Goal: Transaction & Acquisition: Purchase product/service

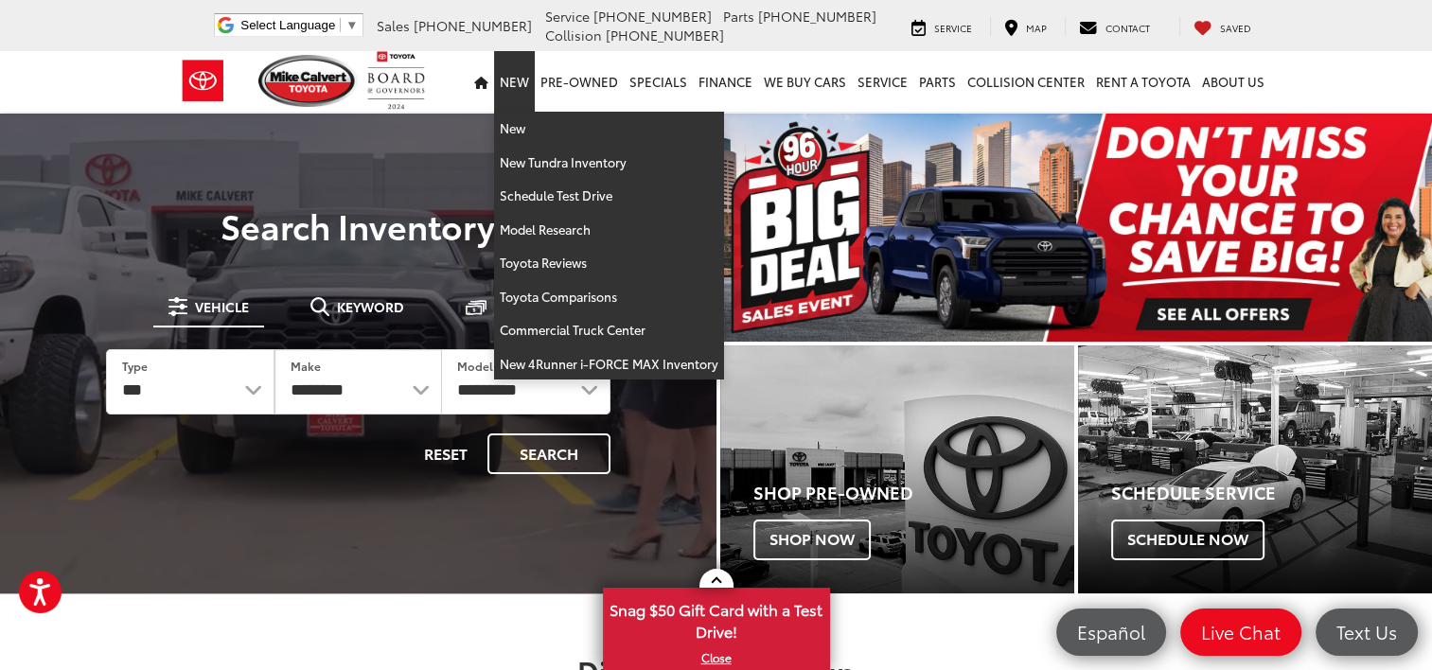
click at [518, 80] on link "New" at bounding box center [514, 81] width 41 height 61
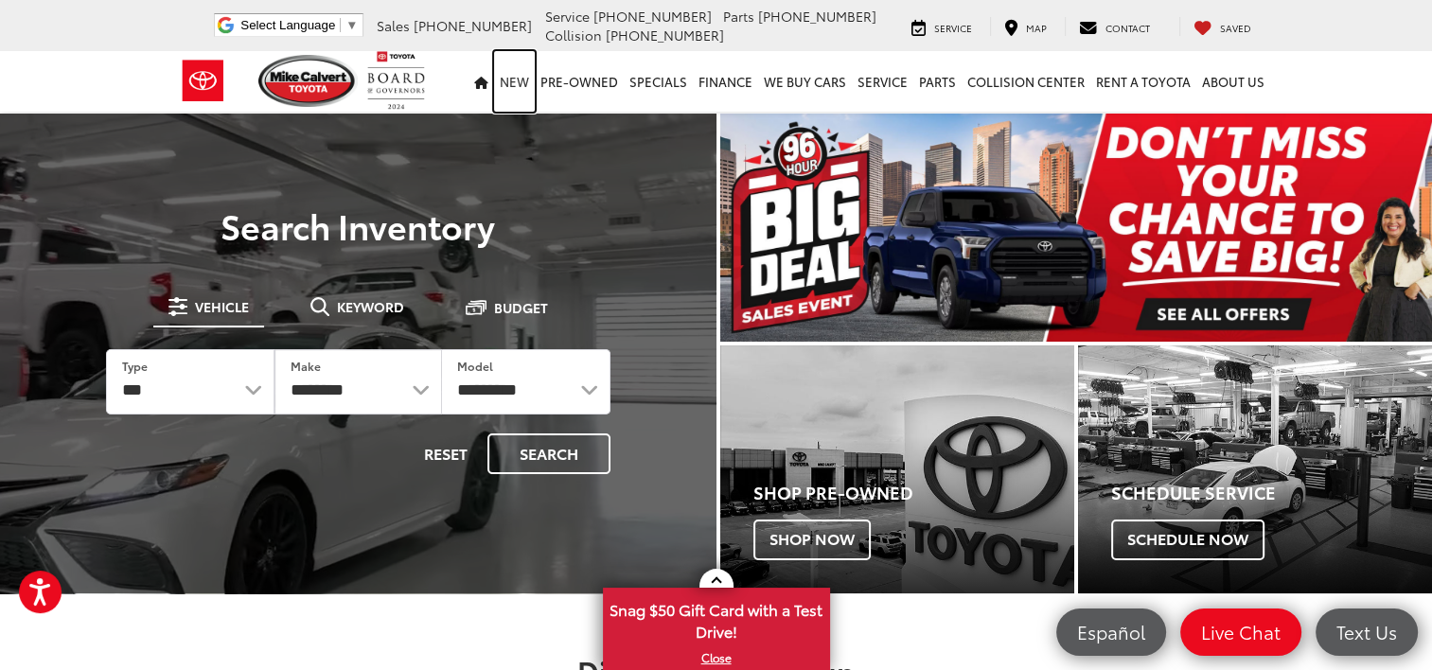
click at [518, 80] on link "New" at bounding box center [514, 81] width 41 height 61
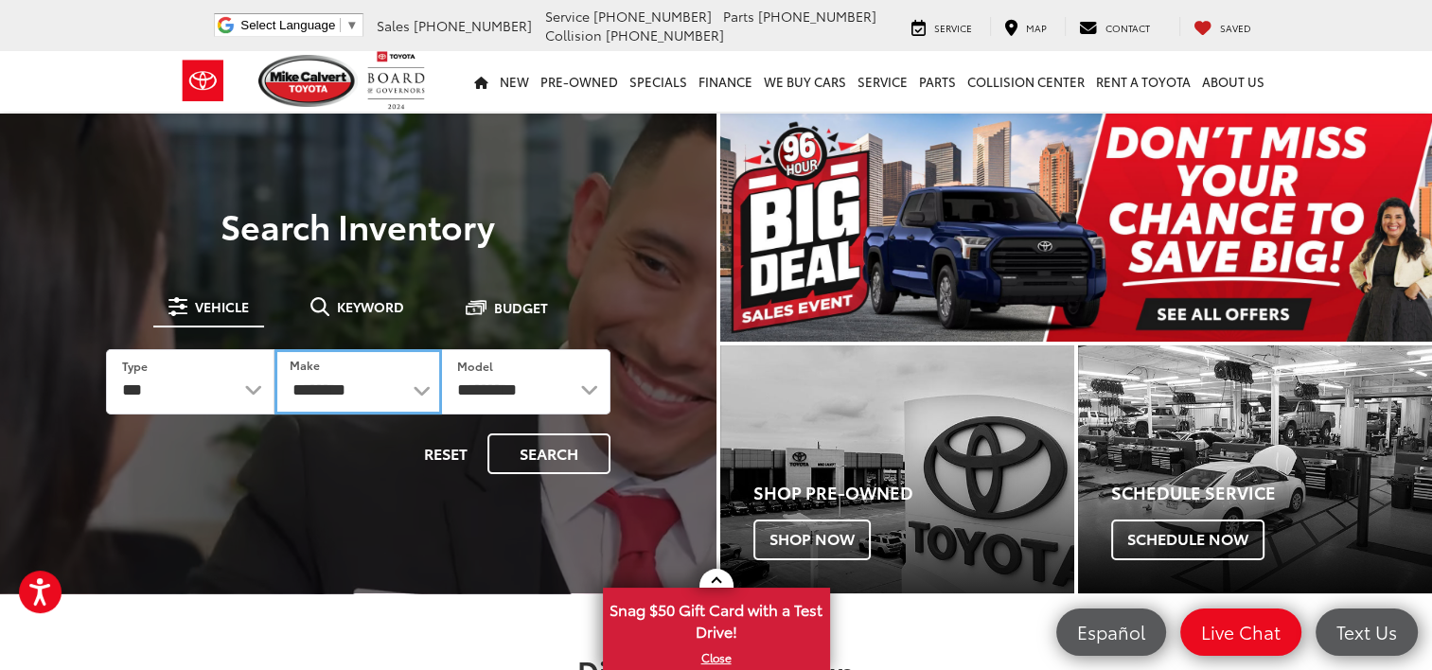
click at [422, 390] on select "**********" at bounding box center [359, 381] width 168 height 65
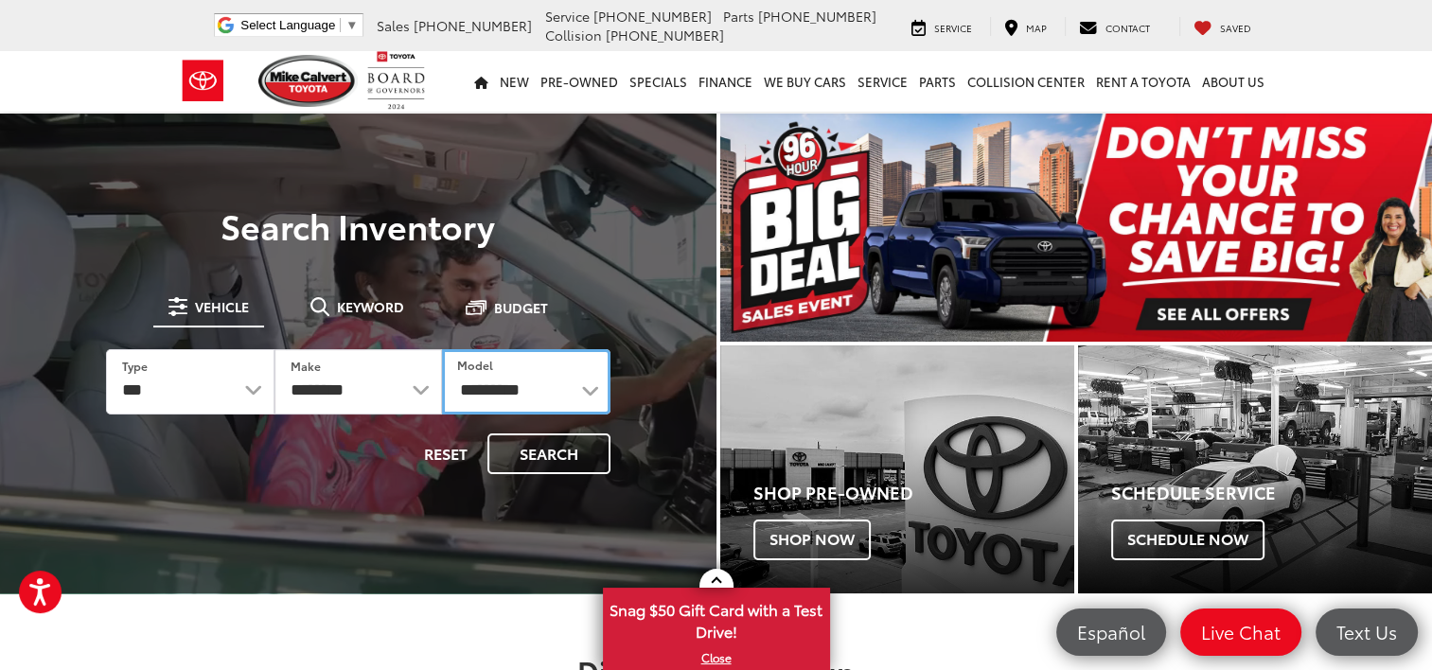
click at [587, 394] on select "**********" at bounding box center [526, 381] width 168 height 65
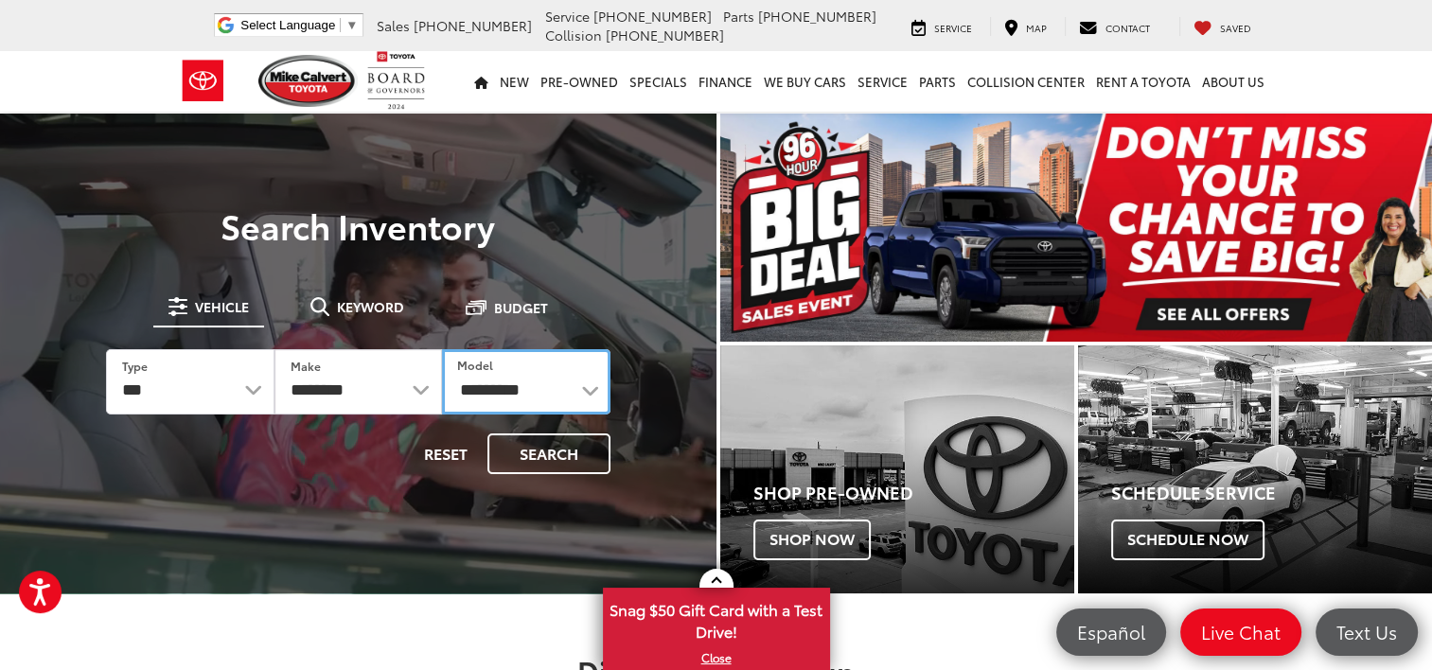
select select "*******"
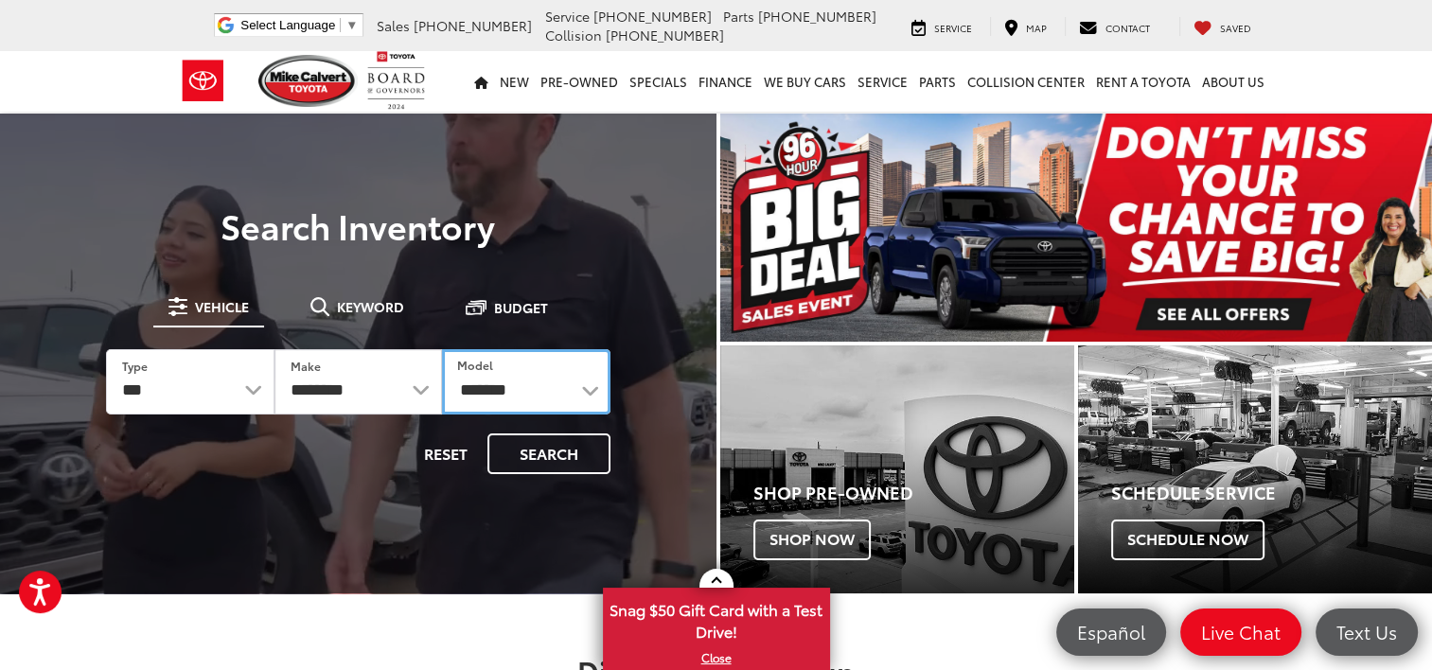
click at [442, 349] on select "**********" at bounding box center [526, 381] width 168 height 65
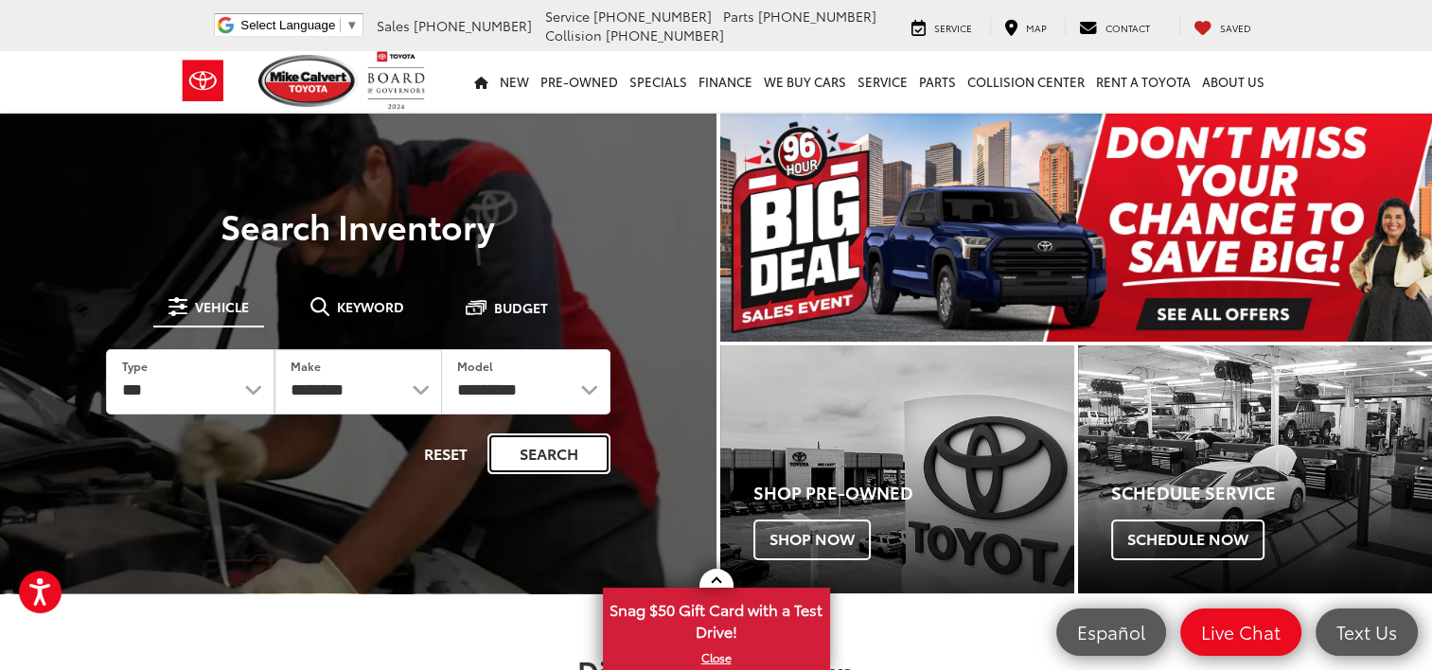
click at [540, 455] on button "Search" at bounding box center [549, 454] width 123 height 41
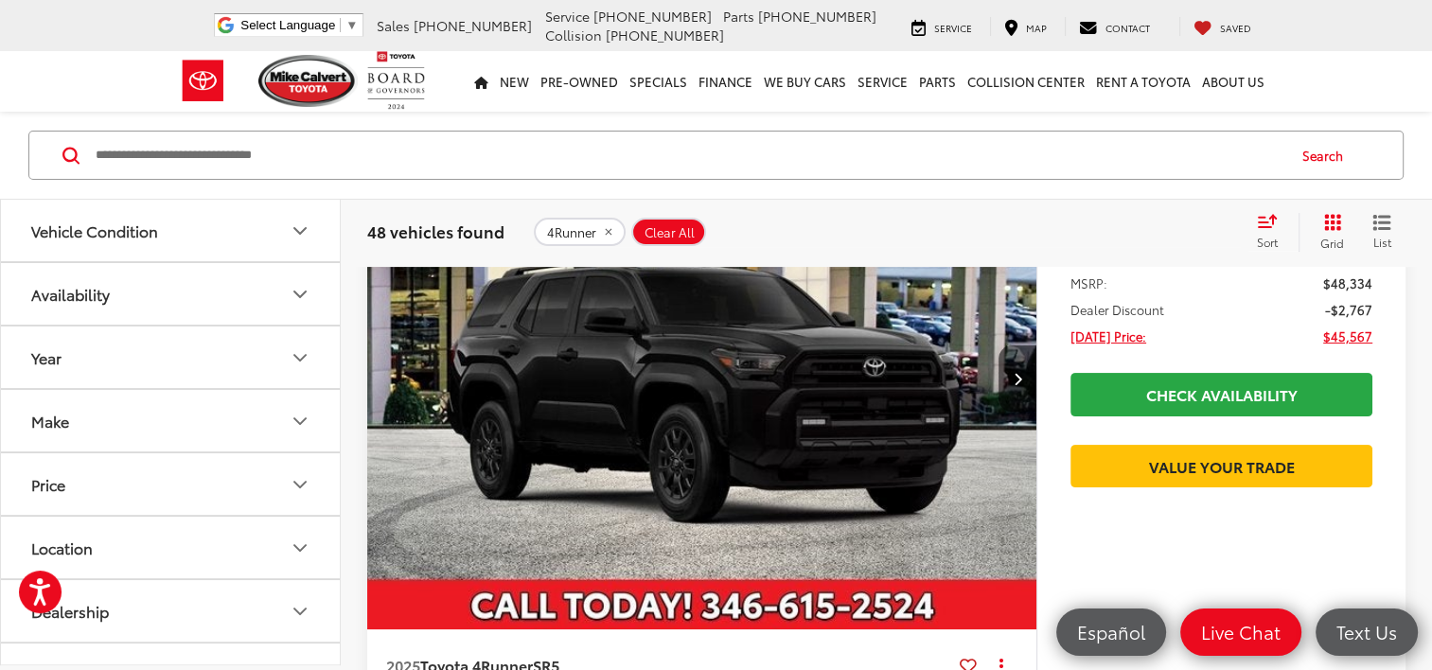
scroll to position [275, 0]
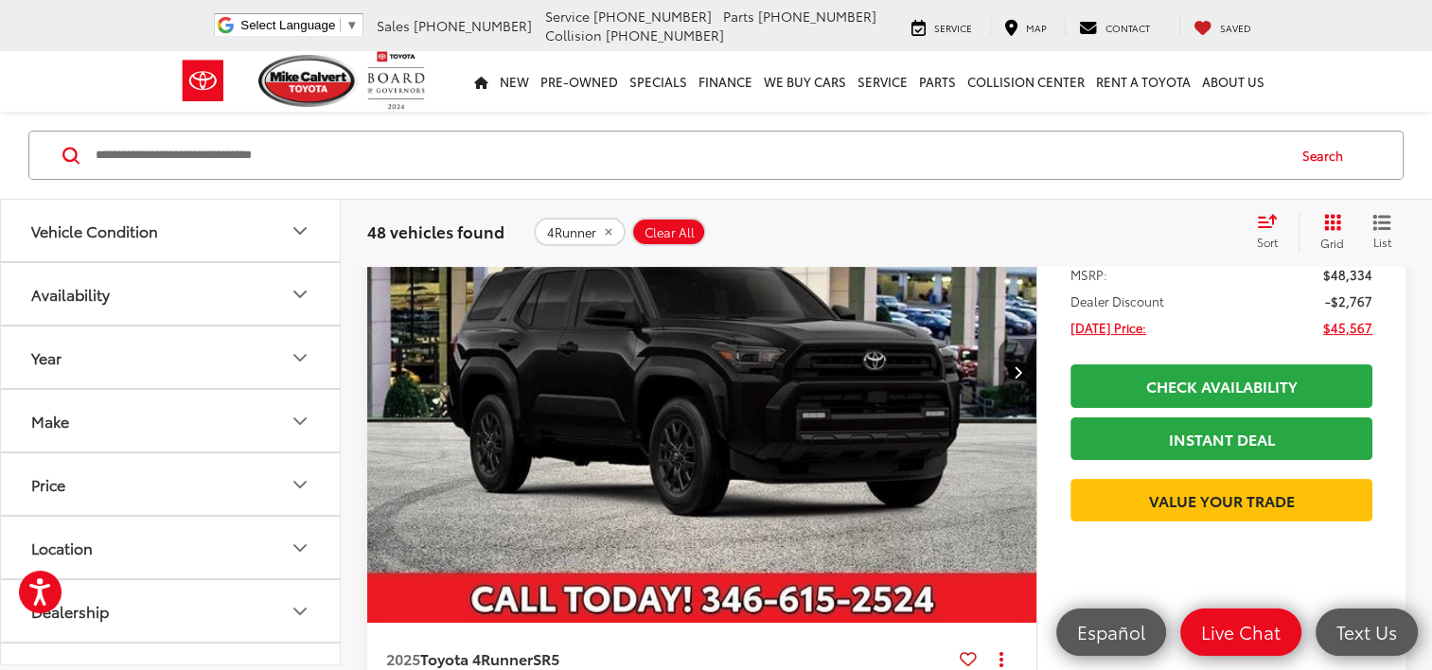
click at [1266, 220] on icon "Select sort value" at bounding box center [1267, 221] width 21 height 14
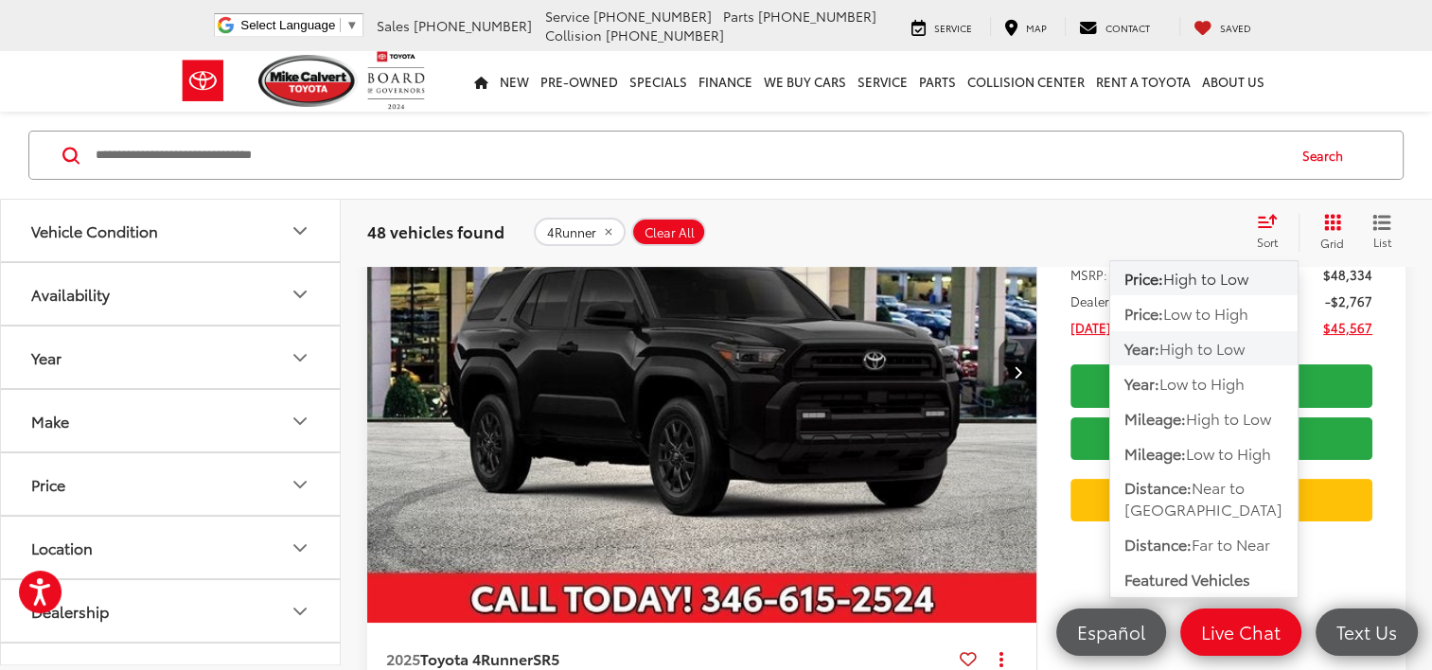
click at [1221, 345] on span "High to Low" at bounding box center [1202, 348] width 85 height 22
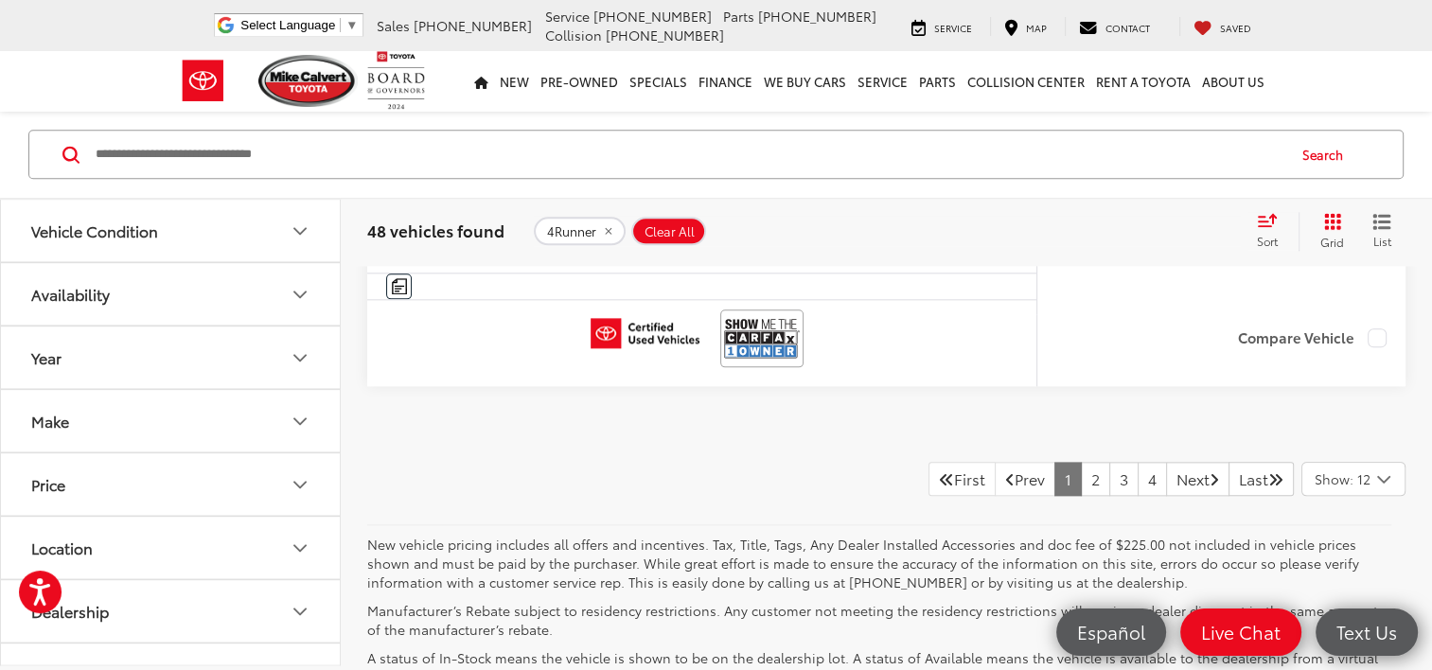
scroll to position [9305, 0]
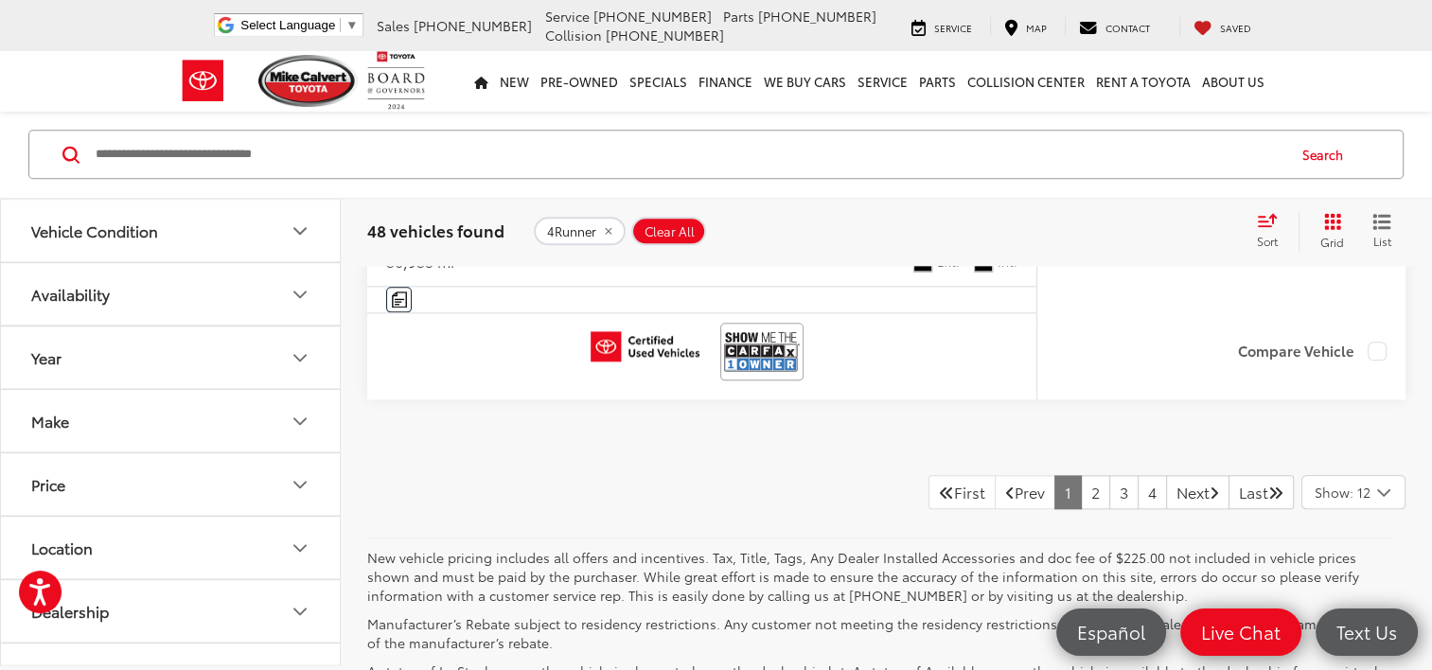
click at [303, 360] on icon "Year" at bounding box center [300, 358] width 23 height 23
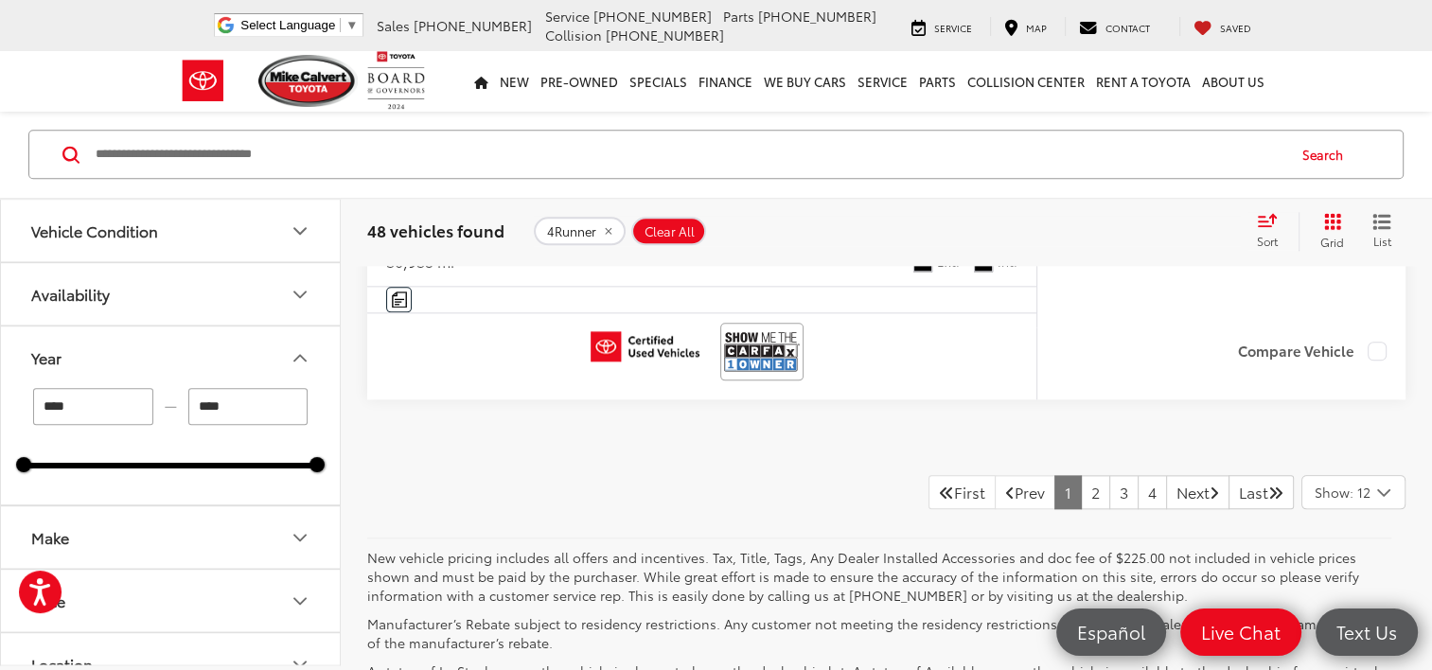
drag, startPoint x: 133, startPoint y: 404, endPoint x: 19, endPoint y: 418, distance: 115.4
click at [19, 418] on div "**** — **** 2009 2025" at bounding box center [170, 446] width 339 height 116
type input "****"
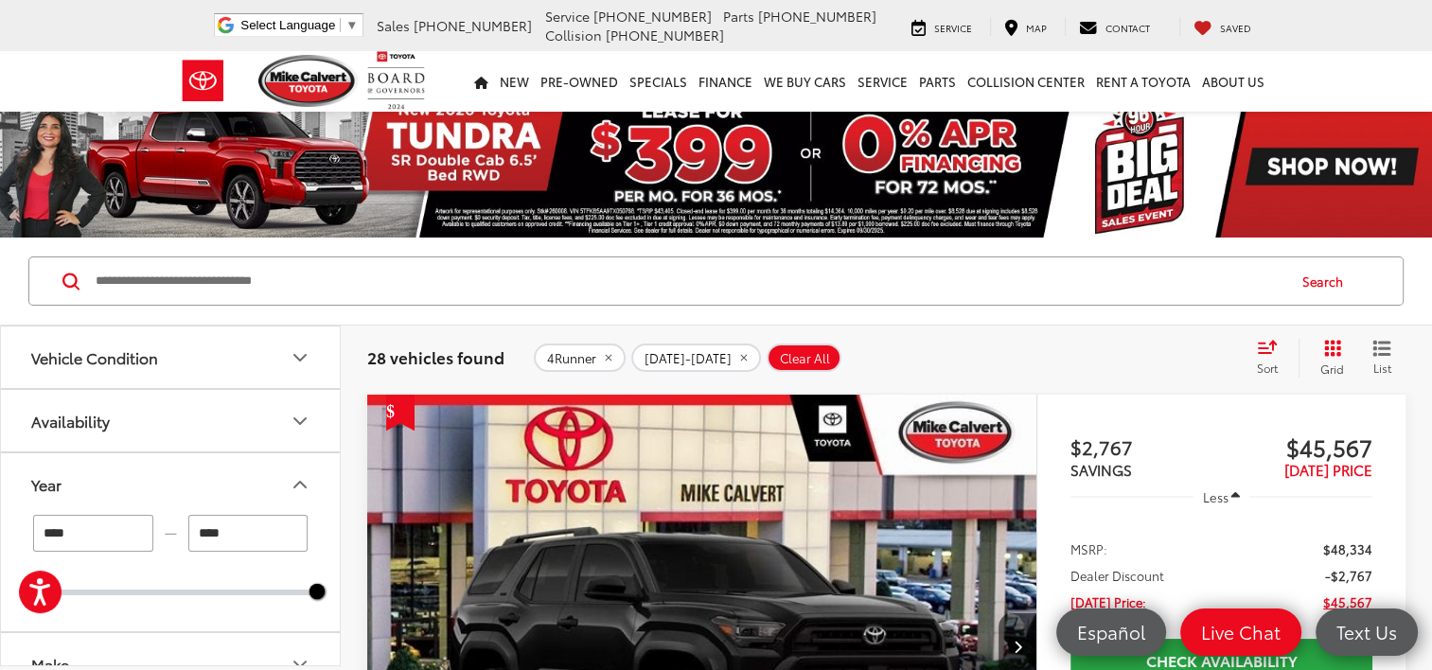
click at [1271, 340] on icon "Select sort value" at bounding box center [1267, 347] width 21 height 14
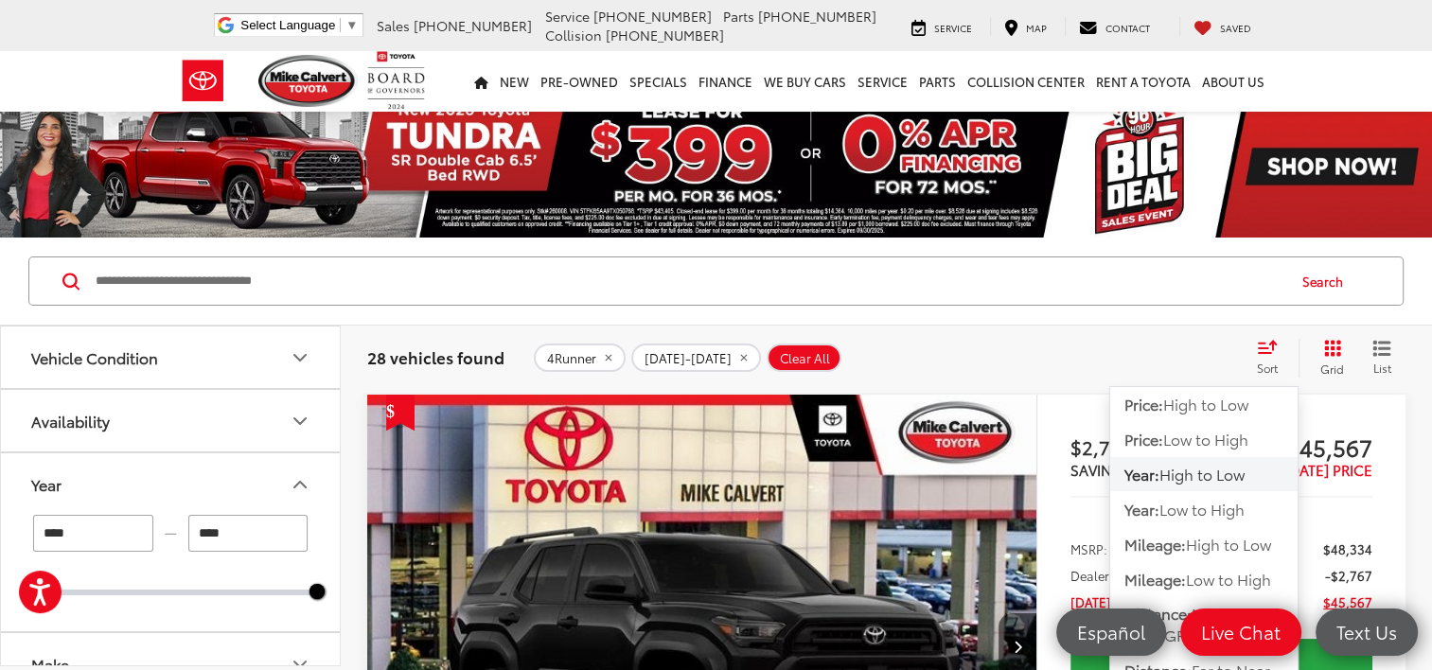
click at [1194, 475] on span "High to Low" at bounding box center [1202, 474] width 85 height 22
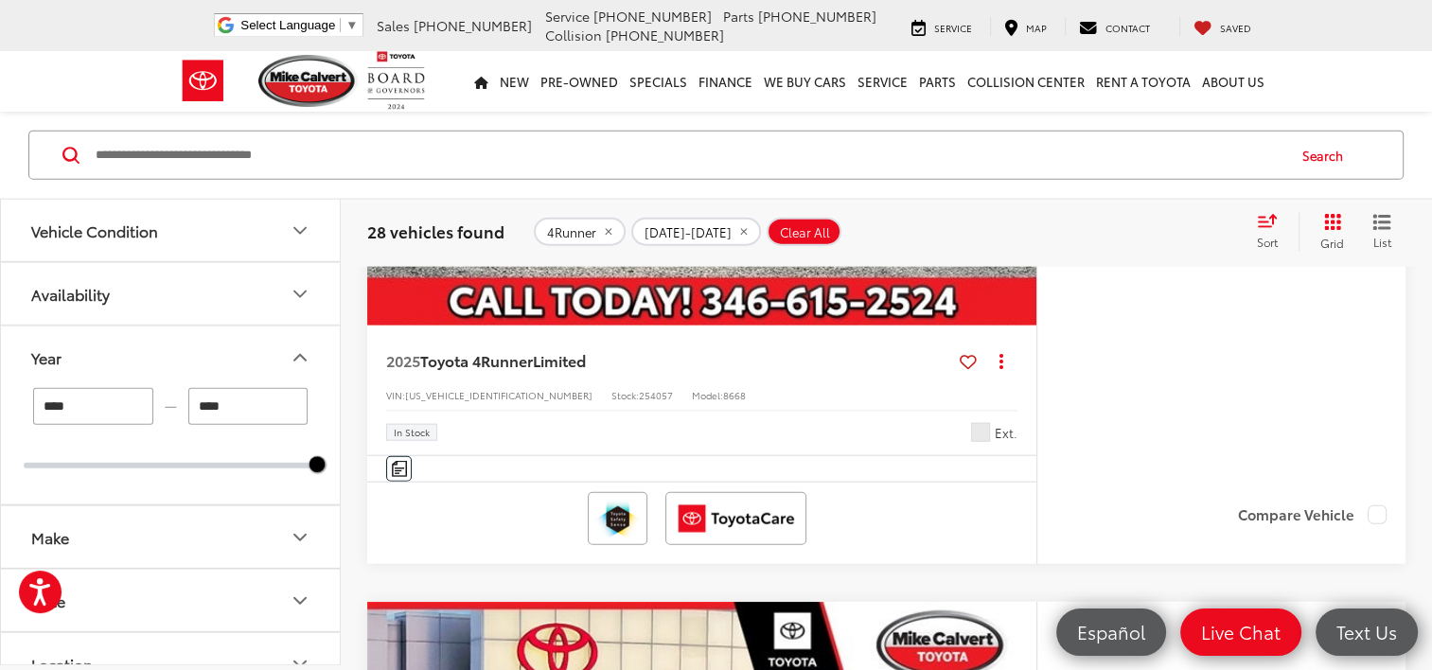
scroll to position [4495, 0]
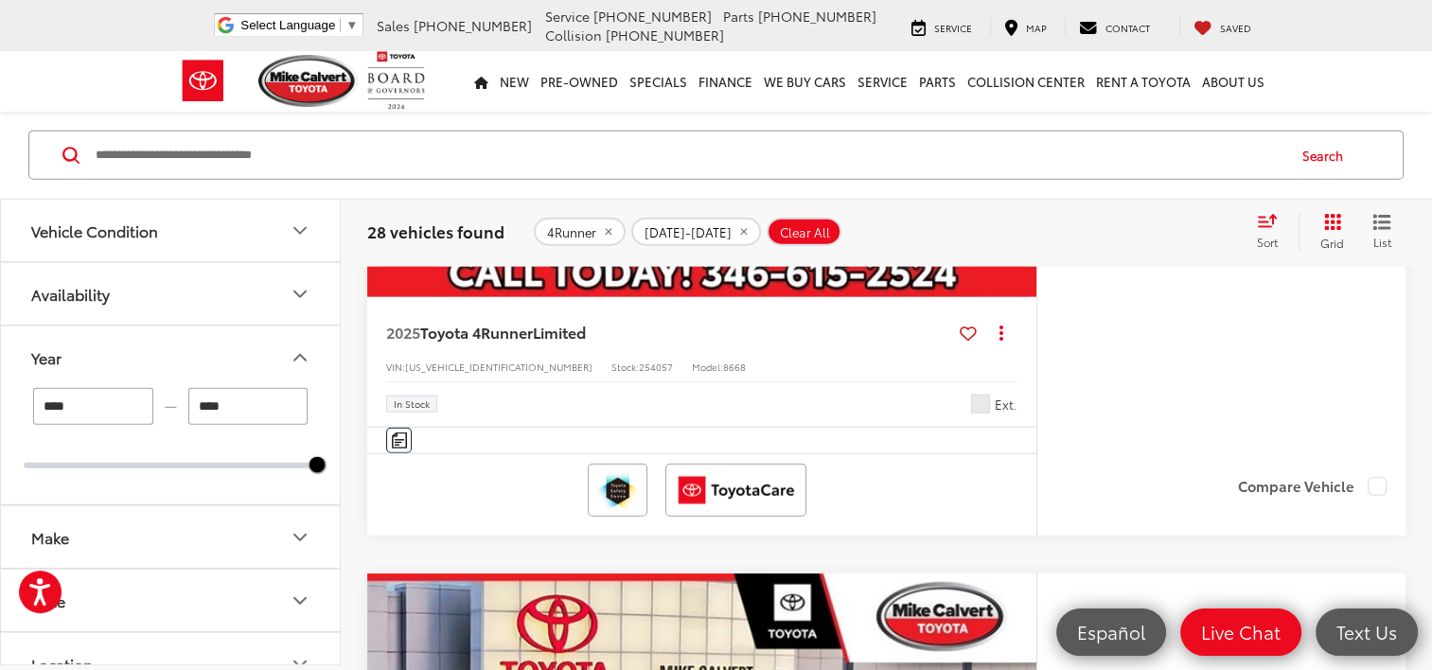
click at [301, 229] on icon "Vehicle Condition" at bounding box center [300, 231] width 23 height 23
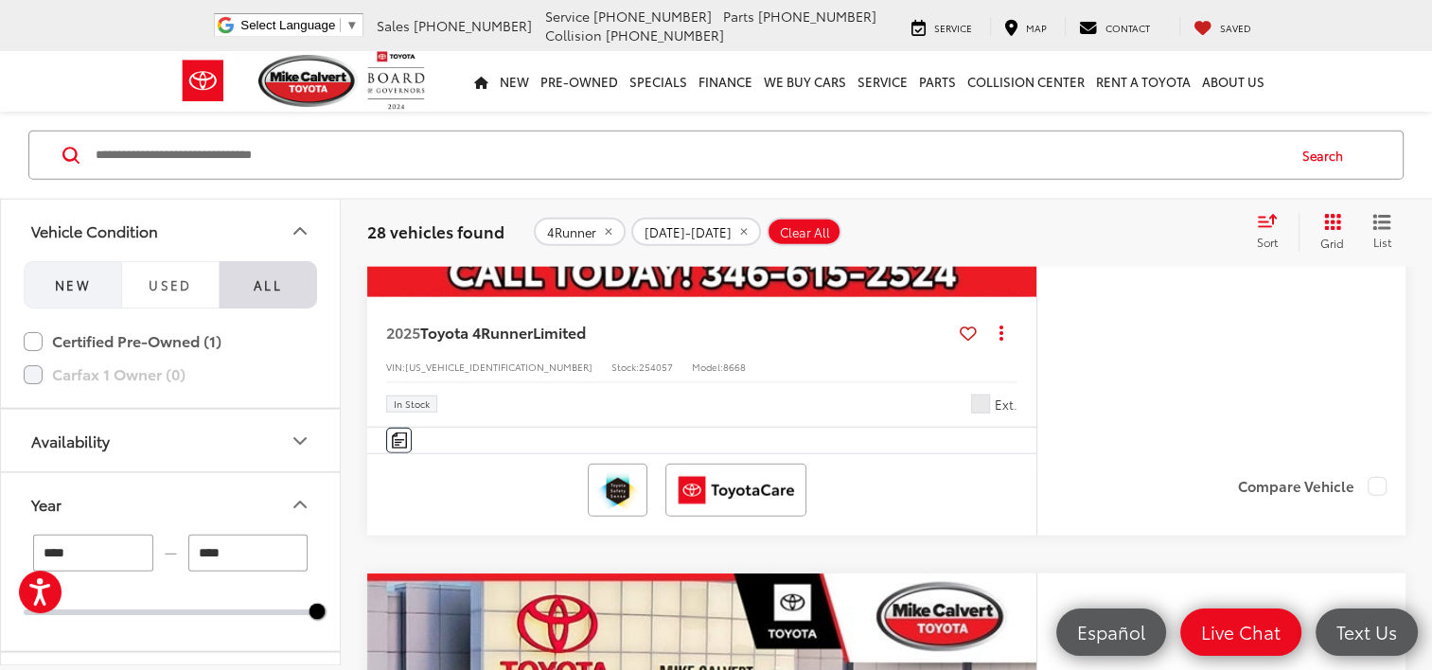
click at [83, 281] on span "NEW" at bounding box center [73, 284] width 36 height 17
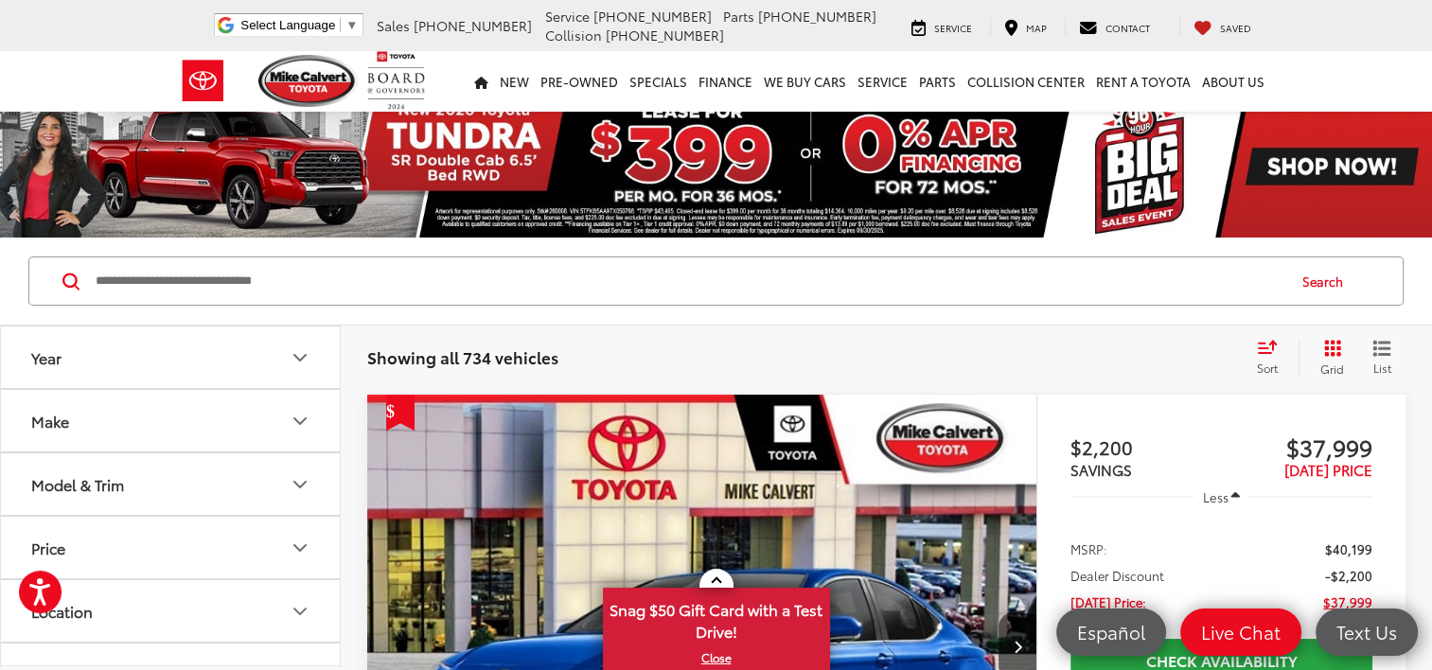
click at [294, 482] on icon "Model & Trim" at bounding box center [299, 485] width 11 height 6
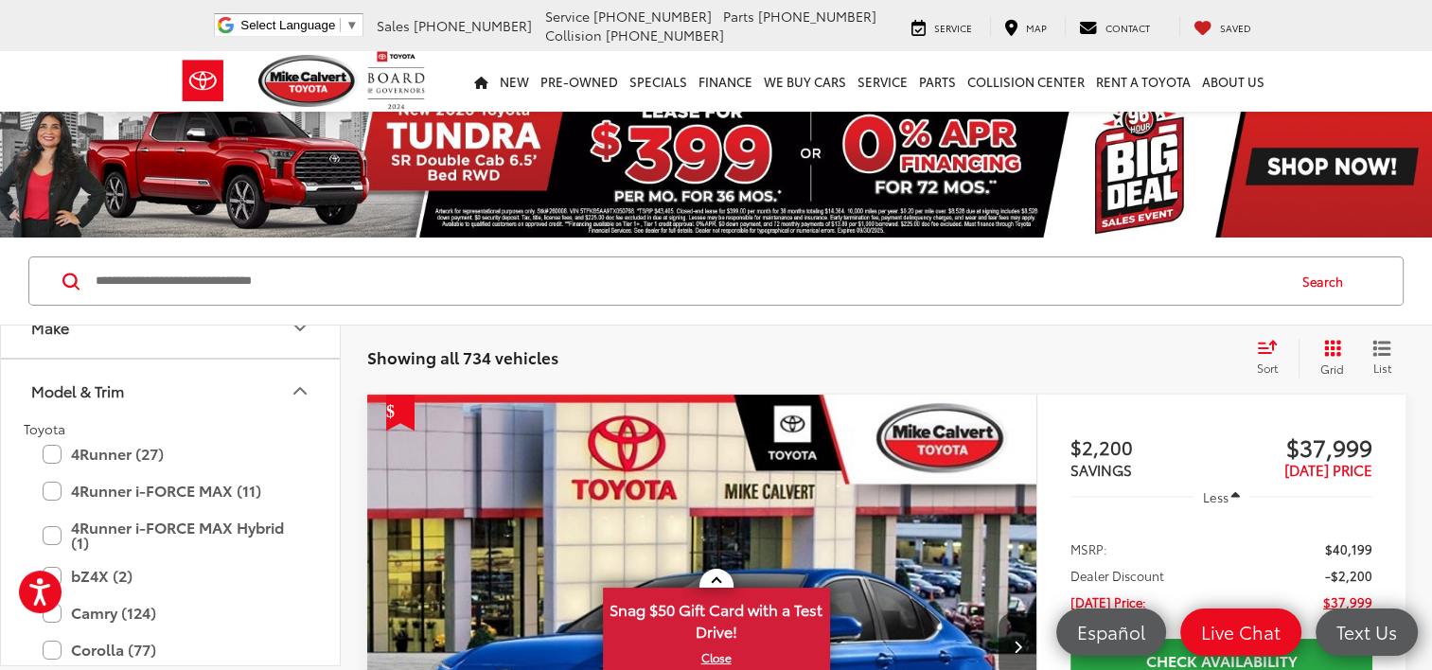
scroll to position [77, 0]
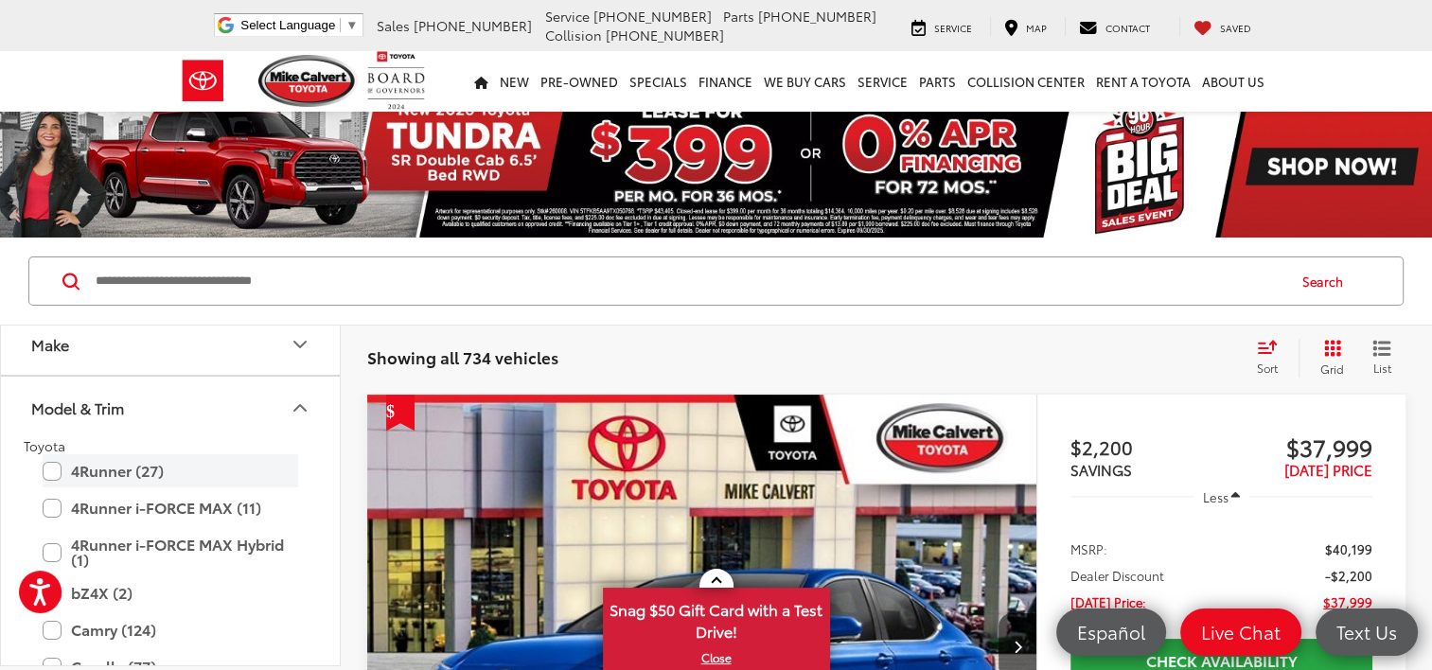
click at [60, 465] on label "4Runner (27)" at bounding box center [171, 470] width 256 height 33
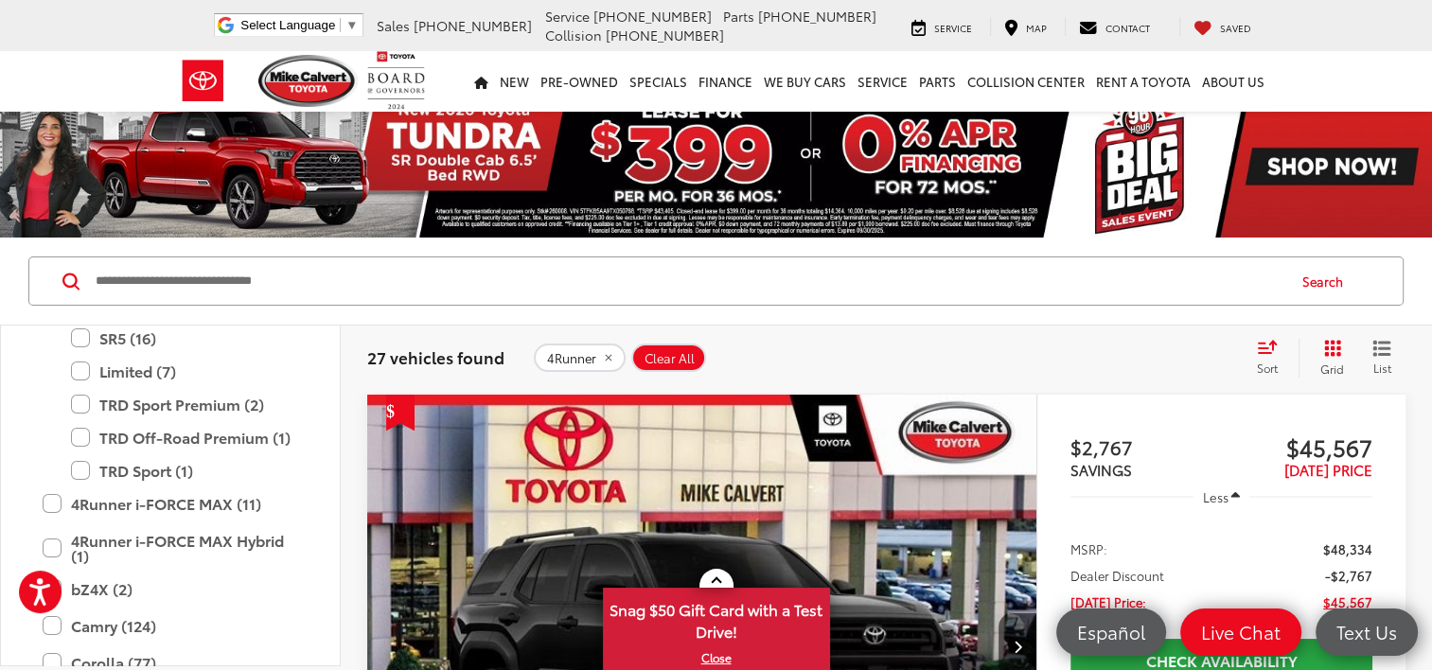
scroll to position [304, 0]
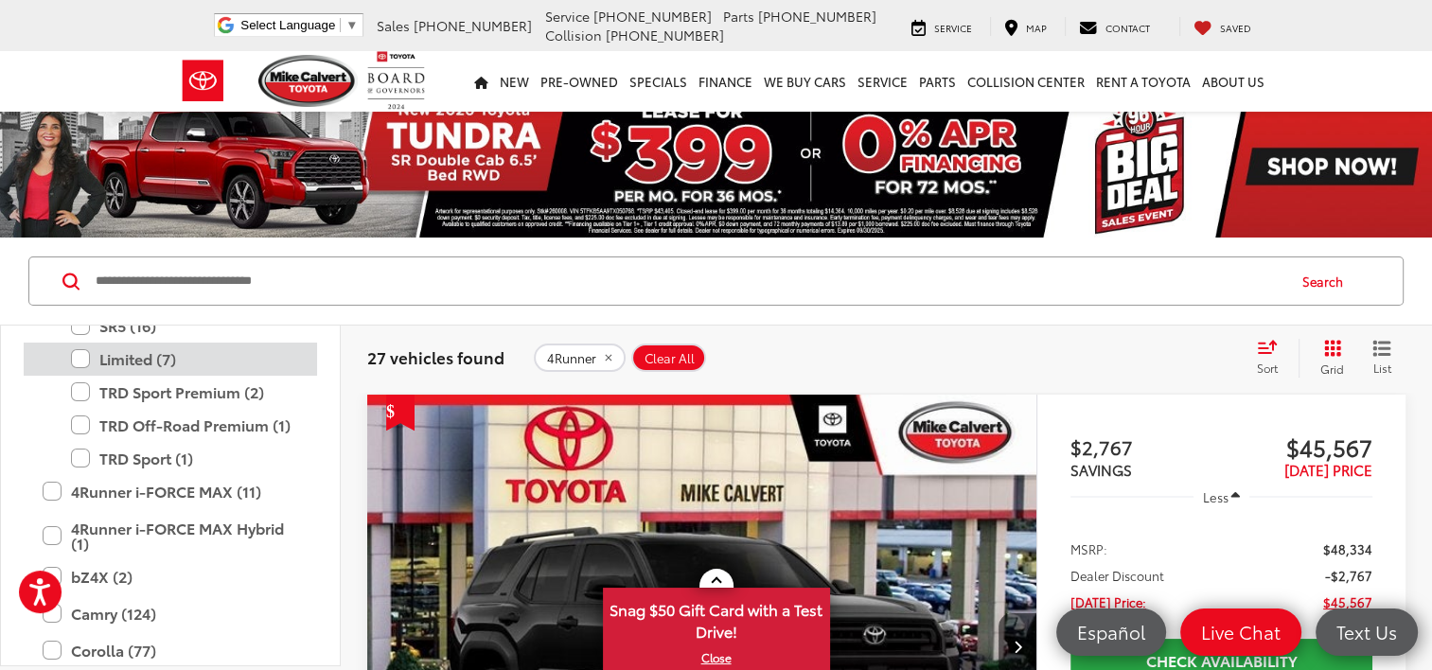
click at [80, 354] on label "Limited (7)" at bounding box center [184, 359] width 227 height 33
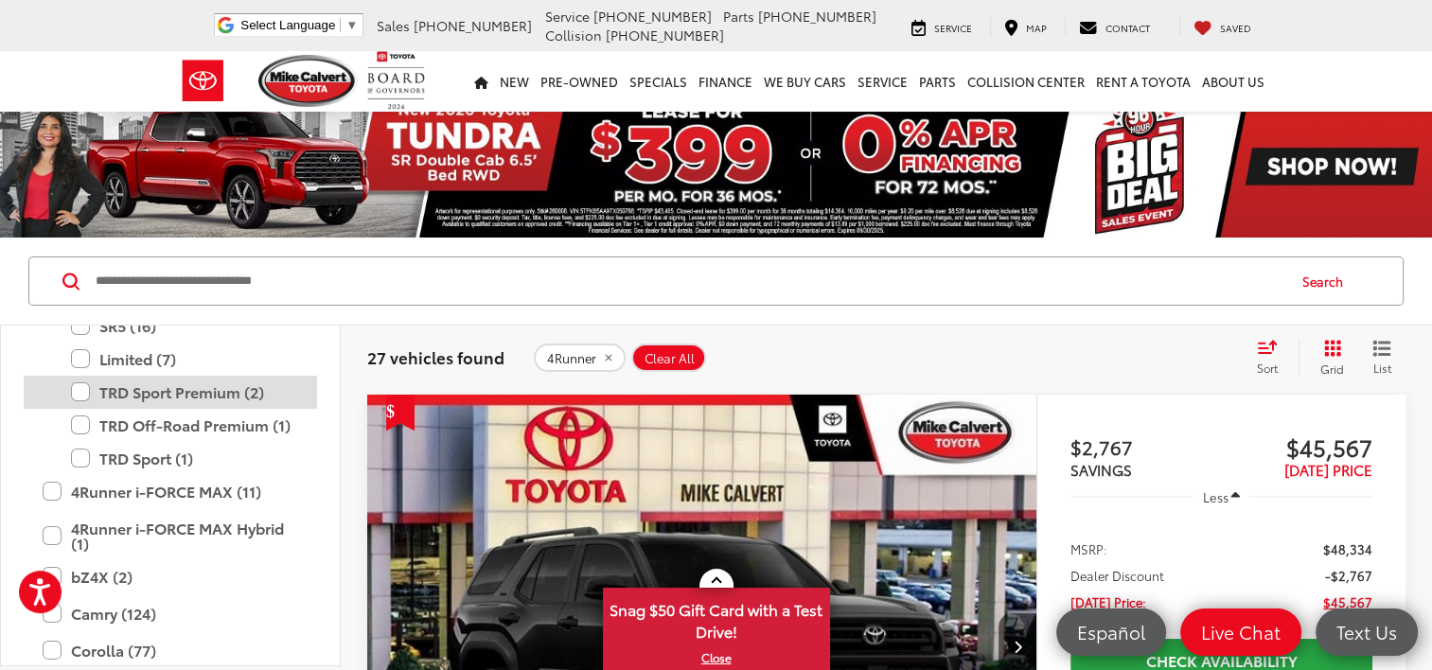
click at [80, 387] on label "TRD Sport Premium (2)" at bounding box center [184, 392] width 227 height 33
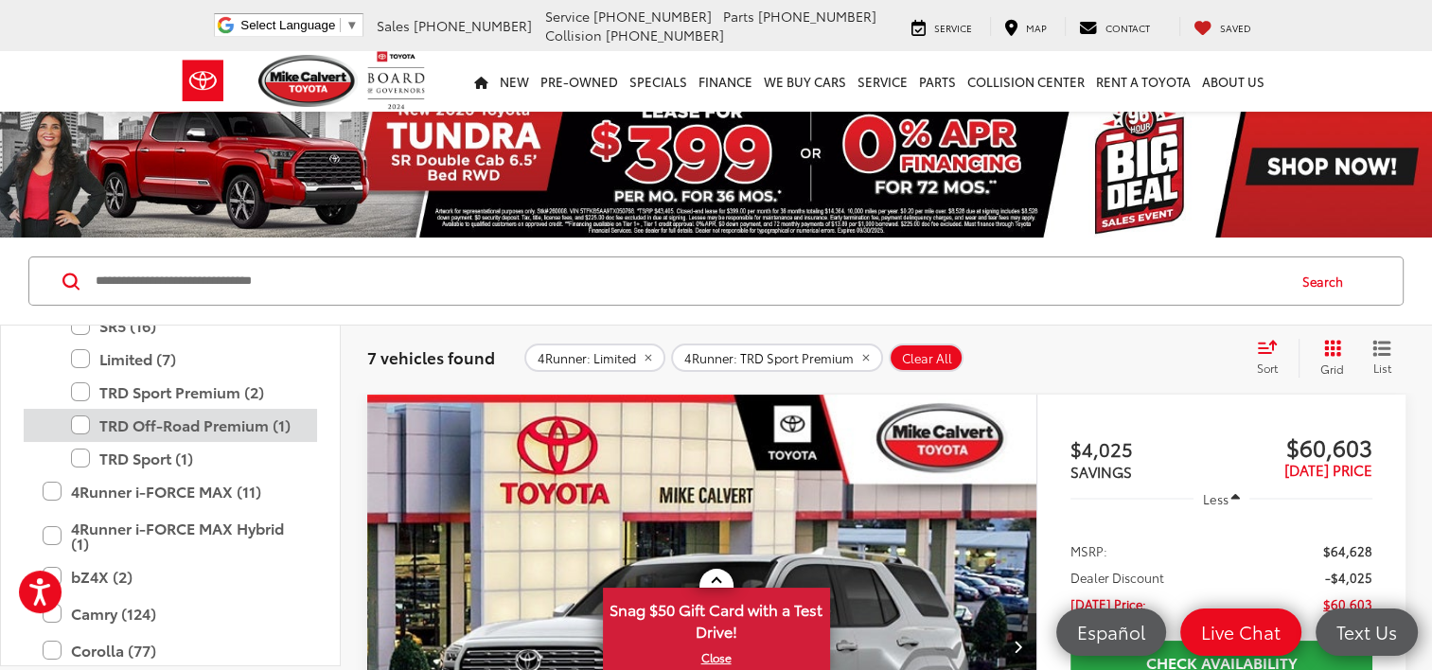
click at [80, 421] on label "TRD Off-Road Premium (1)" at bounding box center [184, 425] width 227 height 33
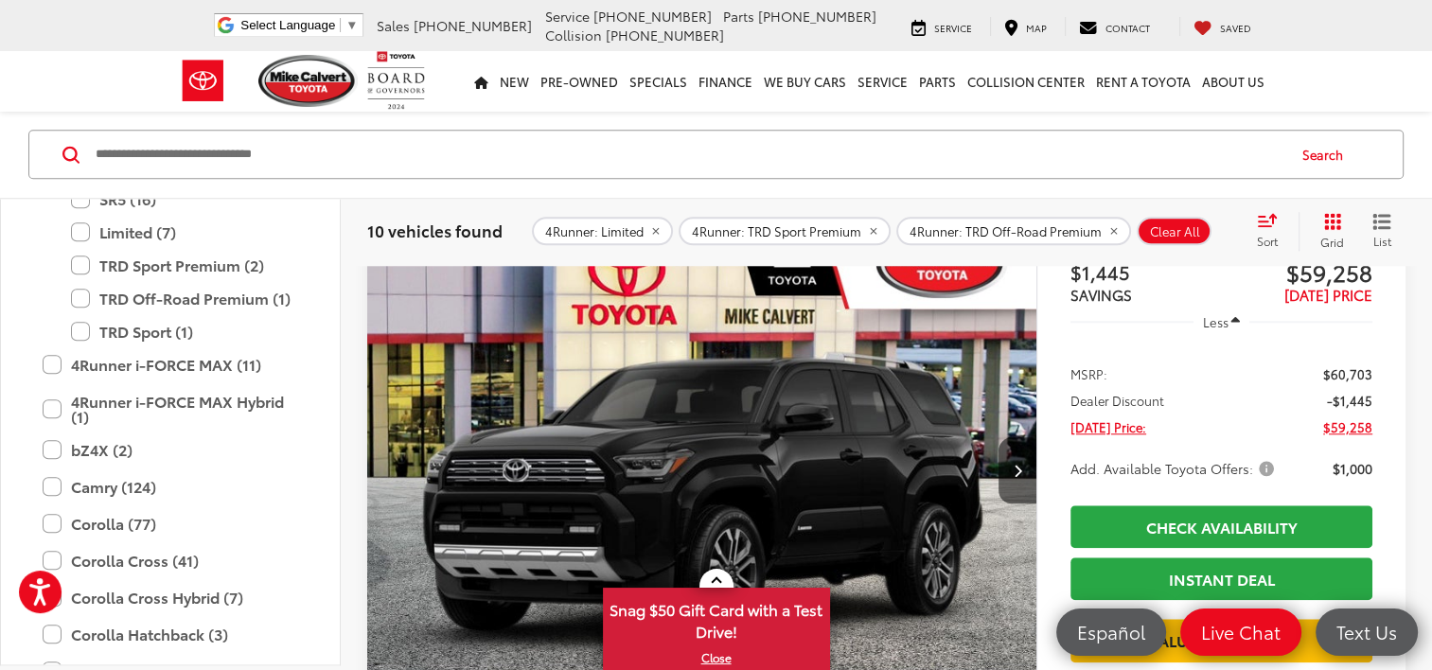
scroll to position [1803, 0]
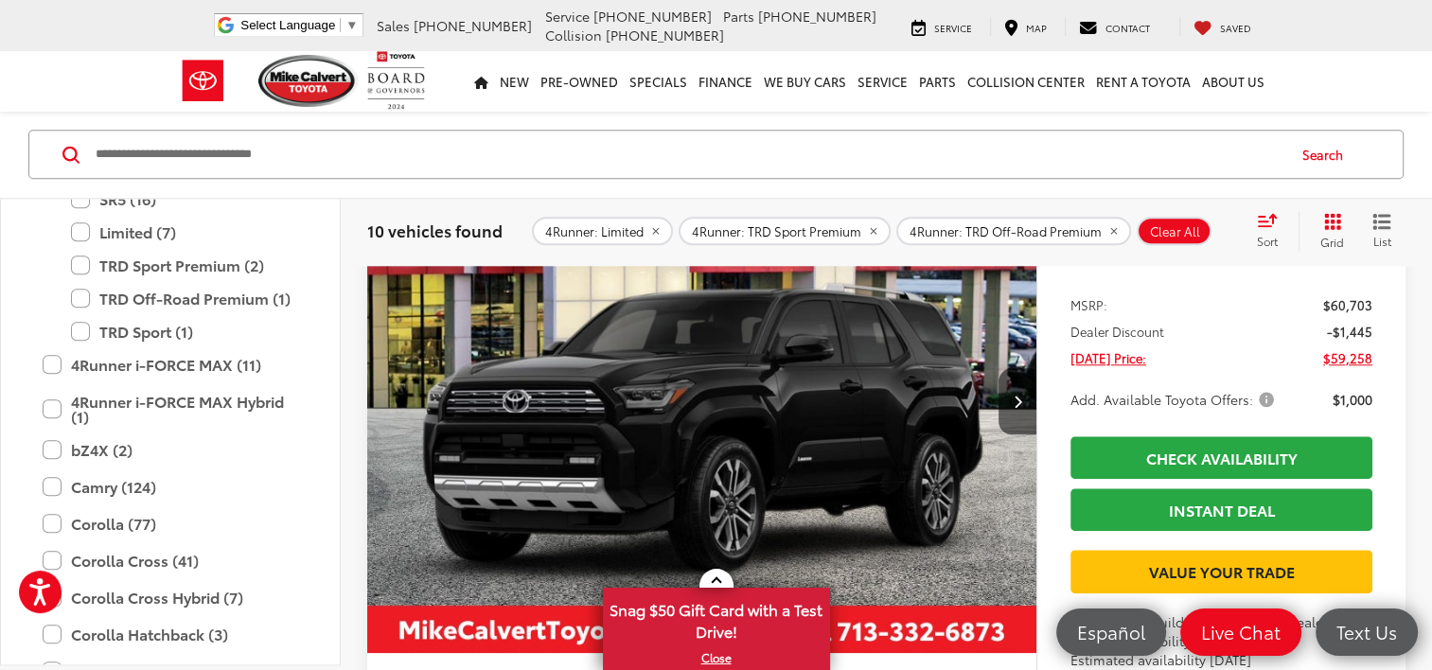
click at [837, 355] on img "2025 Toyota 4Runner Limited 0" at bounding box center [702, 403] width 672 height 504
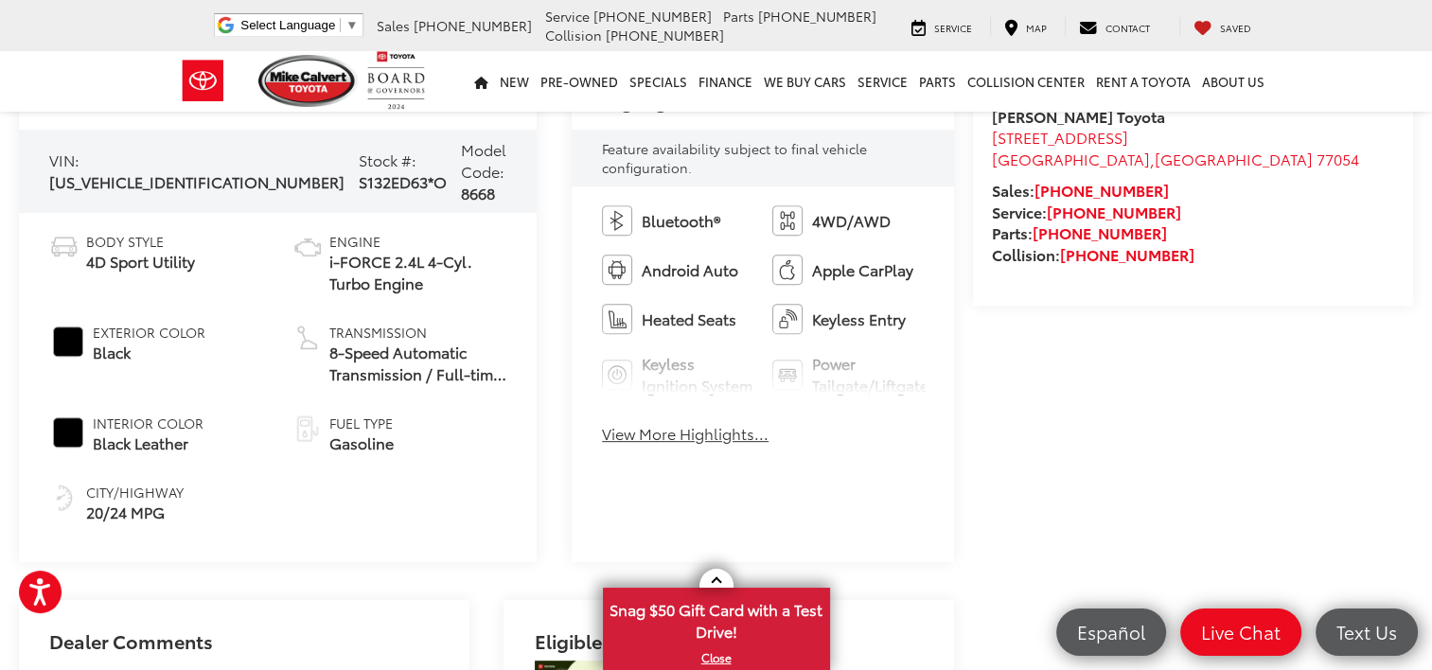
scroll to position [724, 0]
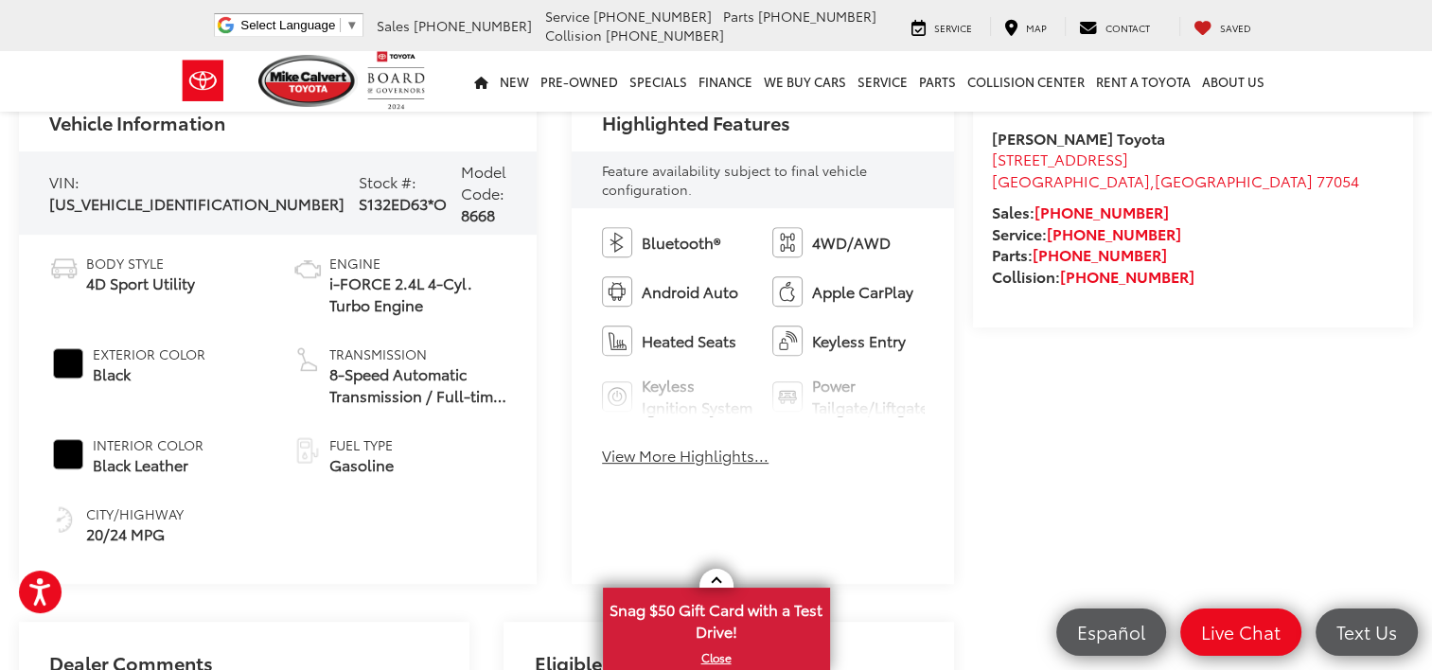
click at [602, 456] on button "View More Highlights..." at bounding box center [685, 456] width 167 height 22
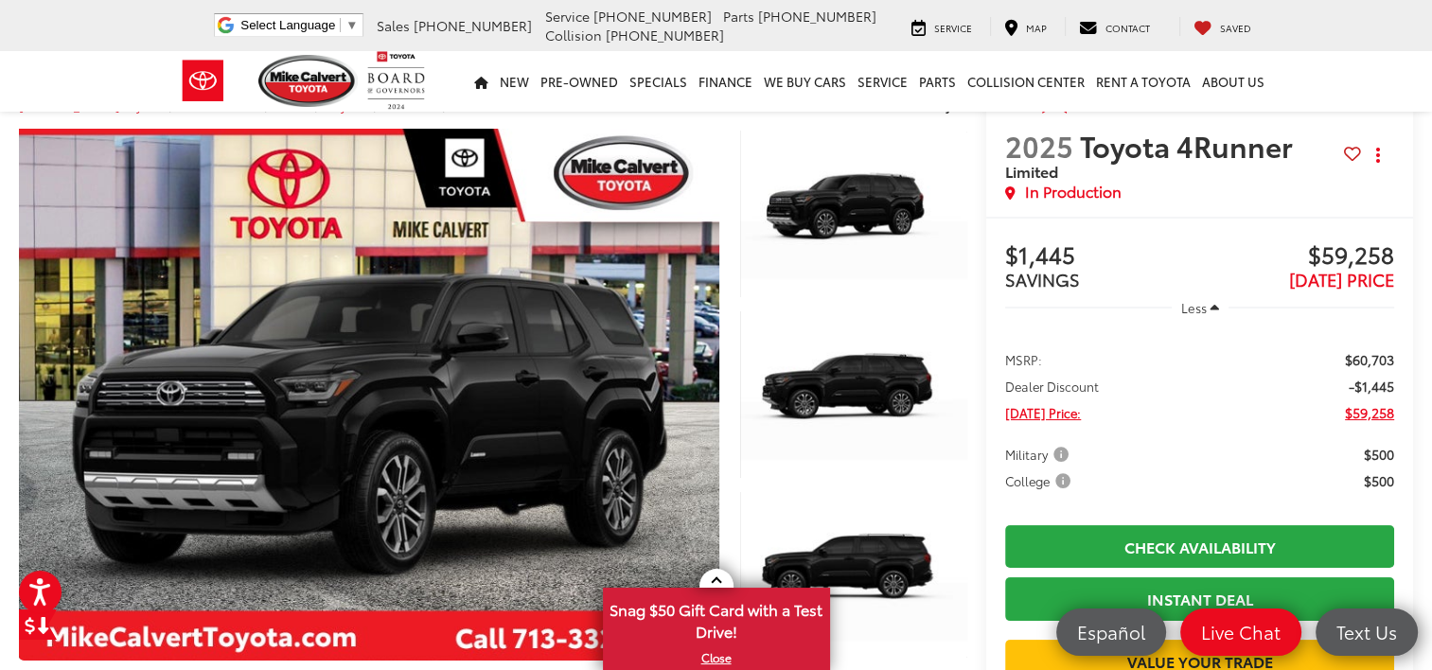
scroll to position [37, 0]
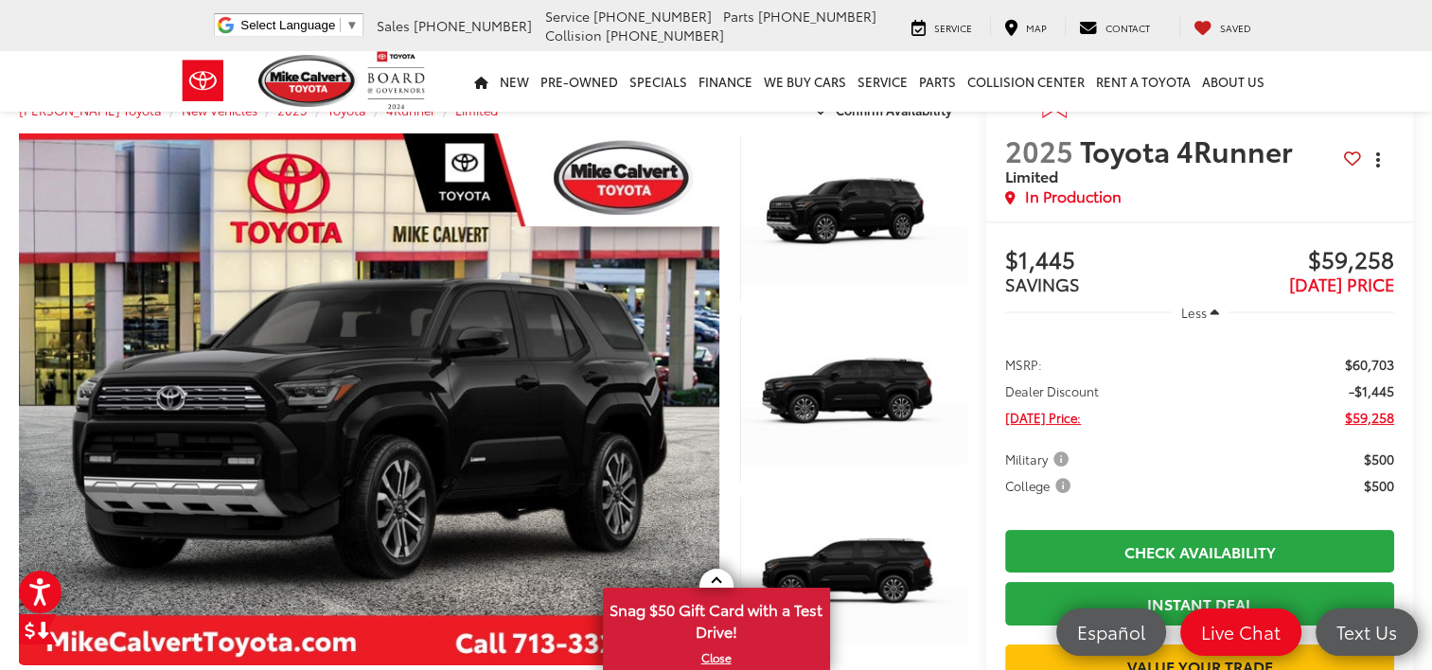
click at [1377, 164] on icon "dropdown dots" at bounding box center [1378, 166] width 4 height 4
click at [1216, 247] on span "$59,258" at bounding box center [1297, 261] width 194 height 28
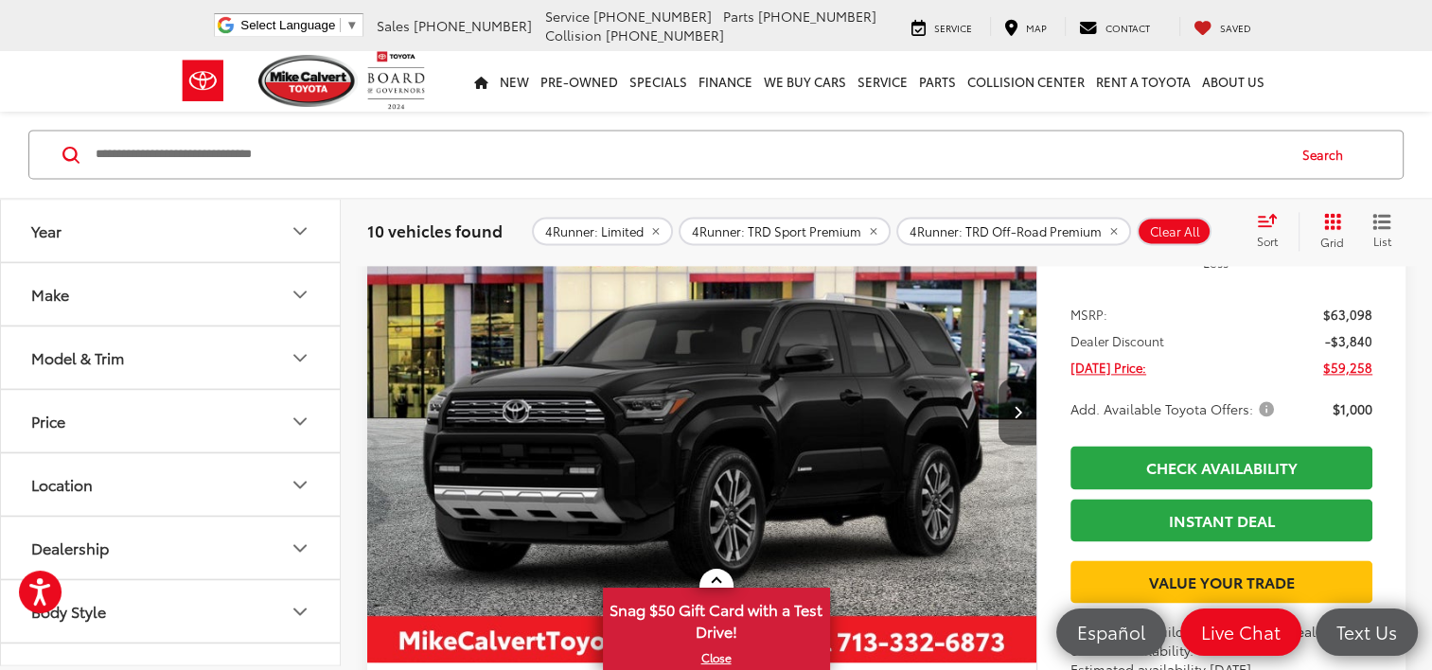
scroll to position [2560, 0]
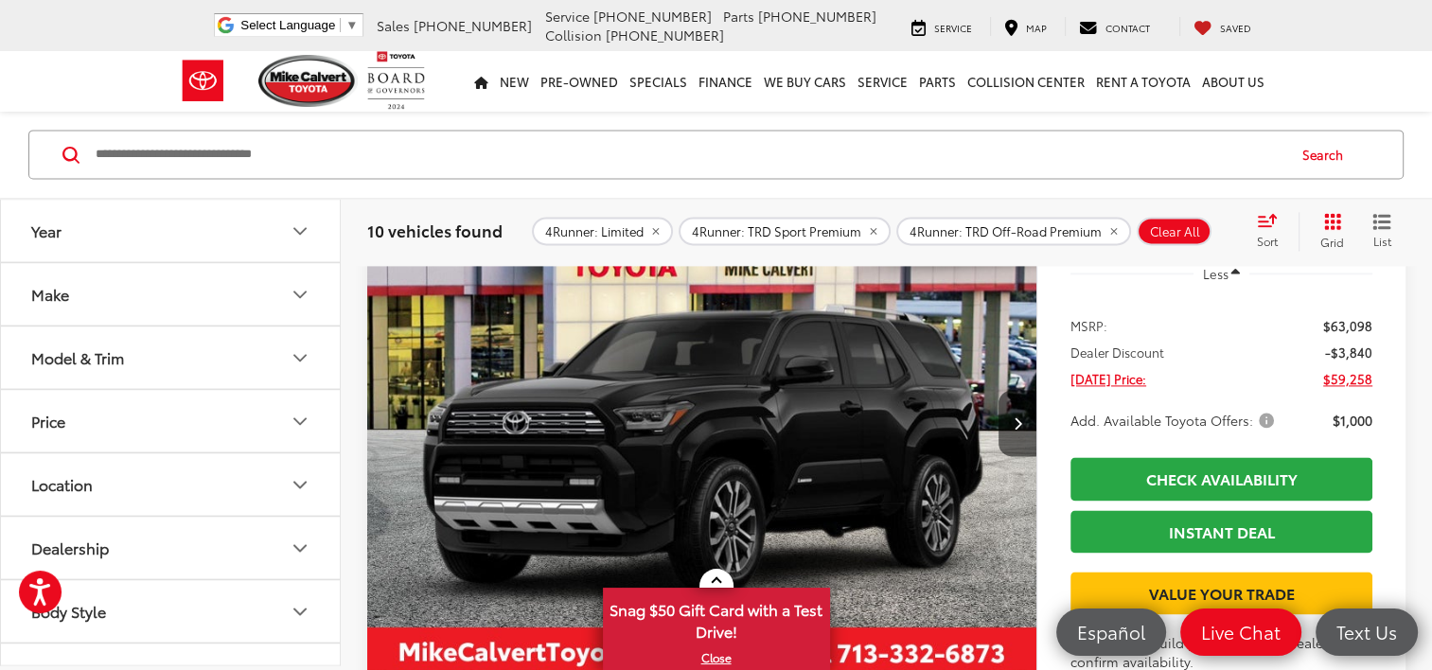
click at [833, 407] on img "2025 Toyota 4Runner Limited 0" at bounding box center [702, 423] width 672 height 504
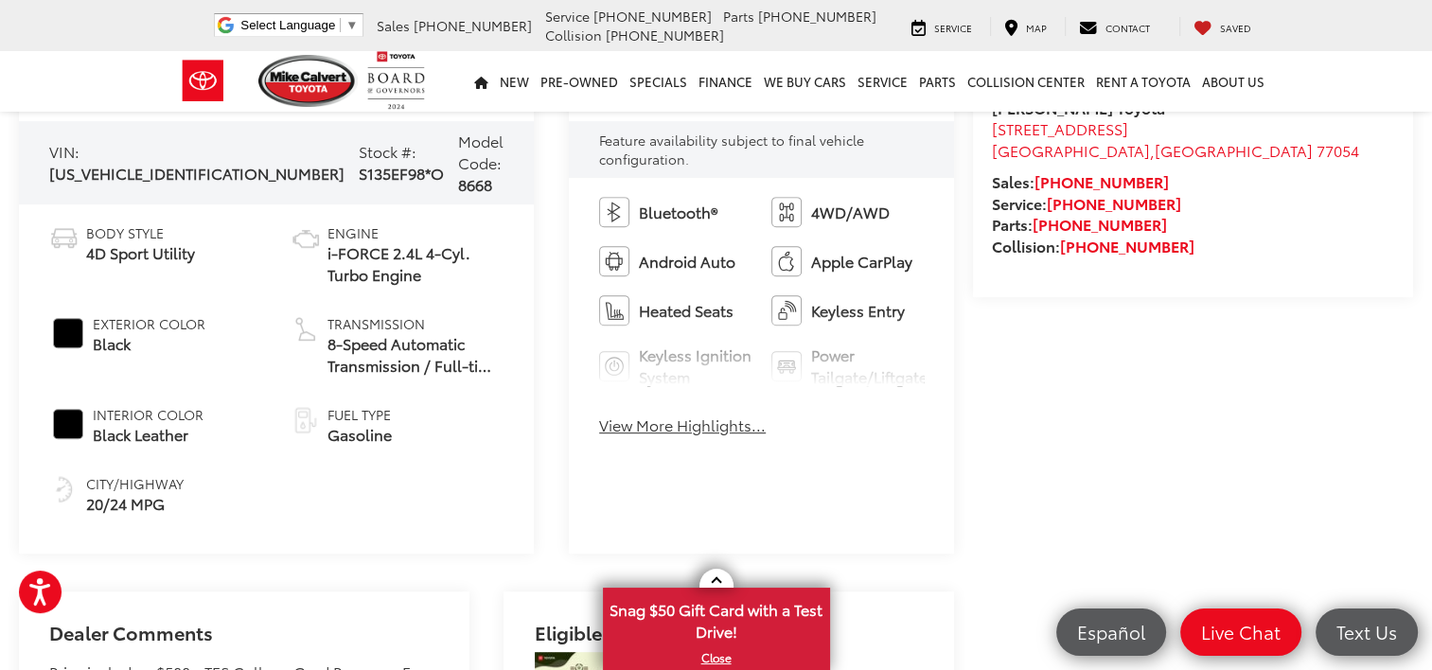
scroll to position [751, 0]
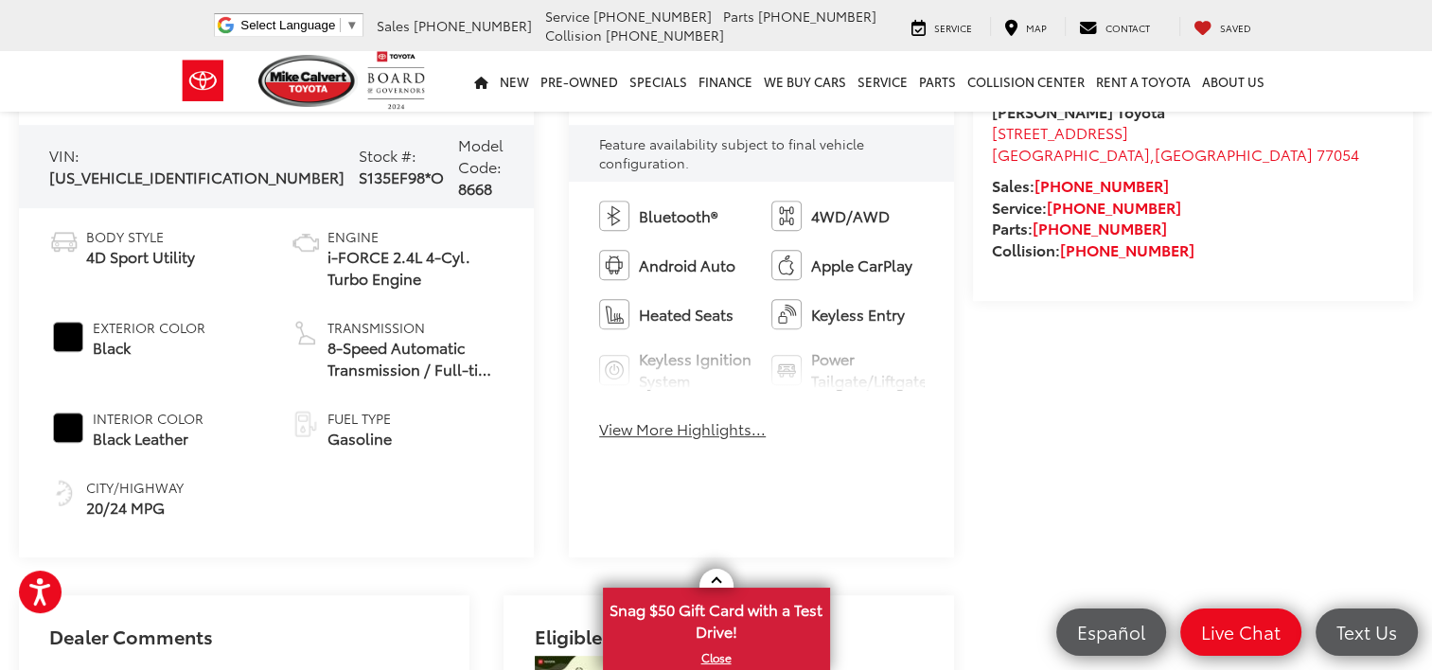
click at [599, 437] on button "View More Highlights..." at bounding box center [682, 429] width 167 height 22
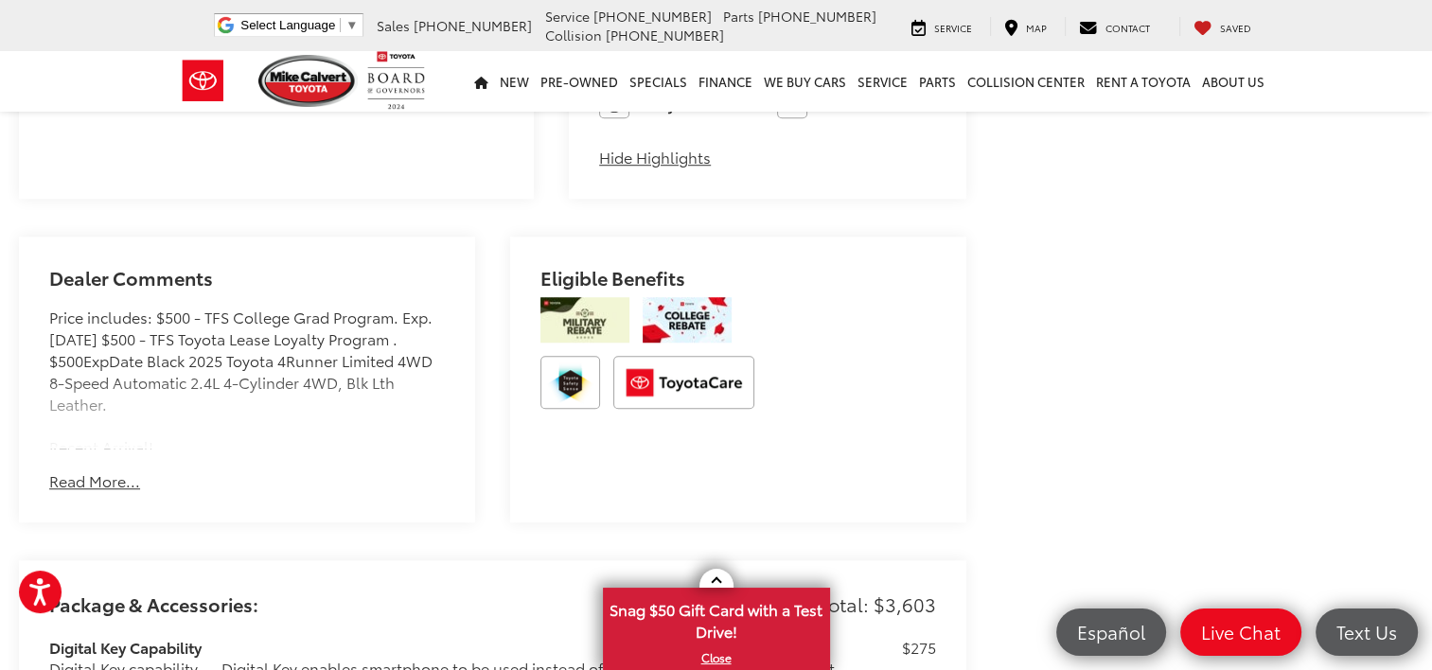
scroll to position [1396, 0]
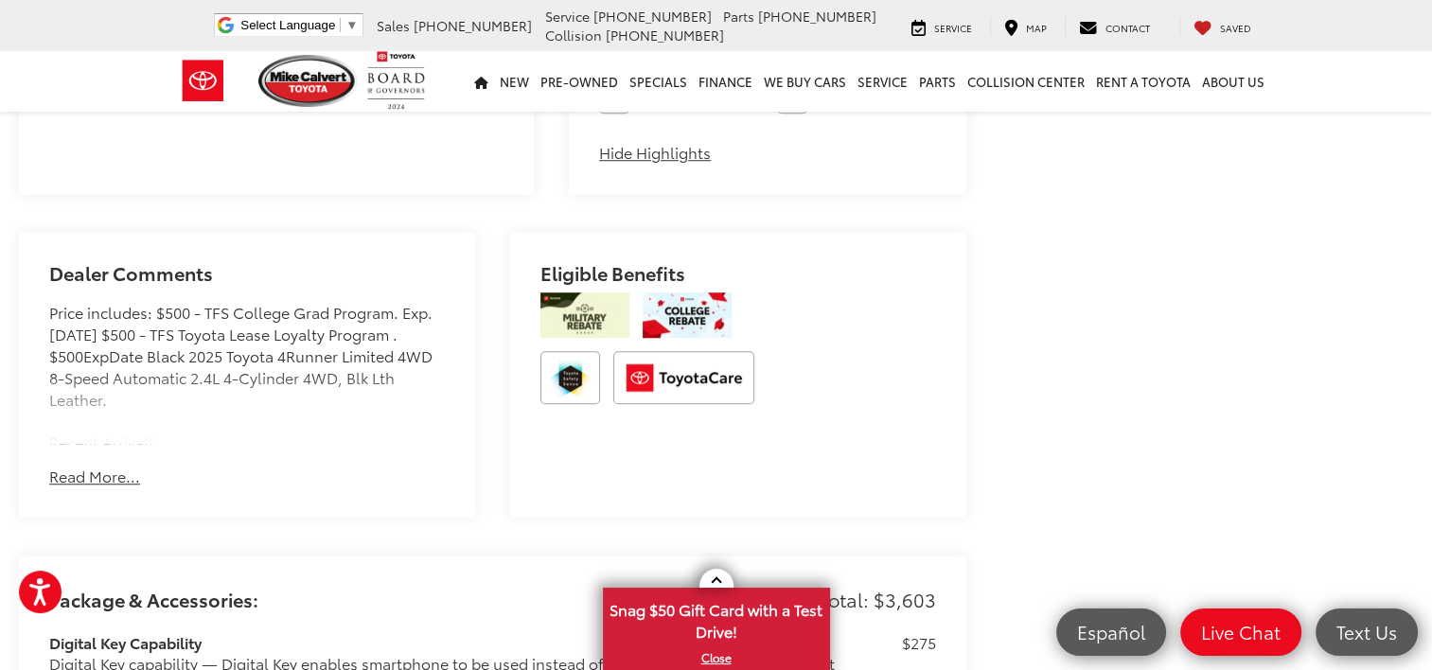
click at [67, 466] on button "Read More..." at bounding box center [94, 477] width 91 height 22
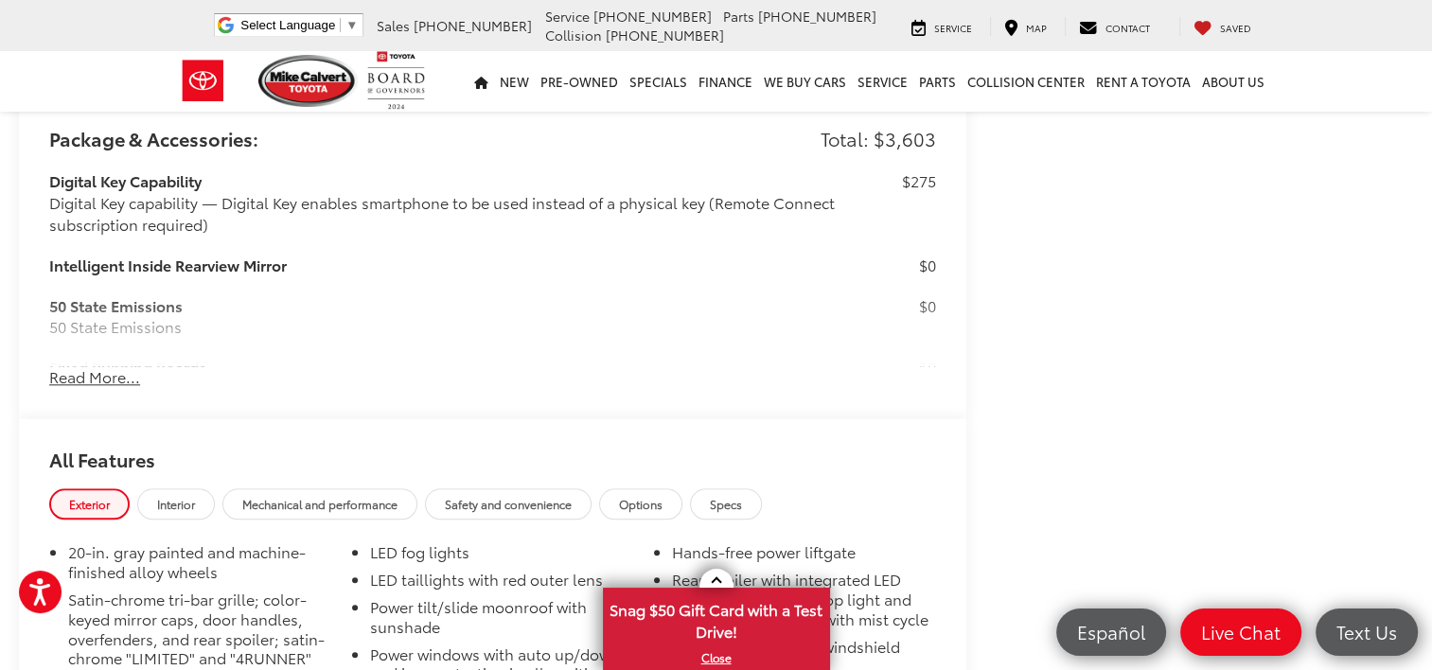
scroll to position [1871, 0]
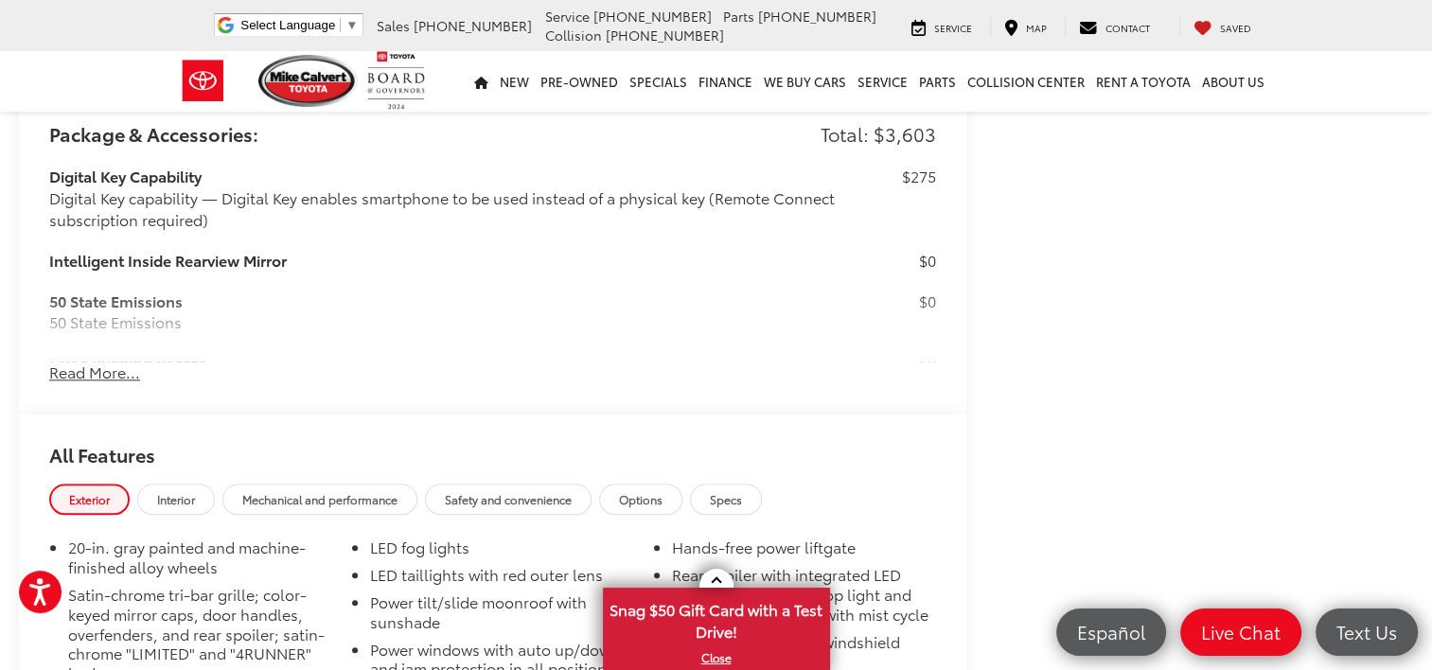
click at [99, 362] on button "Read More..." at bounding box center [94, 373] width 91 height 22
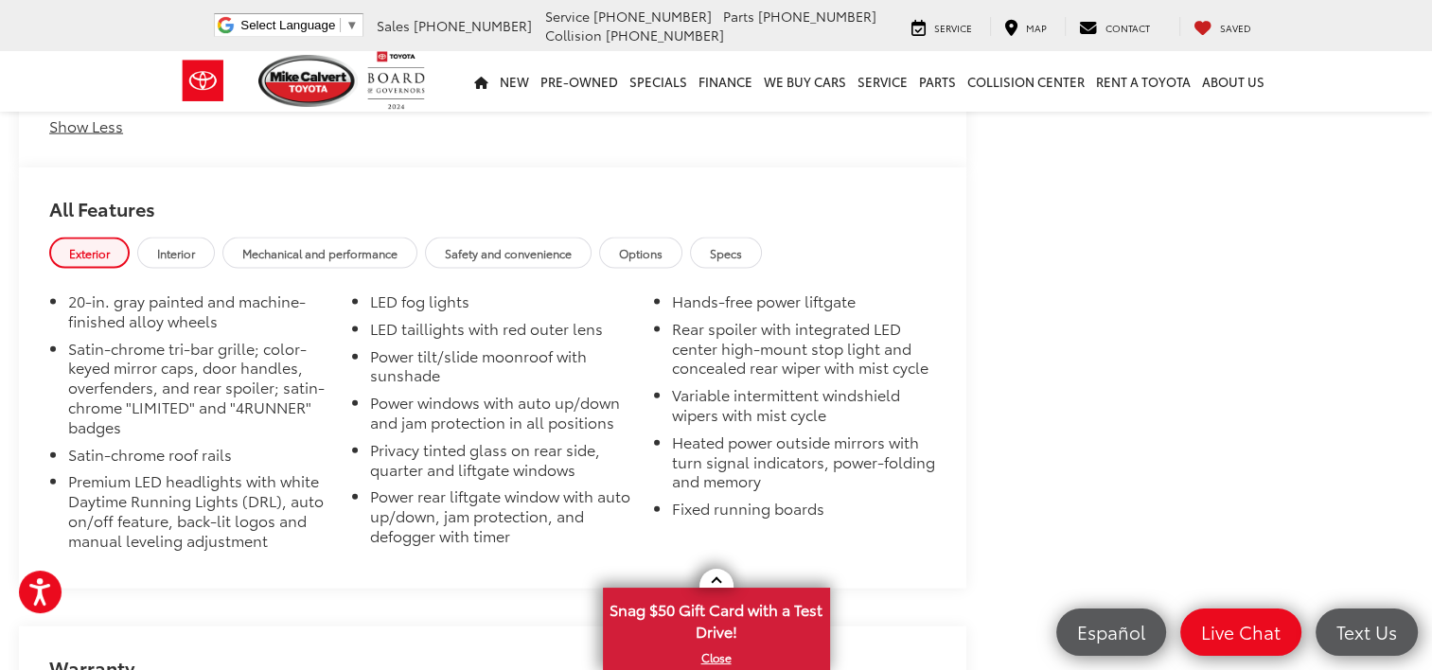
scroll to position [4147, 0]
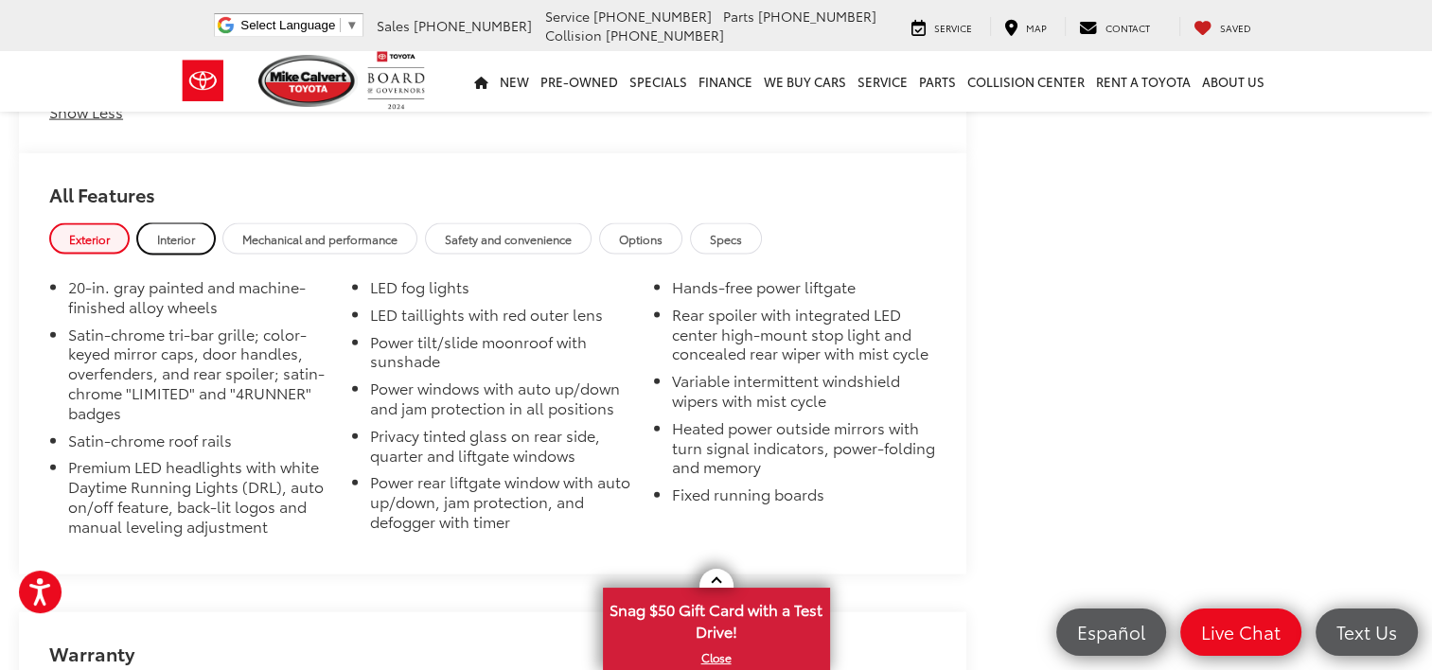
click at [182, 231] on span "Interior" at bounding box center [176, 239] width 38 height 16
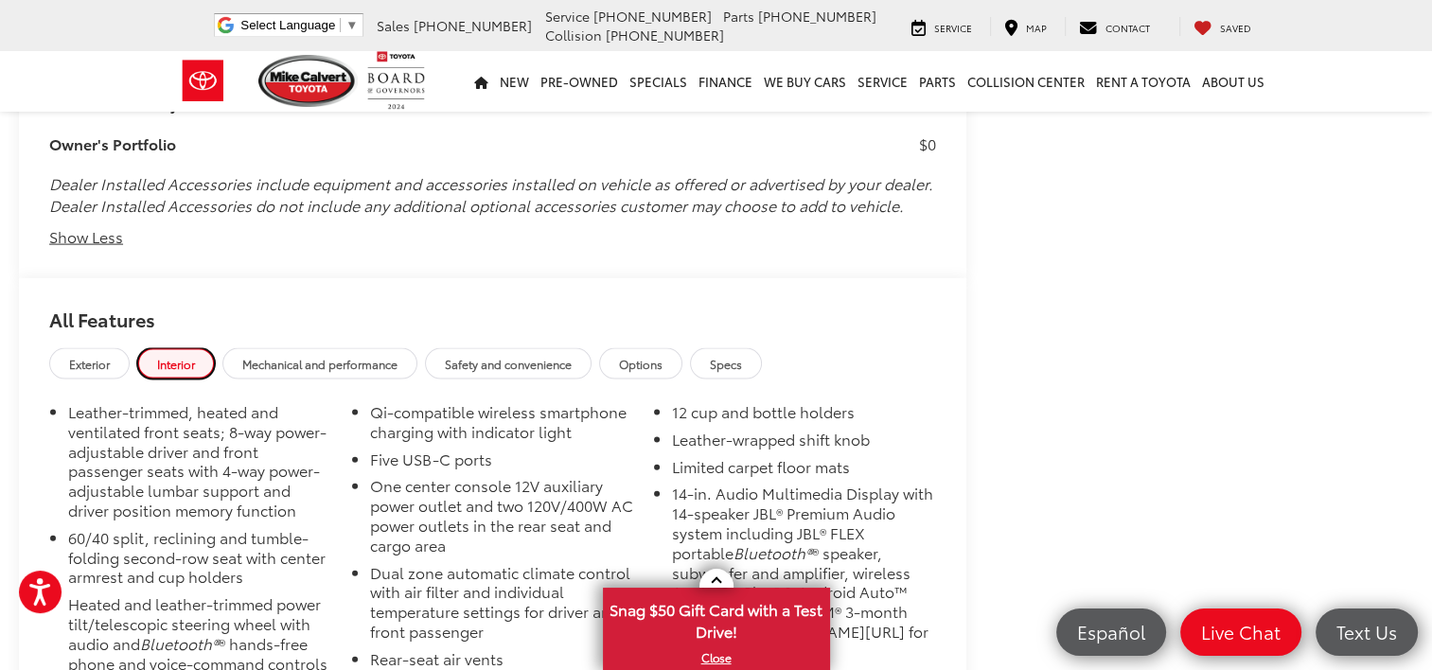
scroll to position [4014, 0]
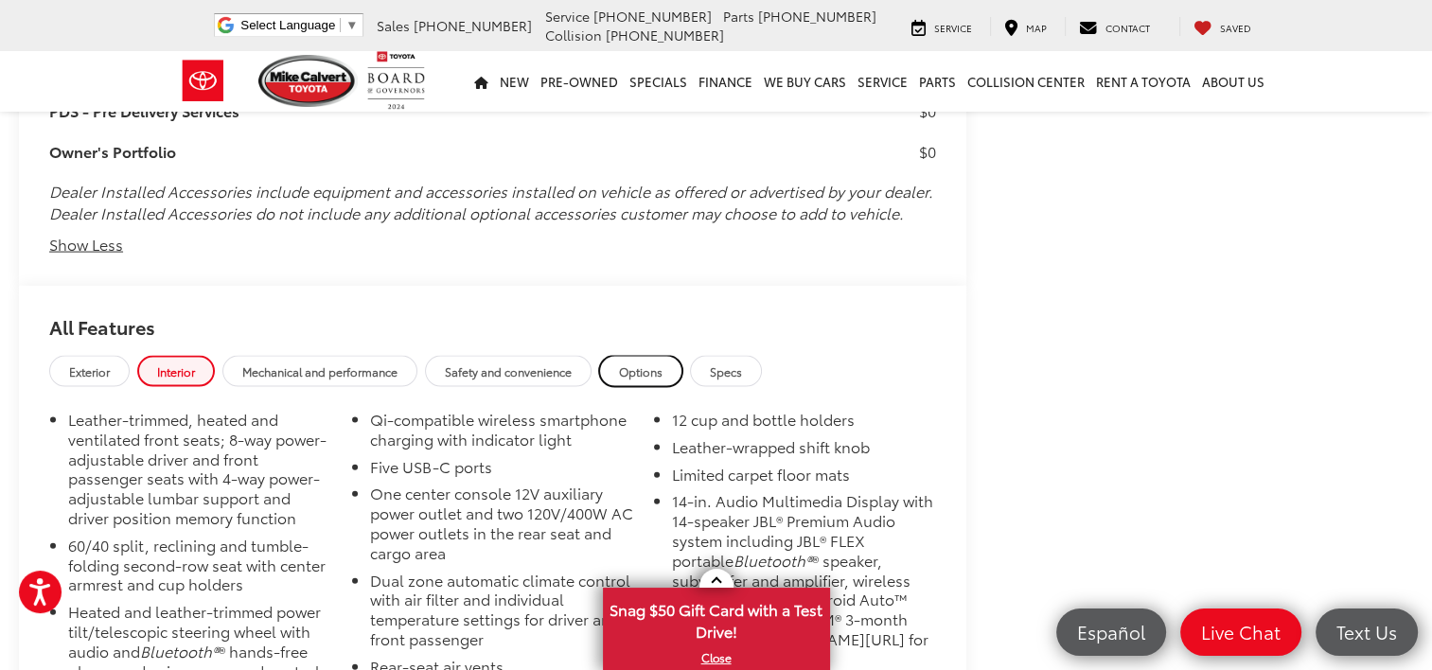
click at [631, 364] on span "Options" at bounding box center [641, 372] width 44 height 16
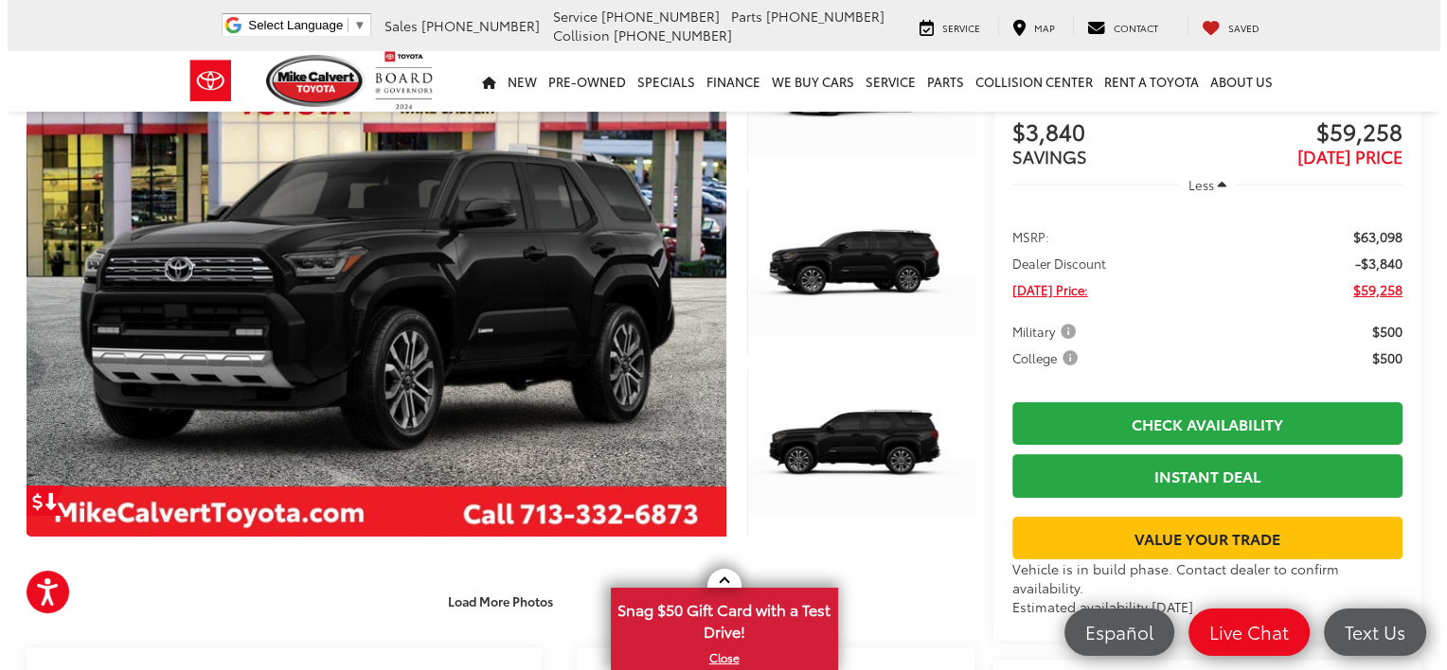
scroll to position [127, 0]
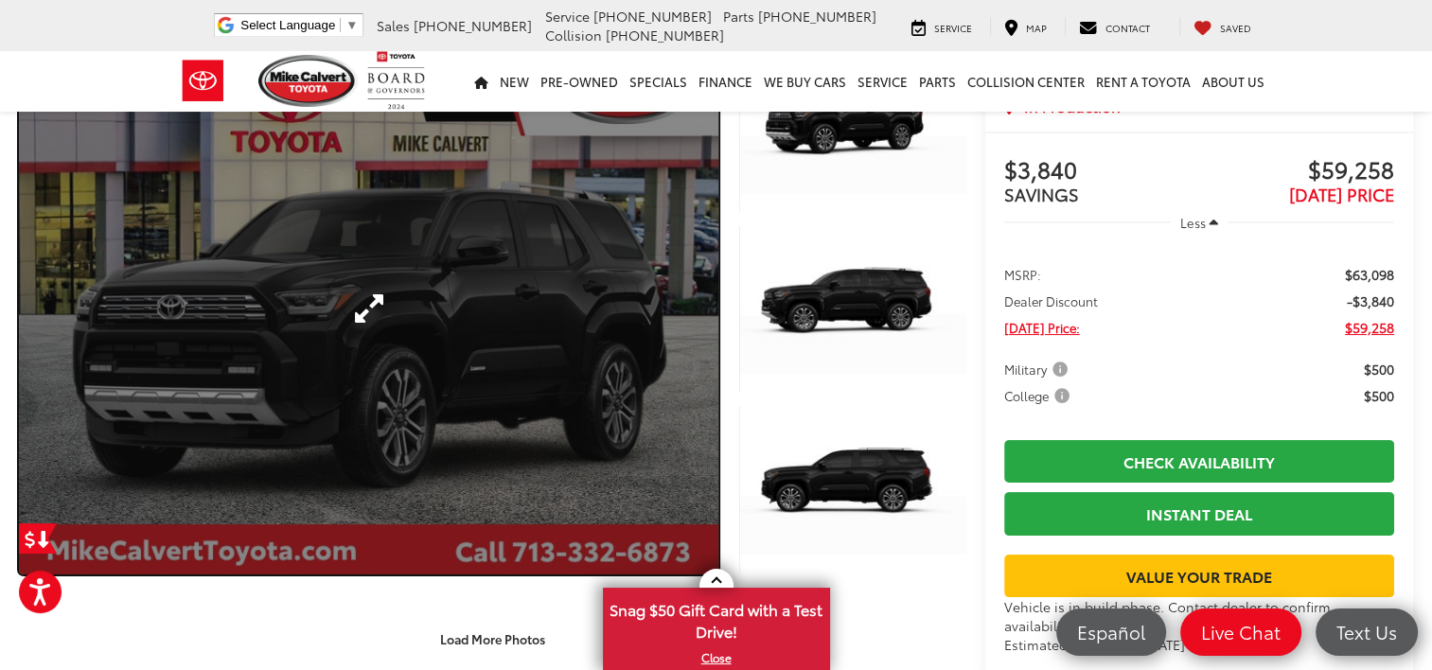
click at [590, 378] on link "Expand Photo 0" at bounding box center [369, 309] width 700 height 531
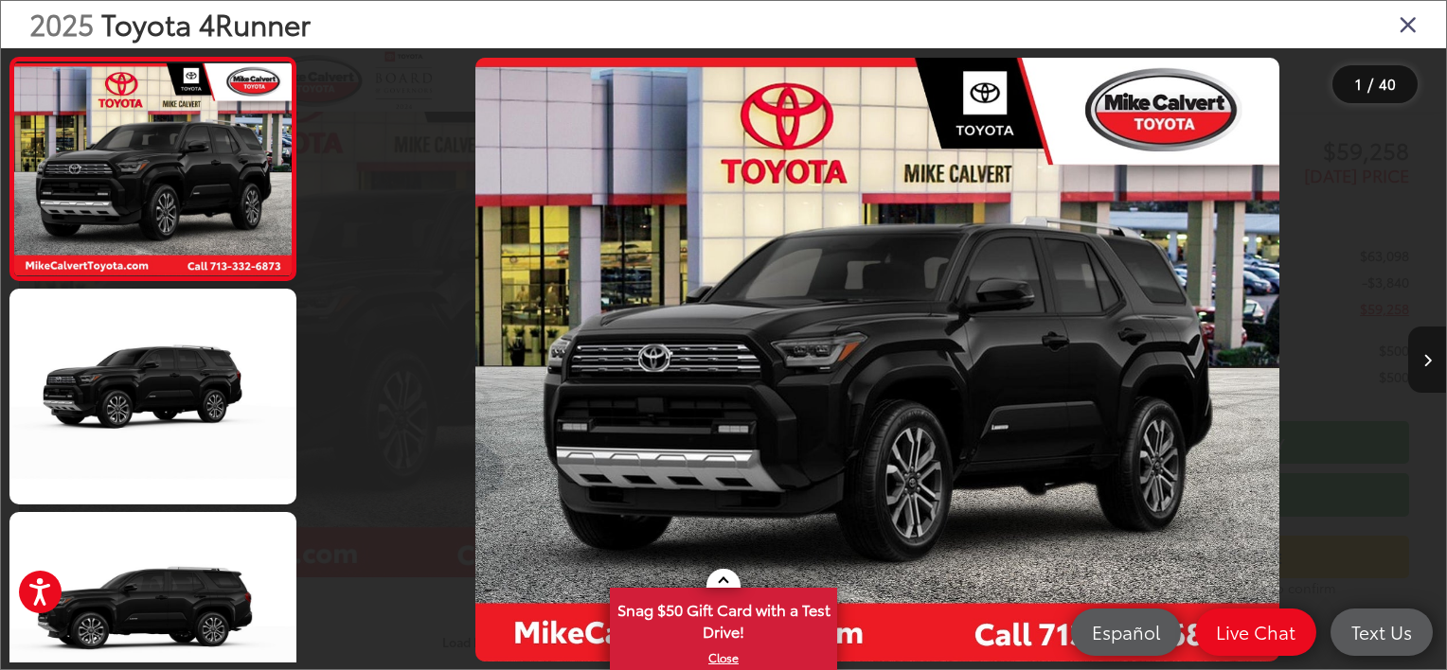
click at [1428, 361] on icon "Next image" at bounding box center [1427, 360] width 9 height 13
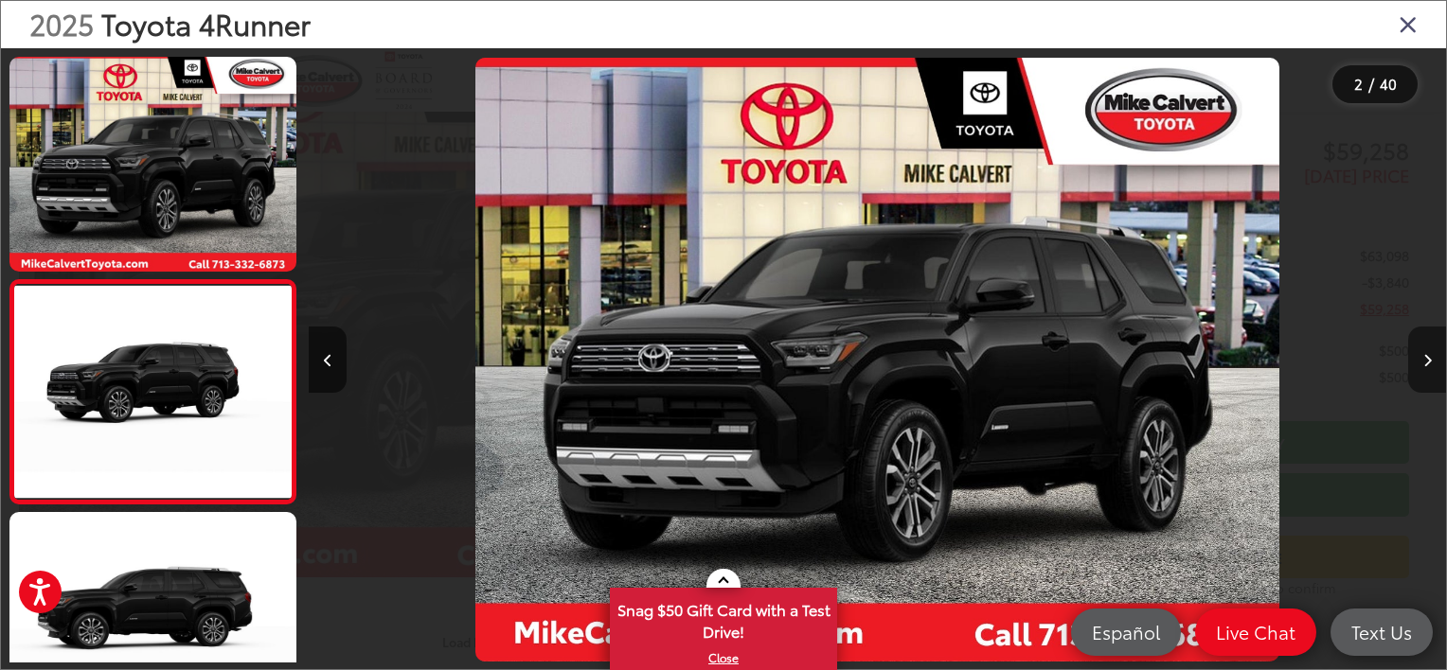
scroll to position [87, 0]
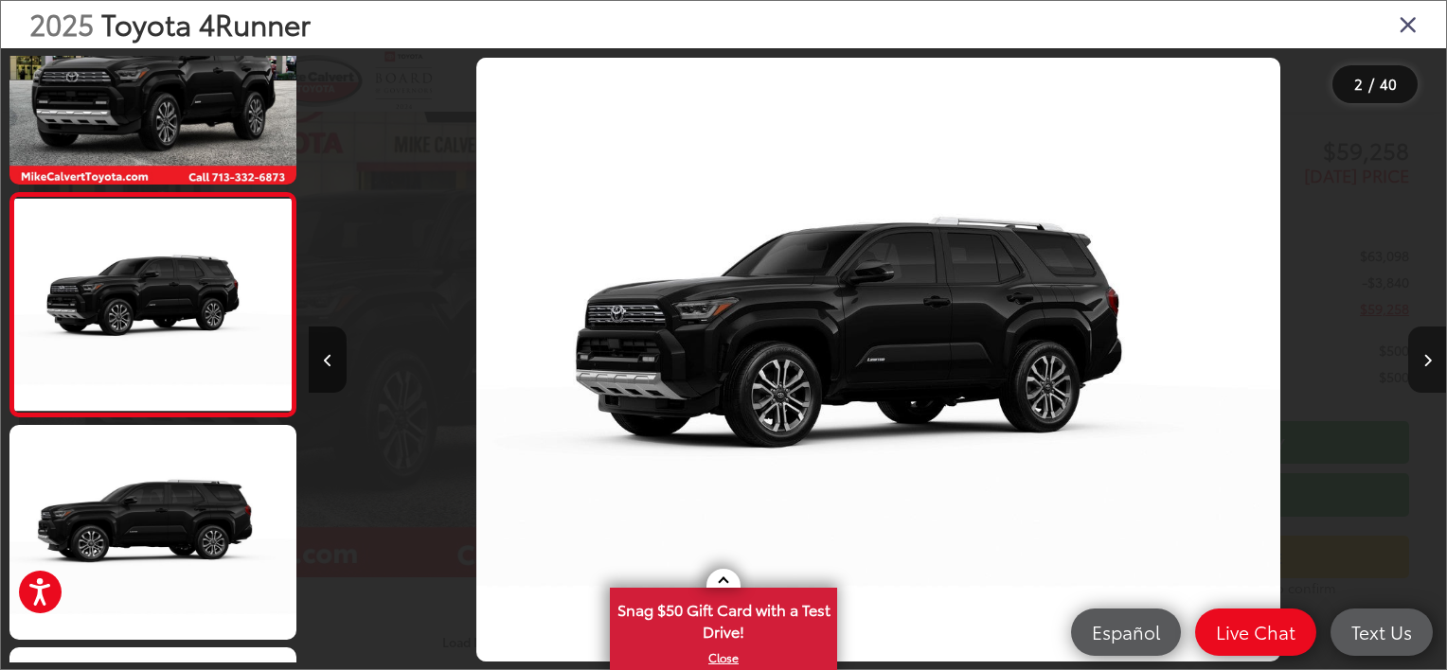
click at [1428, 361] on icon "Next image" at bounding box center [1427, 360] width 9 height 13
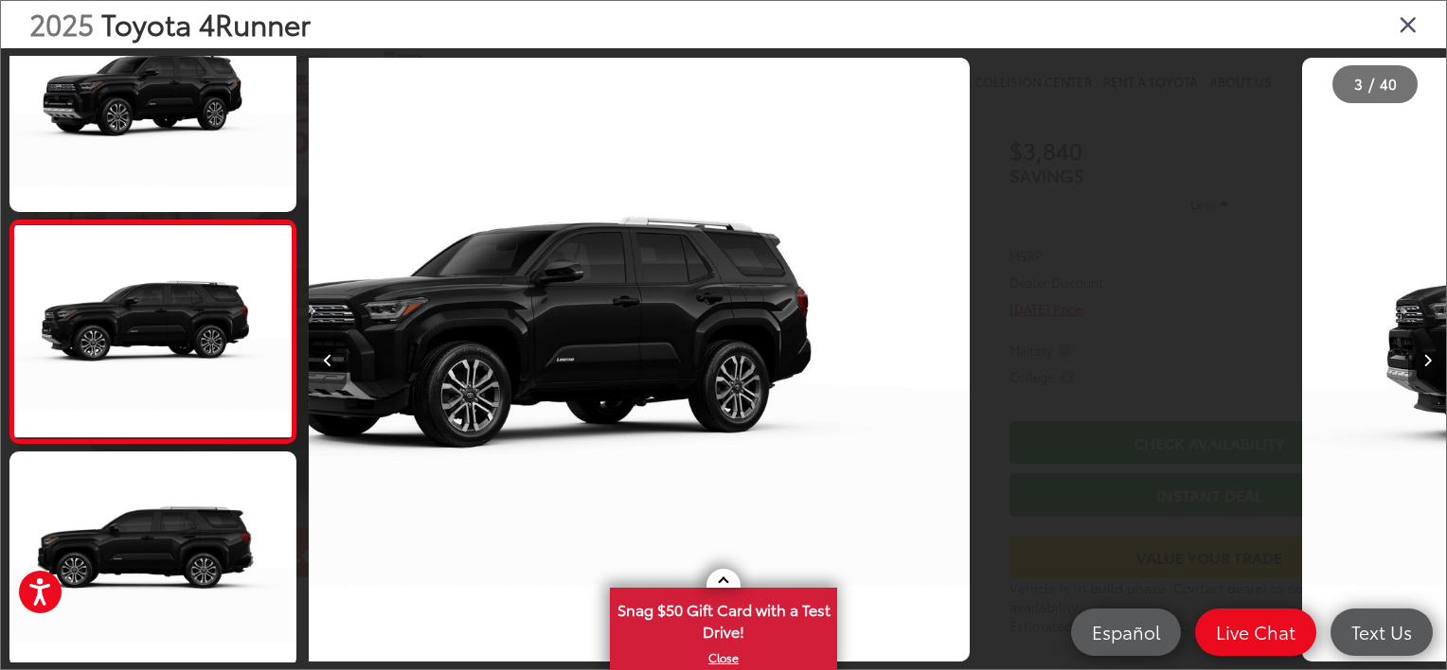
scroll to position [311, 0]
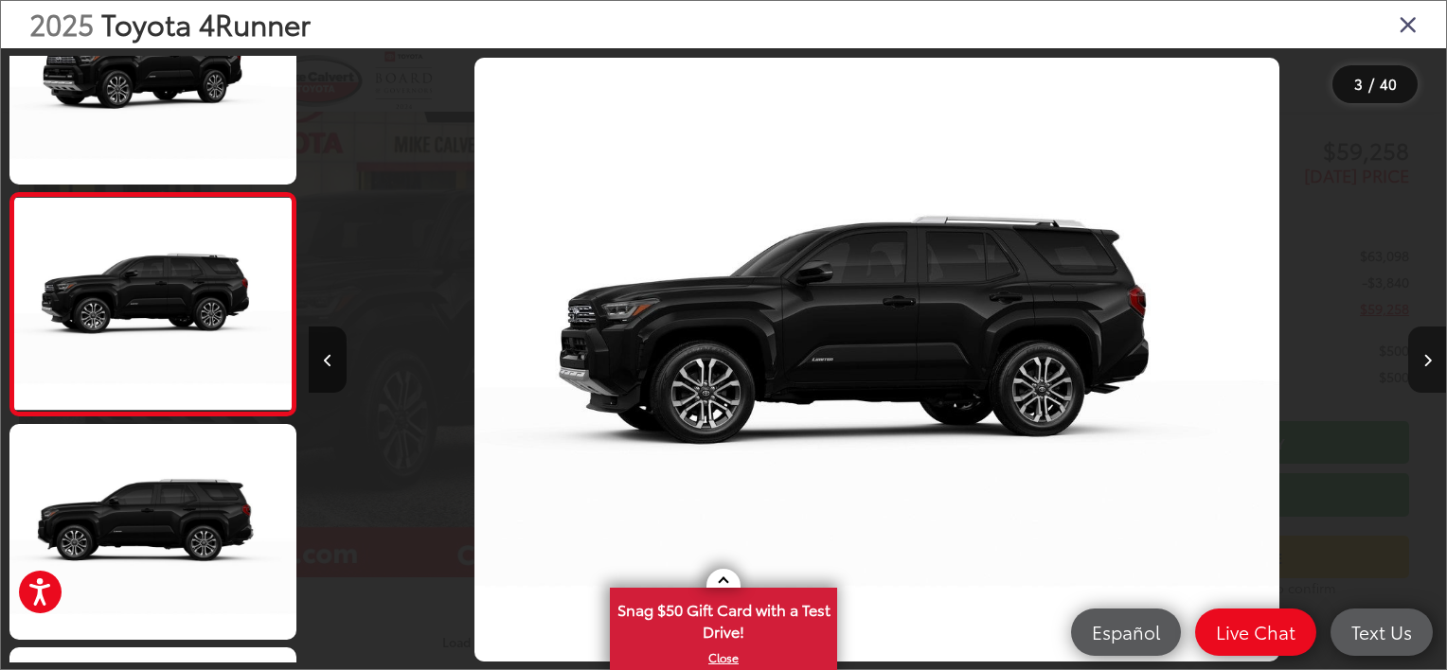
click at [1428, 361] on icon "Next image" at bounding box center [1427, 360] width 9 height 13
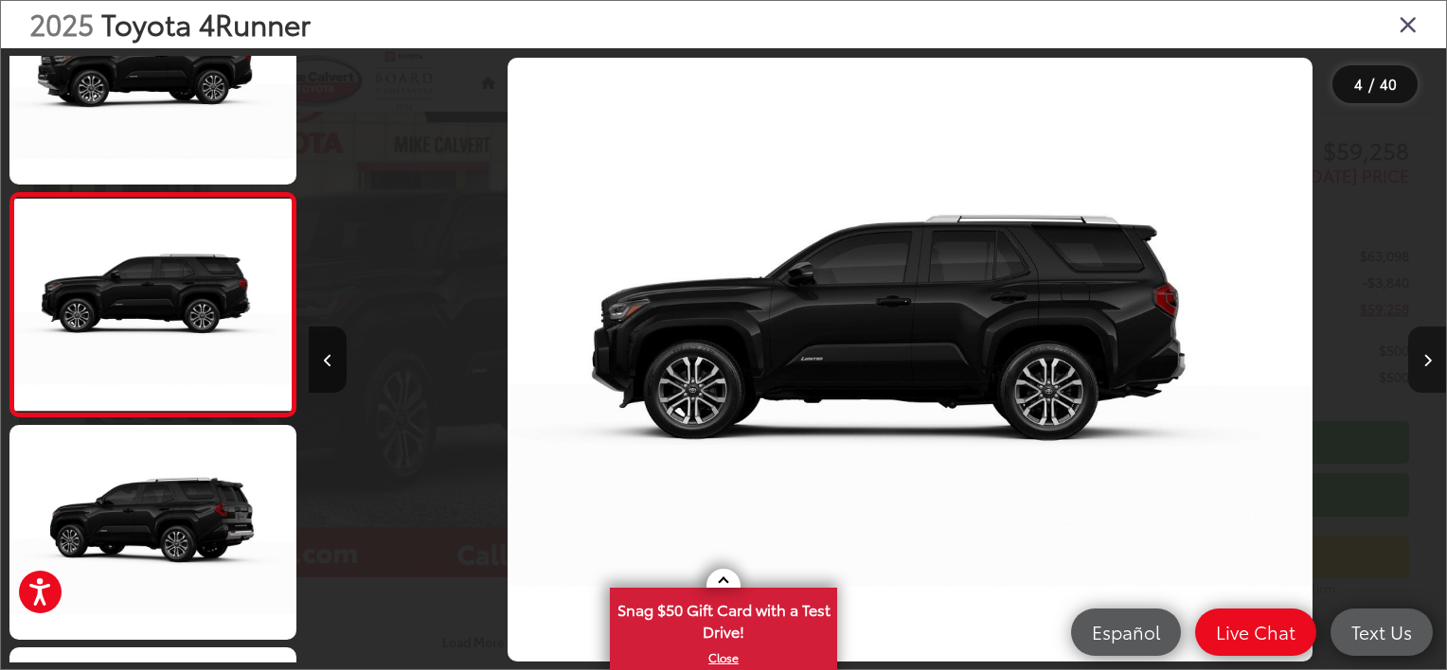
scroll to position [0, 3411]
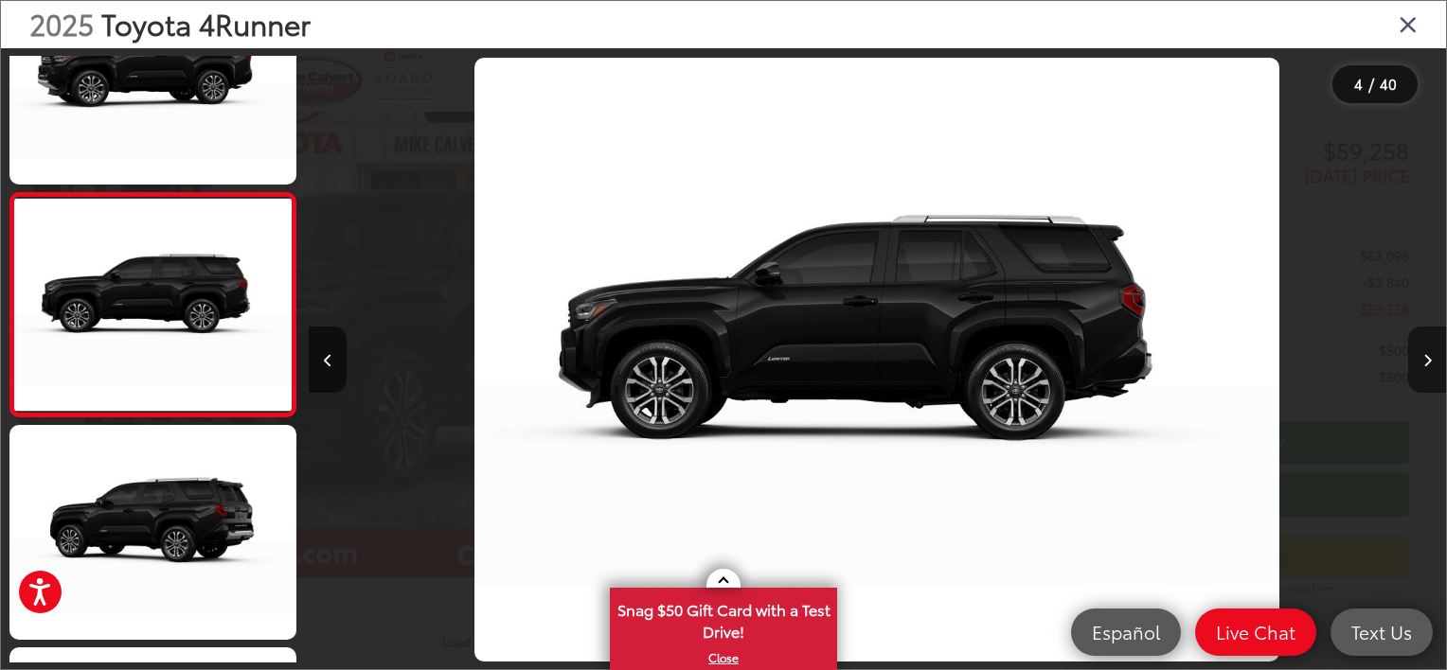
click at [1428, 361] on icon "Next image" at bounding box center [1427, 360] width 9 height 13
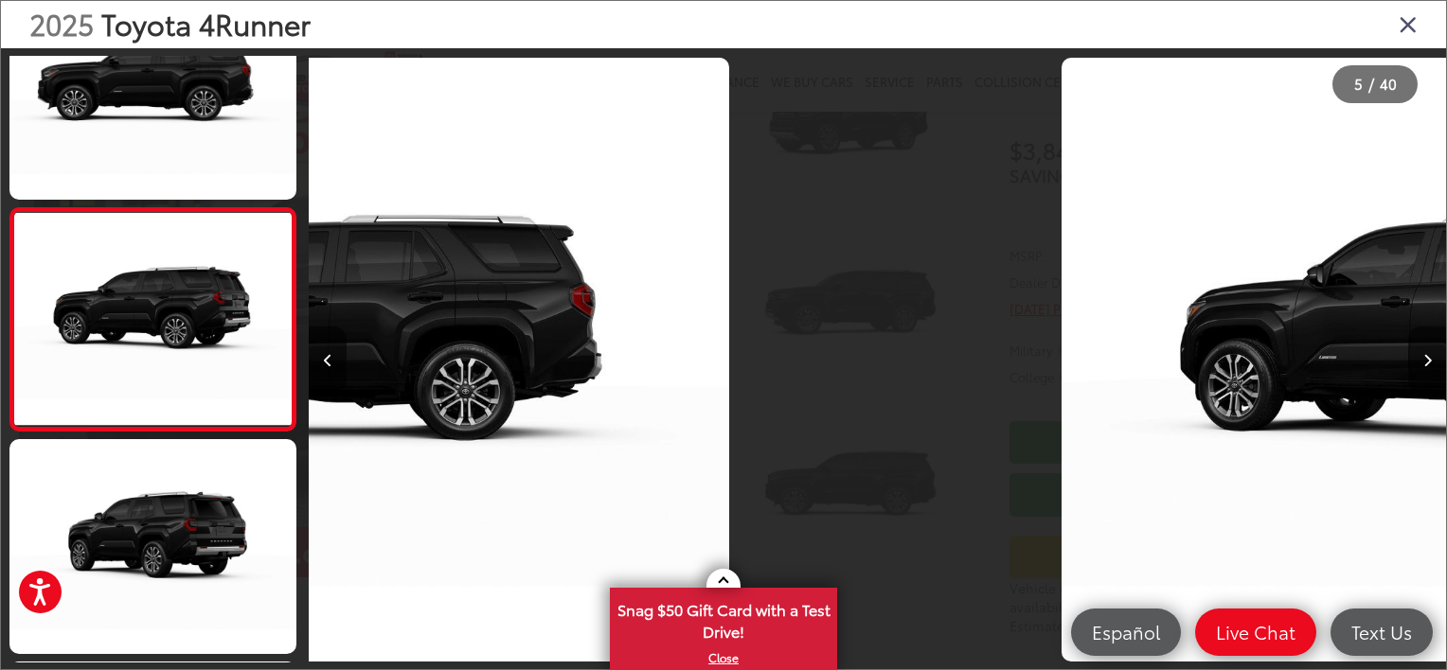
scroll to position [756, 0]
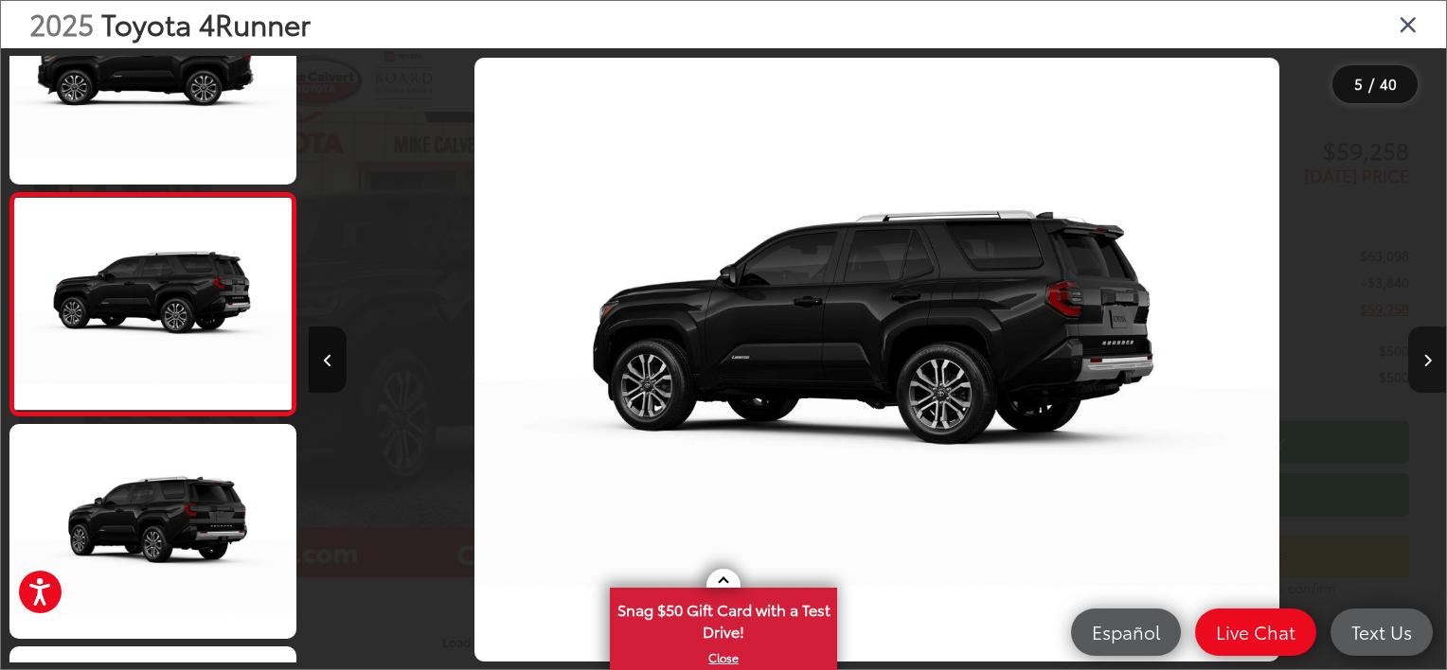
click at [1428, 361] on icon "Next image" at bounding box center [1427, 360] width 9 height 13
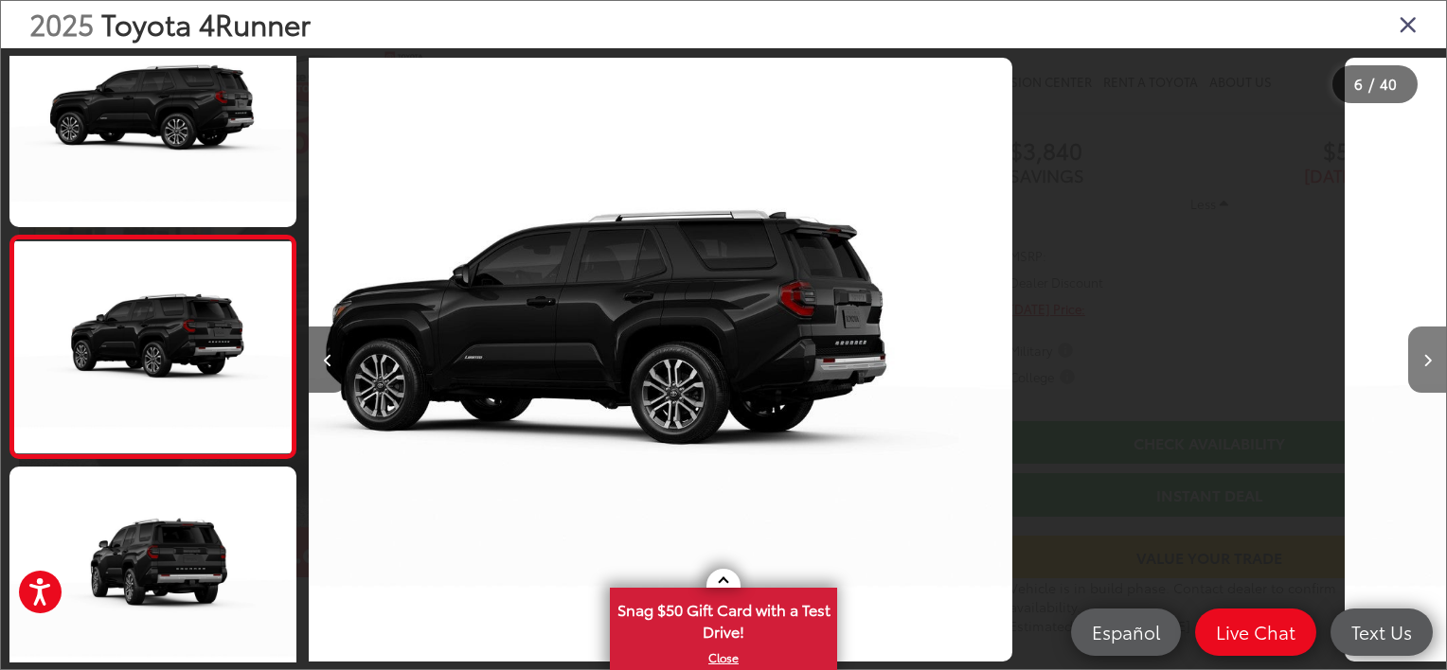
scroll to position [978, 0]
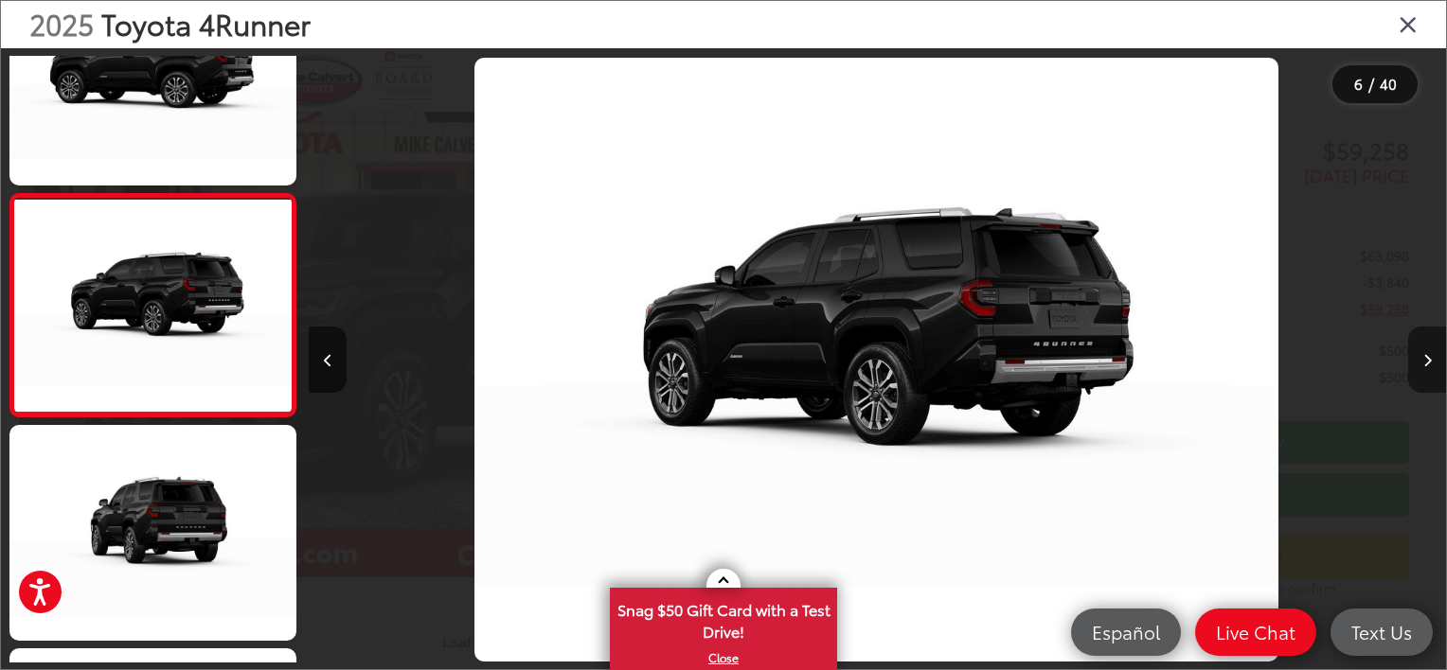
click at [1428, 361] on icon "Next image" at bounding box center [1427, 360] width 9 height 13
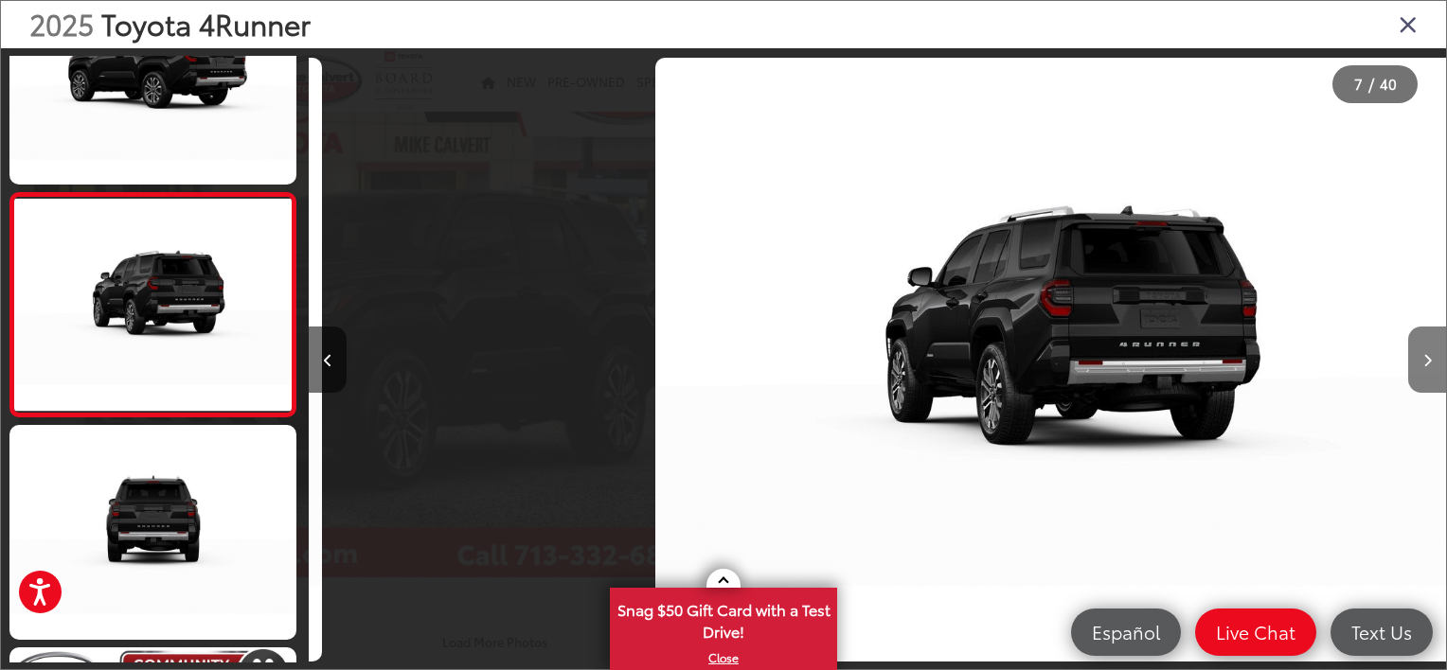
scroll to position [0, 6822]
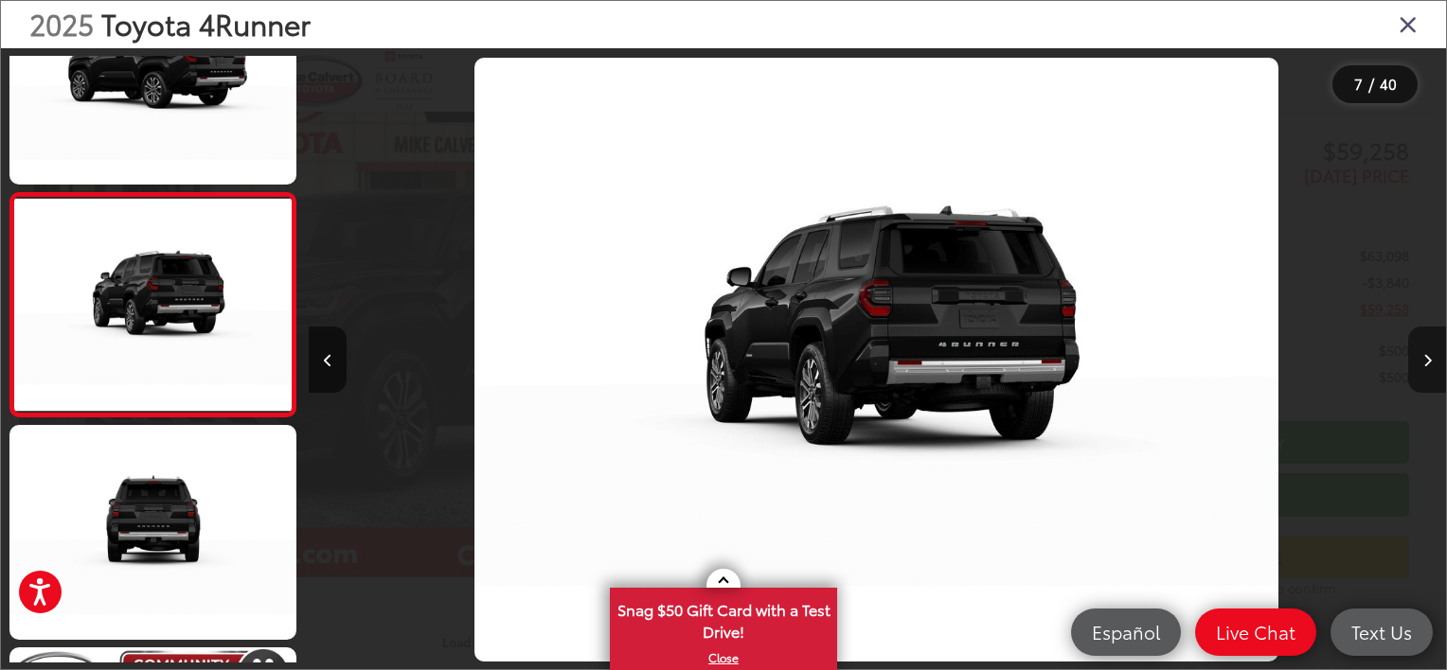
click at [1428, 361] on icon "Next image" at bounding box center [1427, 360] width 9 height 13
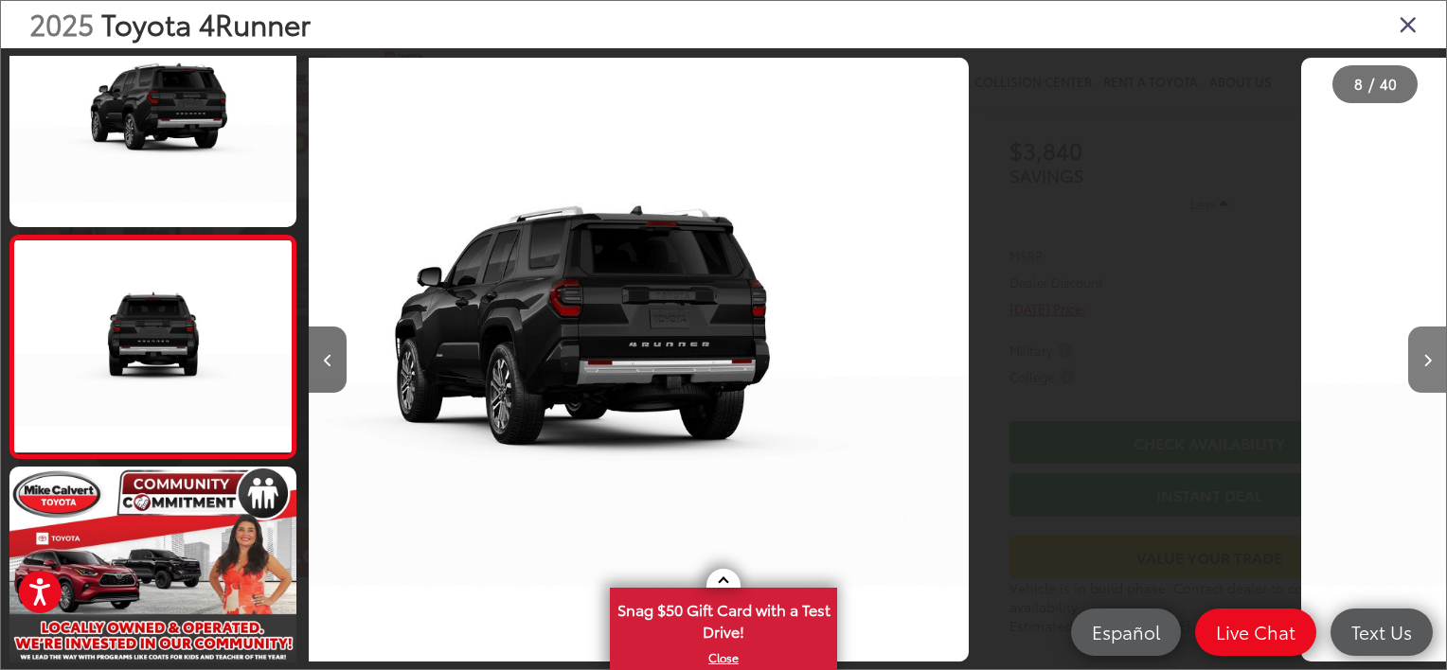
scroll to position [1424, 0]
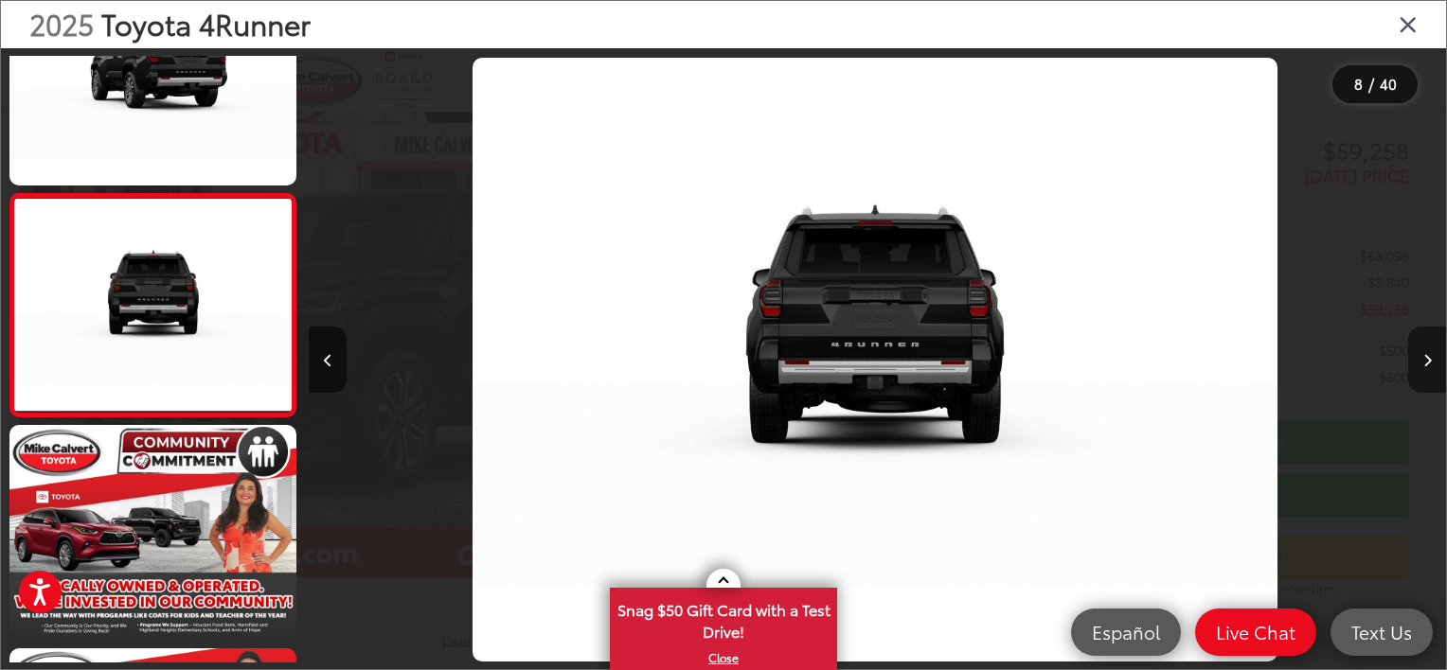
click at [1428, 361] on icon "Next image" at bounding box center [1427, 360] width 9 height 13
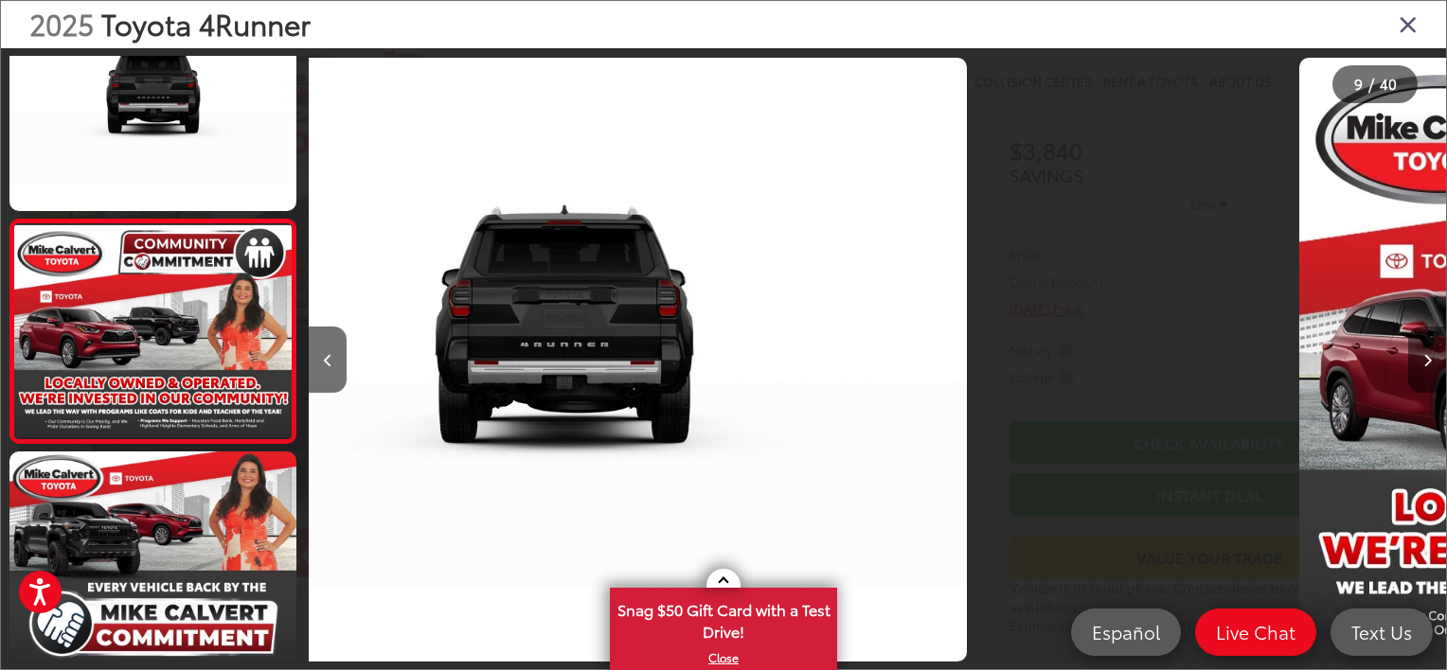
scroll to position [0, 0]
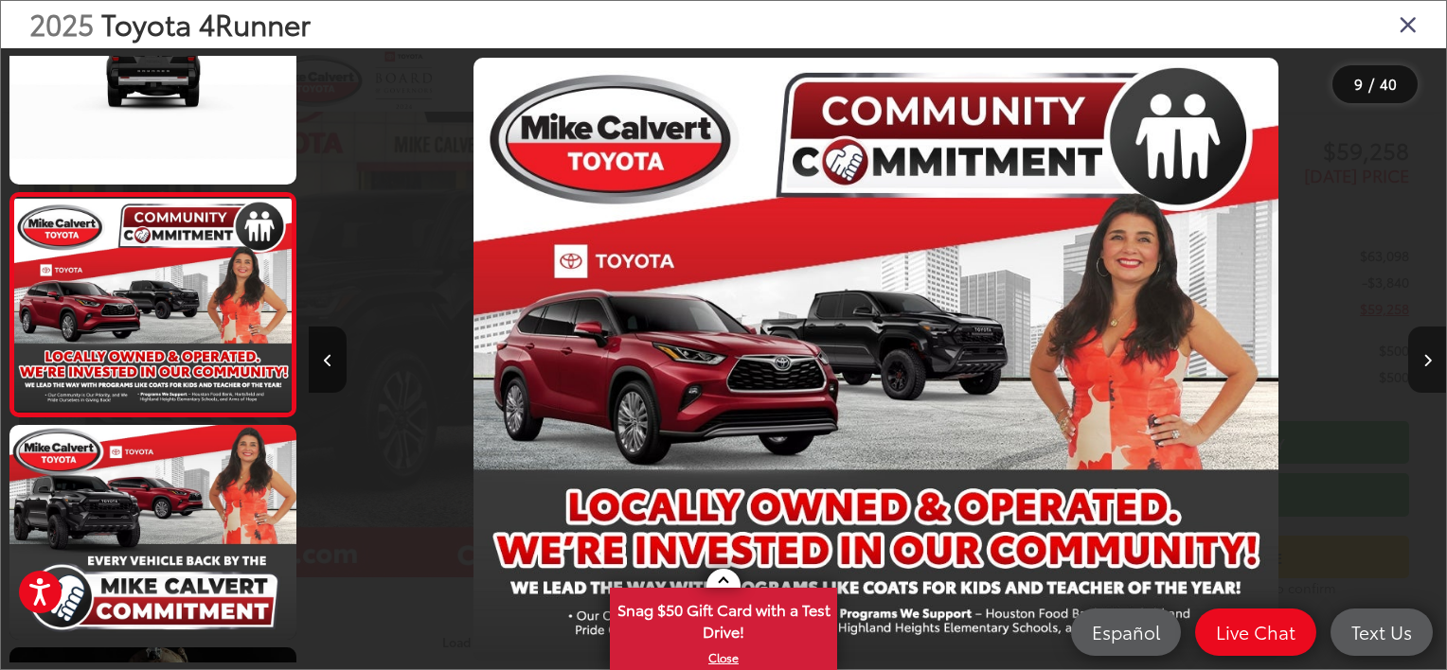
click at [1428, 361] on icon "Next image" at bounding box center [1427, 360] width 9 height 13
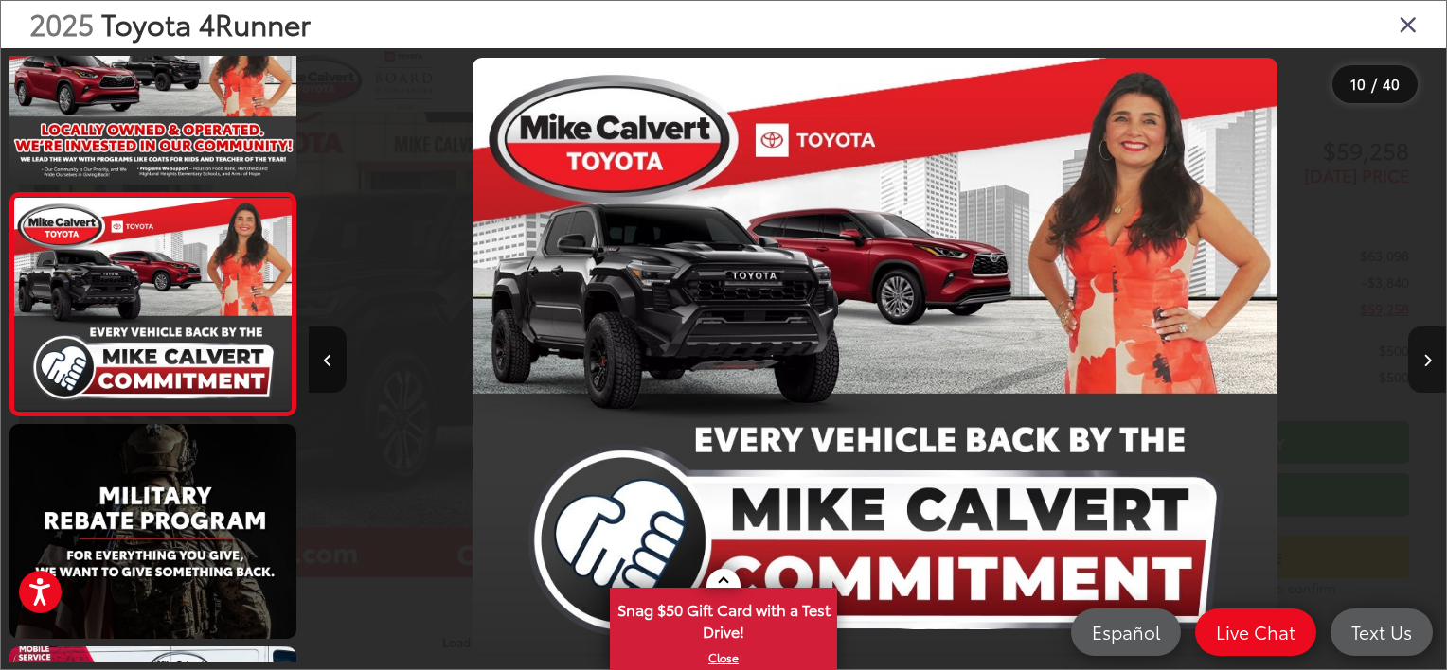
click at [1428, 361] on icon "Next image" at bounding box center [1427, 360] width 9 height 13
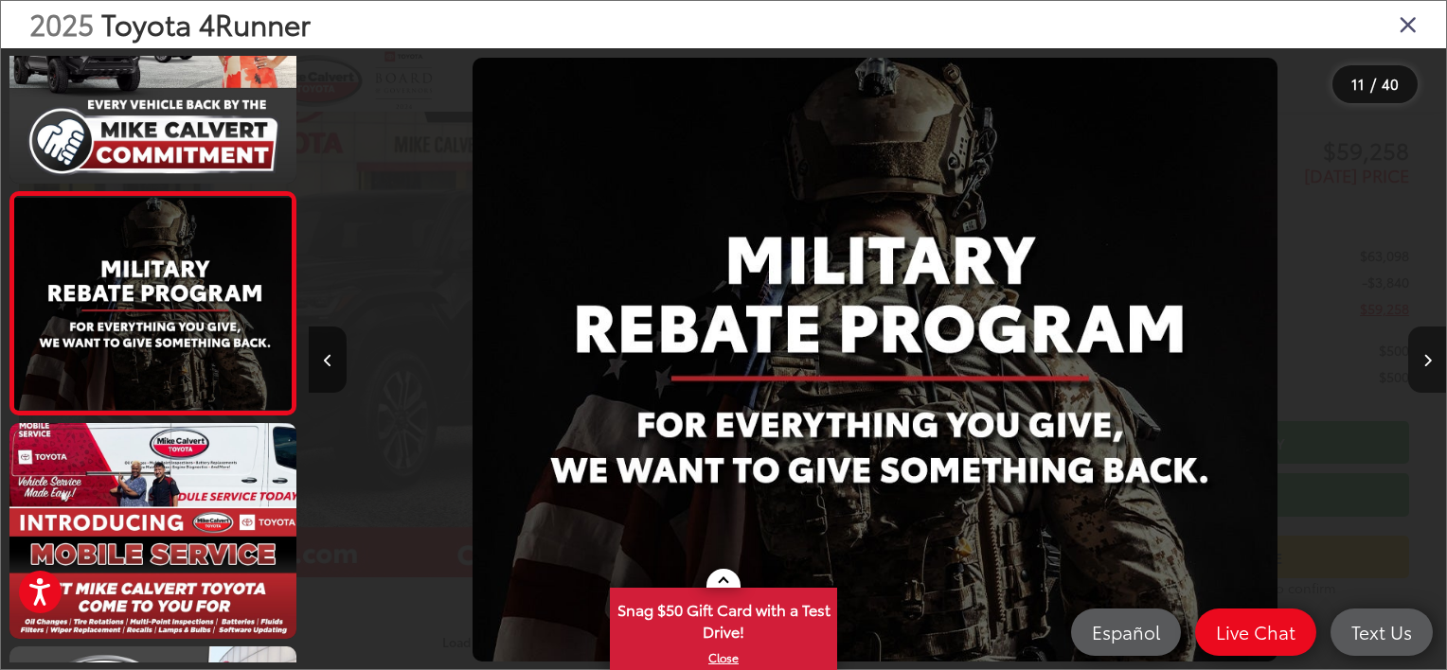
click at [1428, 361] on icon "Next image" at bounding box center [1427, 360] width 9 height 13
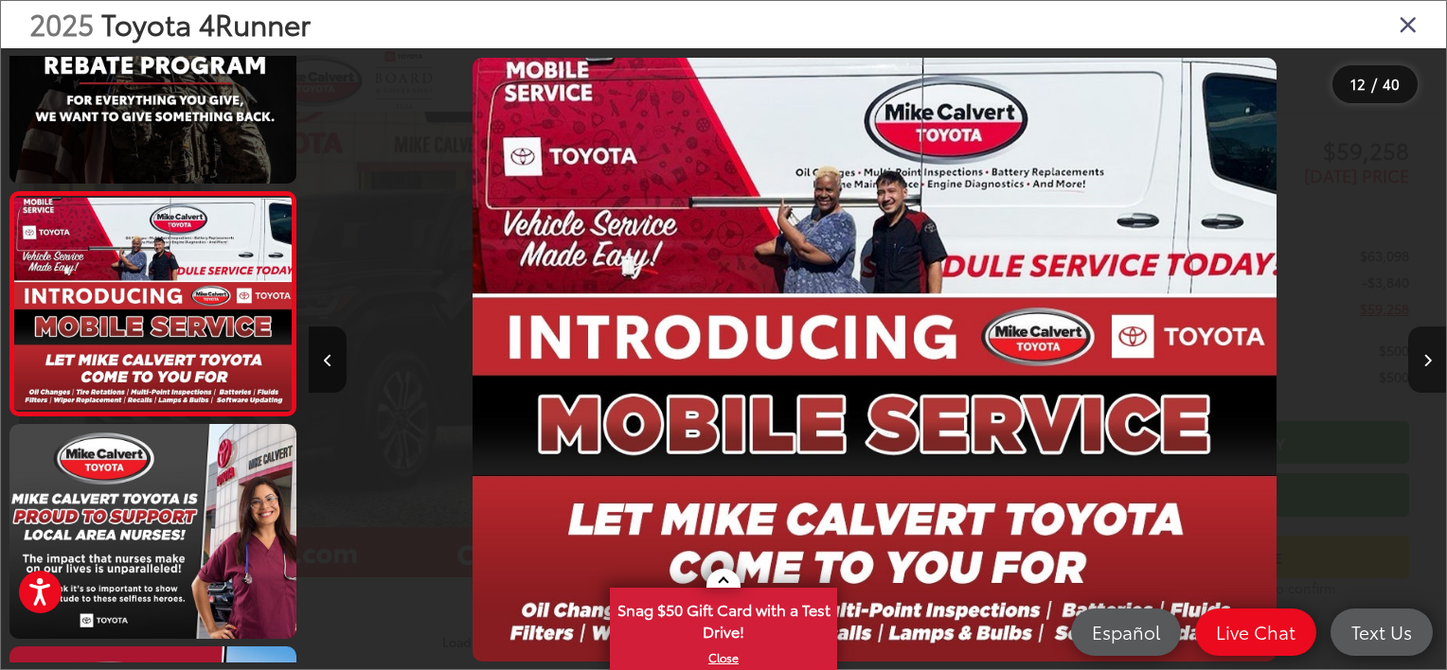
click at [1428, 361] on icon "Next image" at bounding box center [1427, 360] width 9 height 13
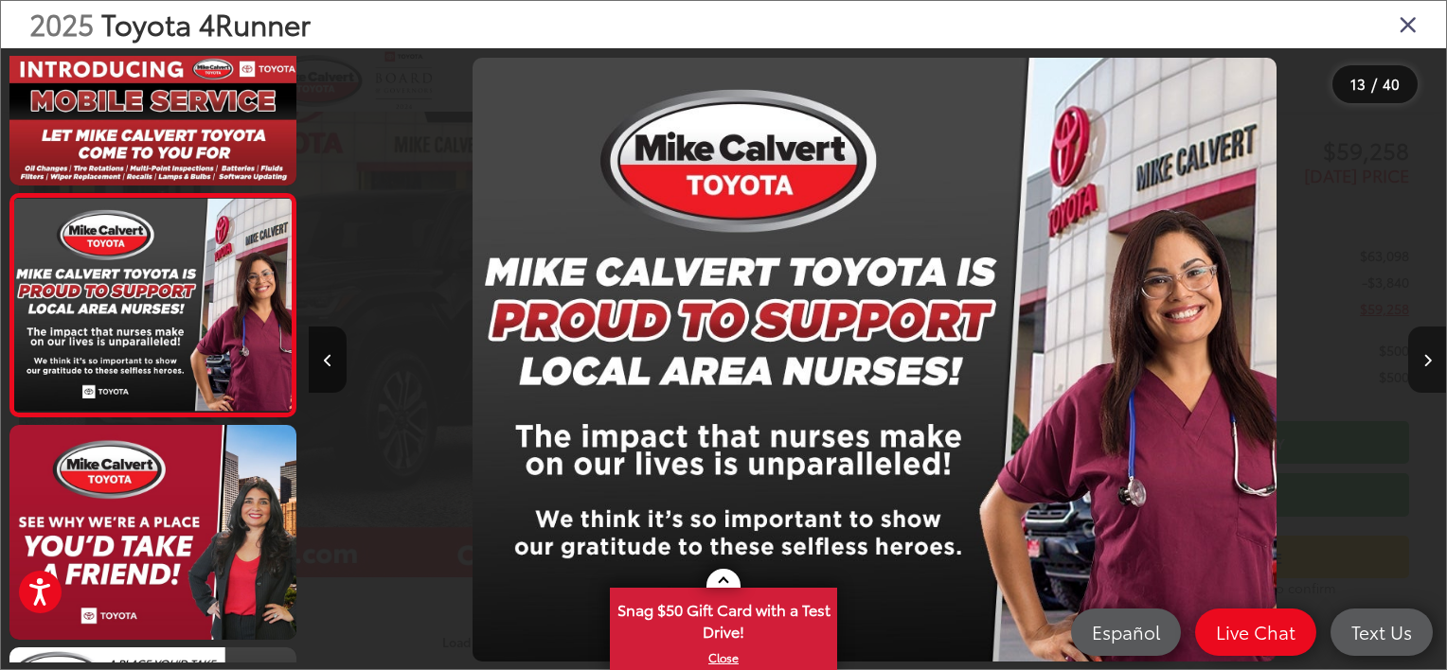
click at [1428, 361] on icon "Next image" at bounding box center [1427, 360] width 9 height 13
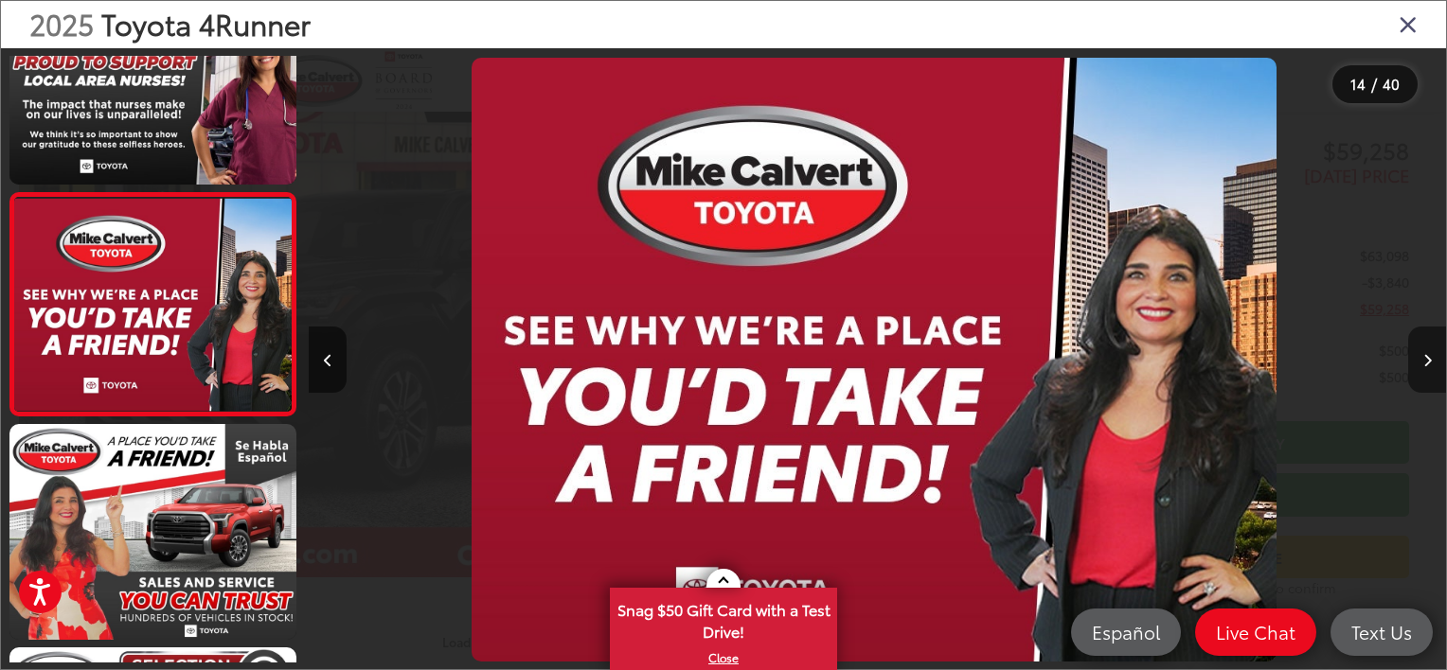
click at [1428, 361] on icon "Next image" at bounding box center [1427, 360] width 9 height 13
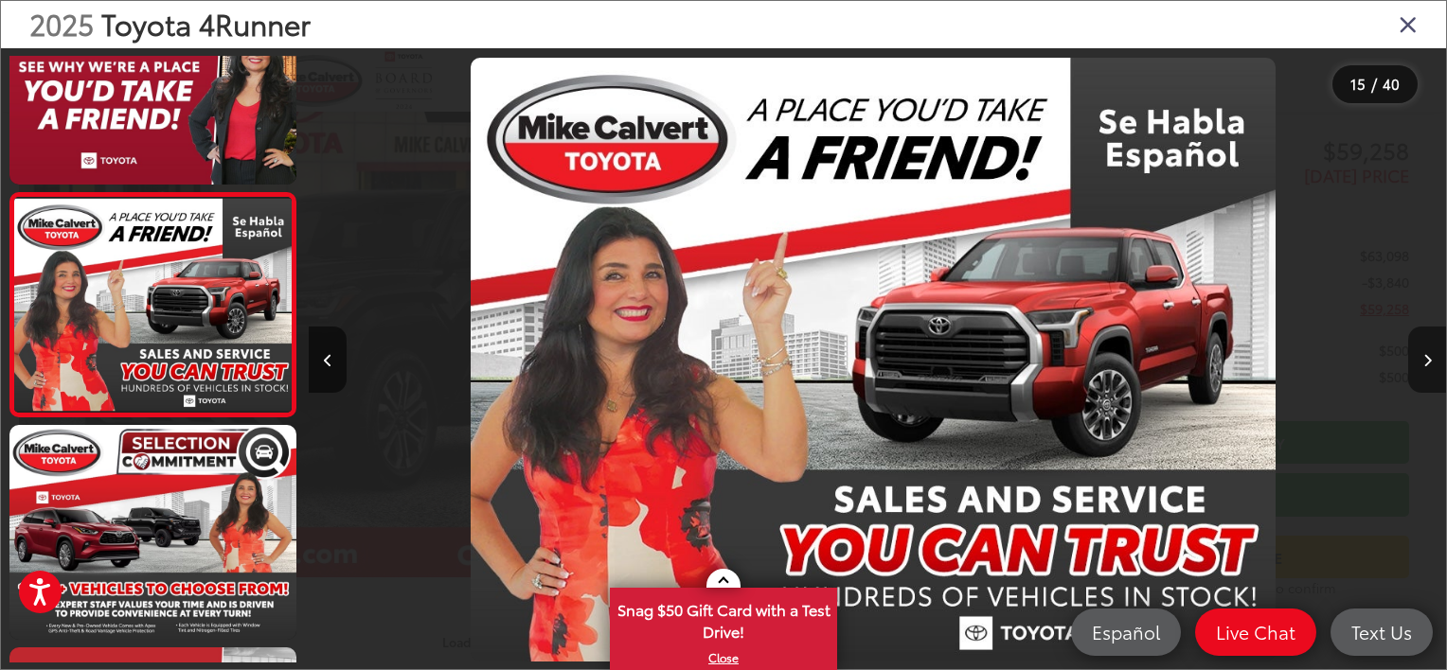
click at [1428, 361] on icon "Next image" at bounding box center [1427, 360] width 9 height 13
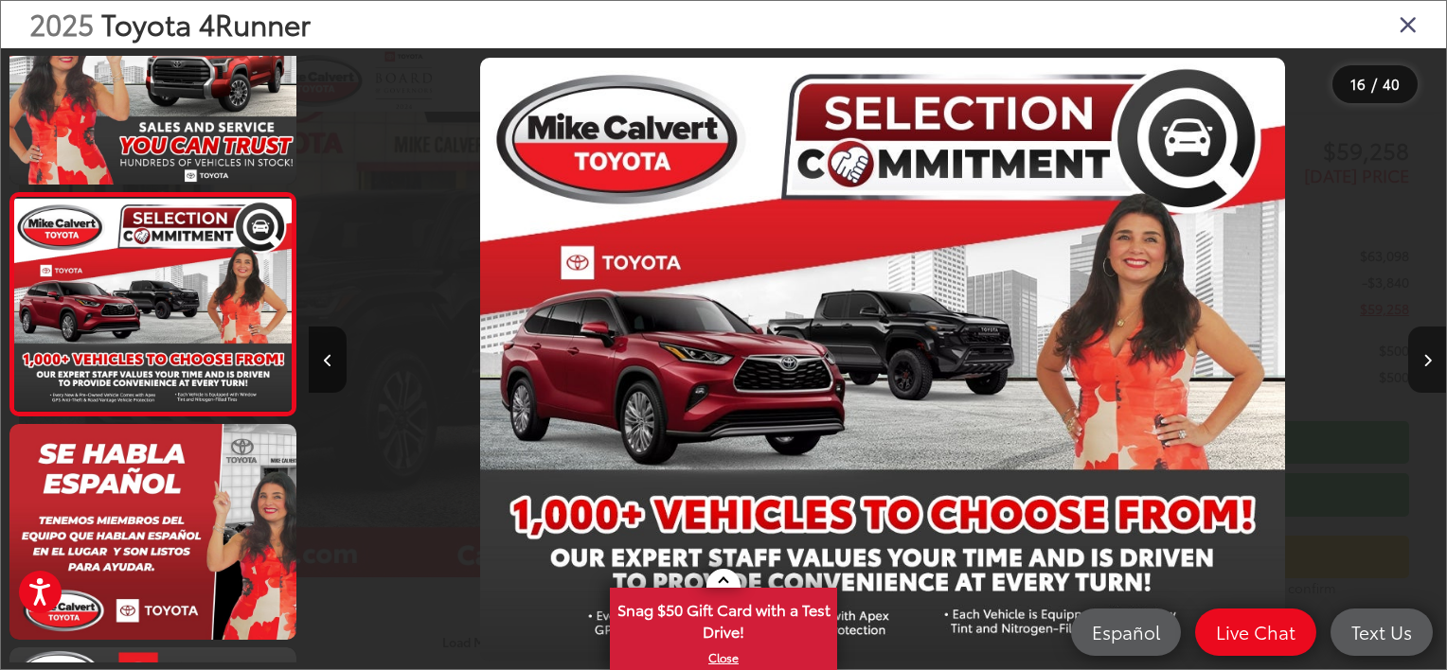
click at [1428, 361] on icon "Next image" at bounding box center [1427, 360] width 9 height 13
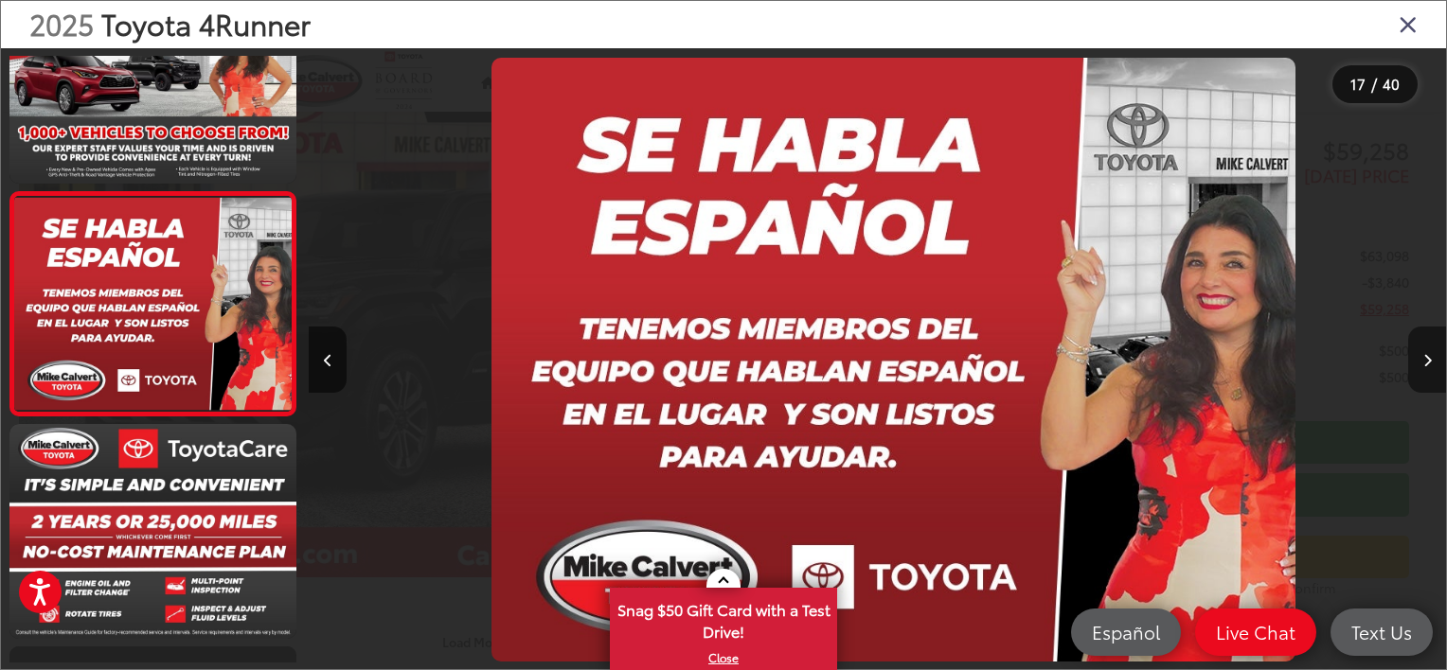
click at [1428, 361] on icon "Next image" at bounding box center [1427, 360] width 9 height 13
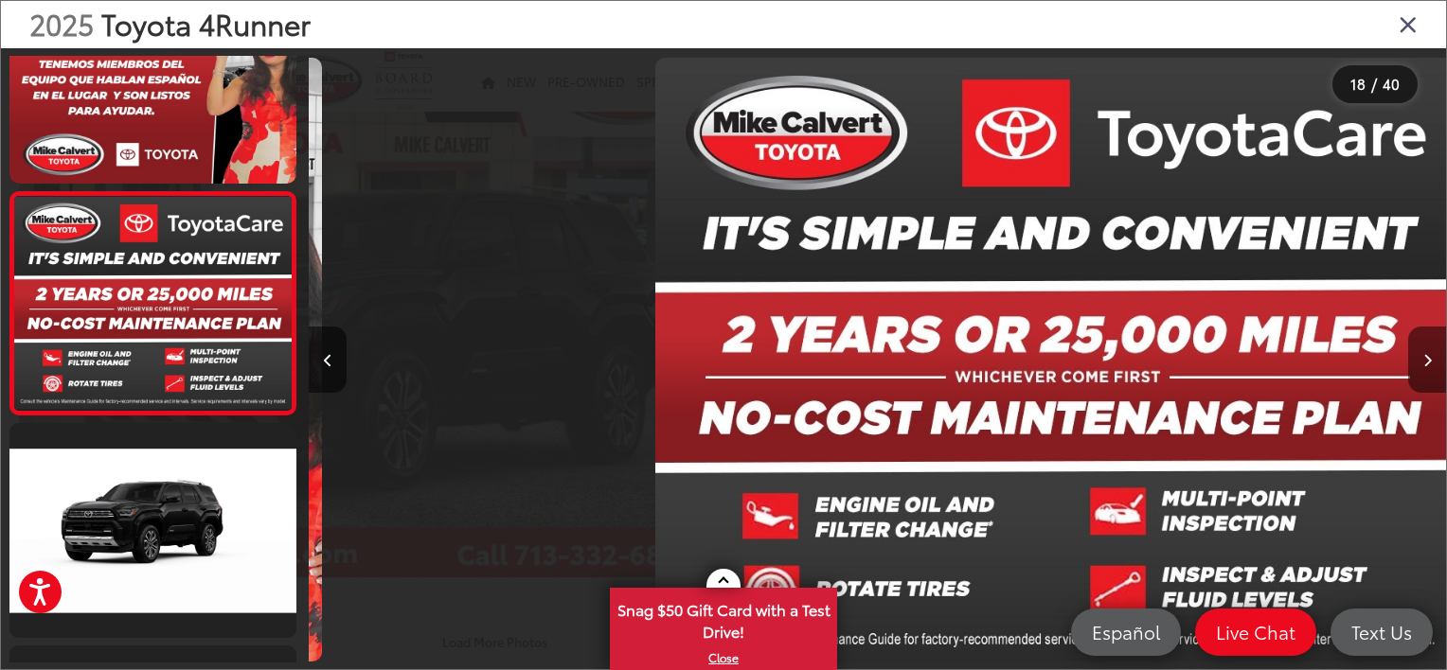
click at [1428, 361] on icon "Next image" at bounding box center [1427, 360] width 9 height 13
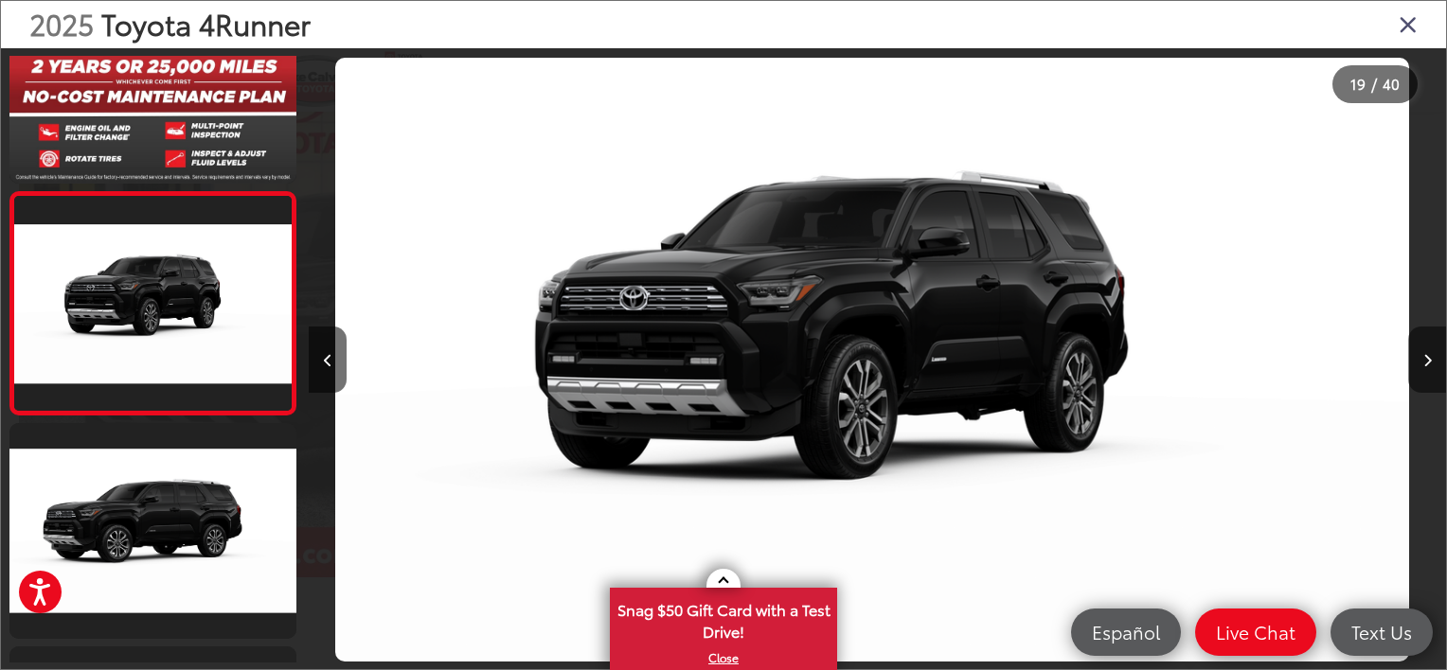
click at [1428, 361] on icon "Next image" at bounding box center [1427, 360] width 9 height 13
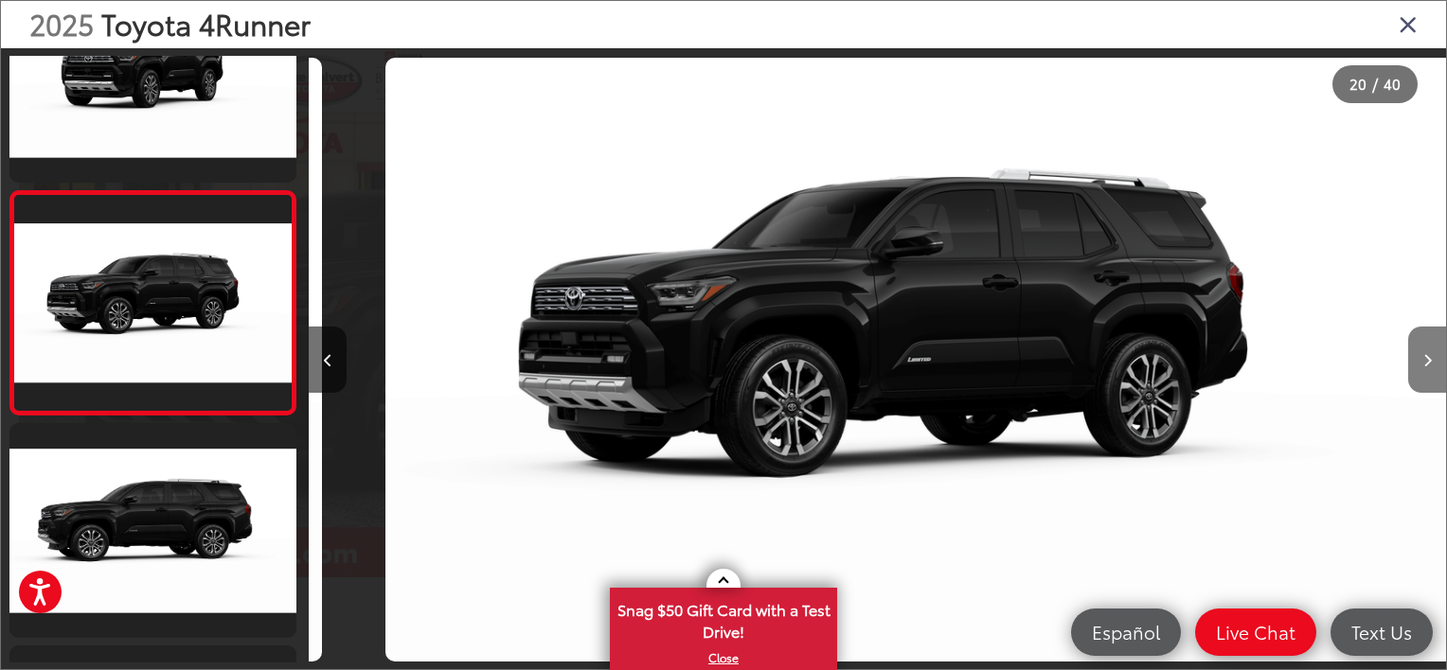
click at [1428, 361] on icon "Next image" at bounding box center [1427, 360] width 9 height 13
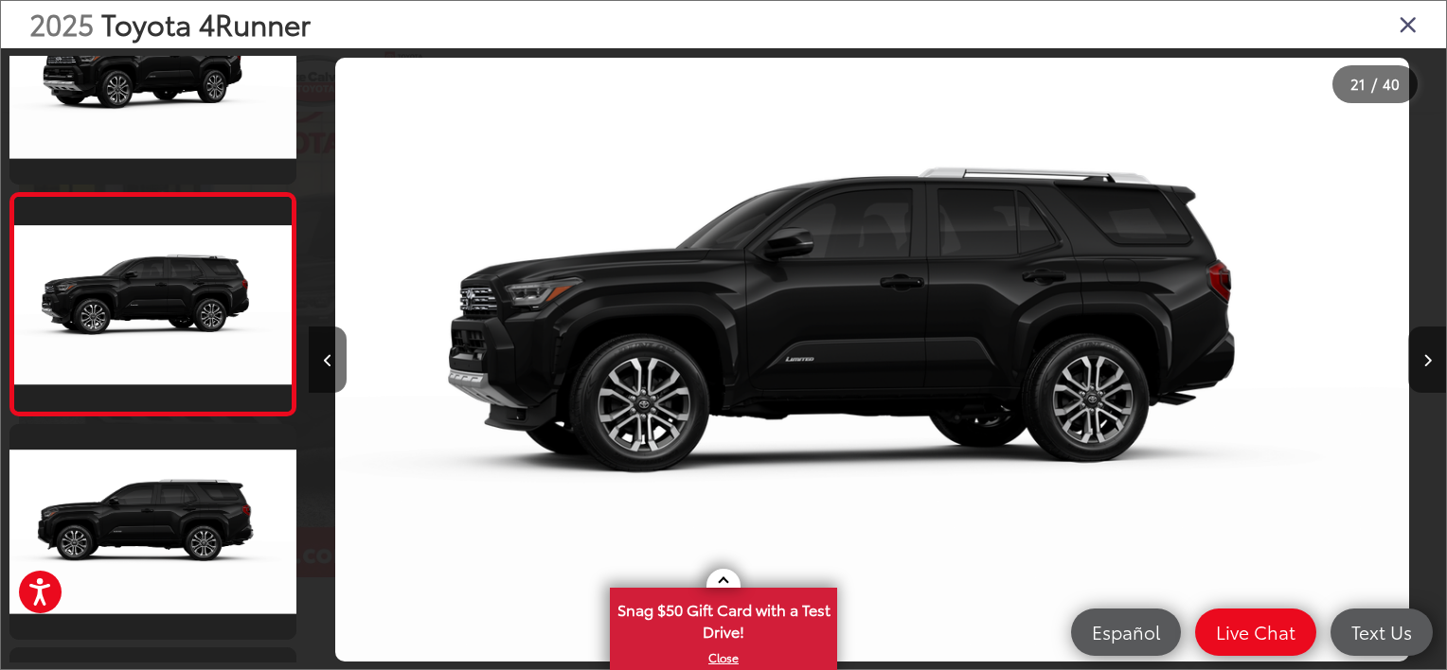
click at [1428, 361] on icon "Next image" at bounding box center [1427, 360] width 9 height 13
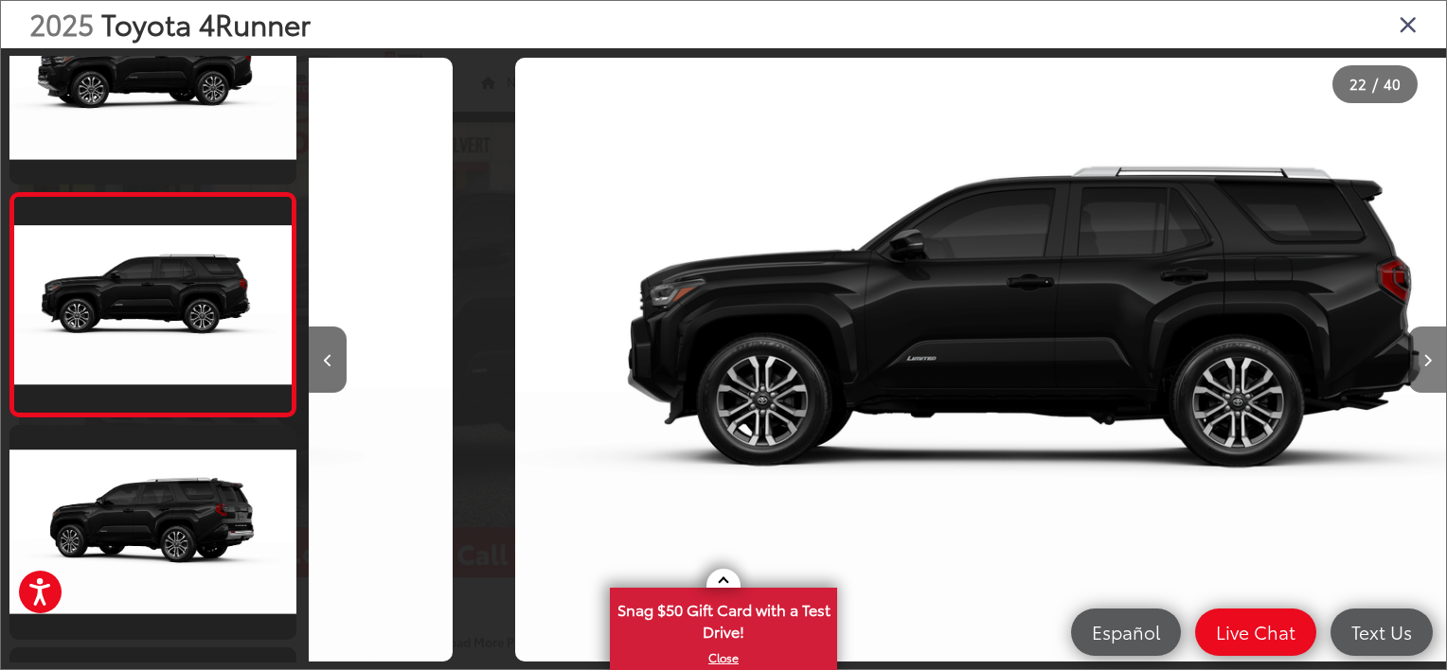
click at [1428, 361] on icon "Next image" at bounding box center [1427, 360] width 9 height 13
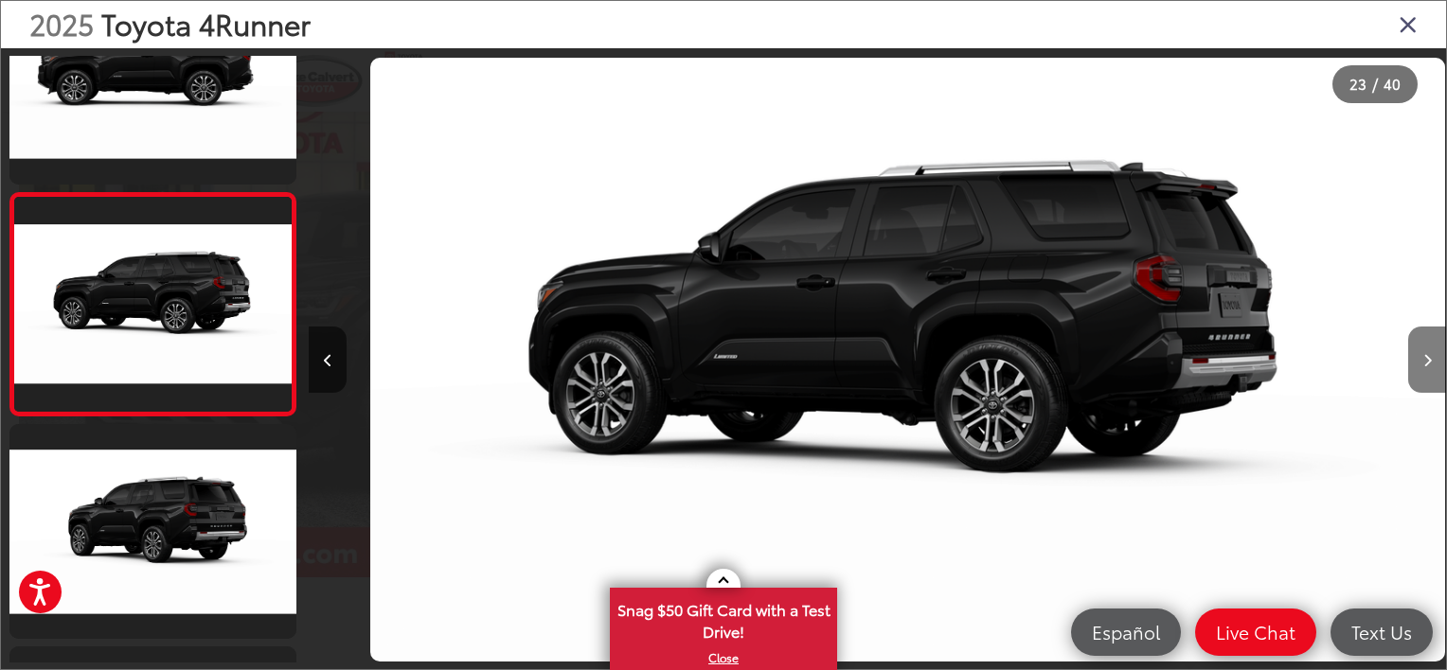
click at [1428, 361] on icon "Next image" at bounding box center [1427, 360] width 9 height 13
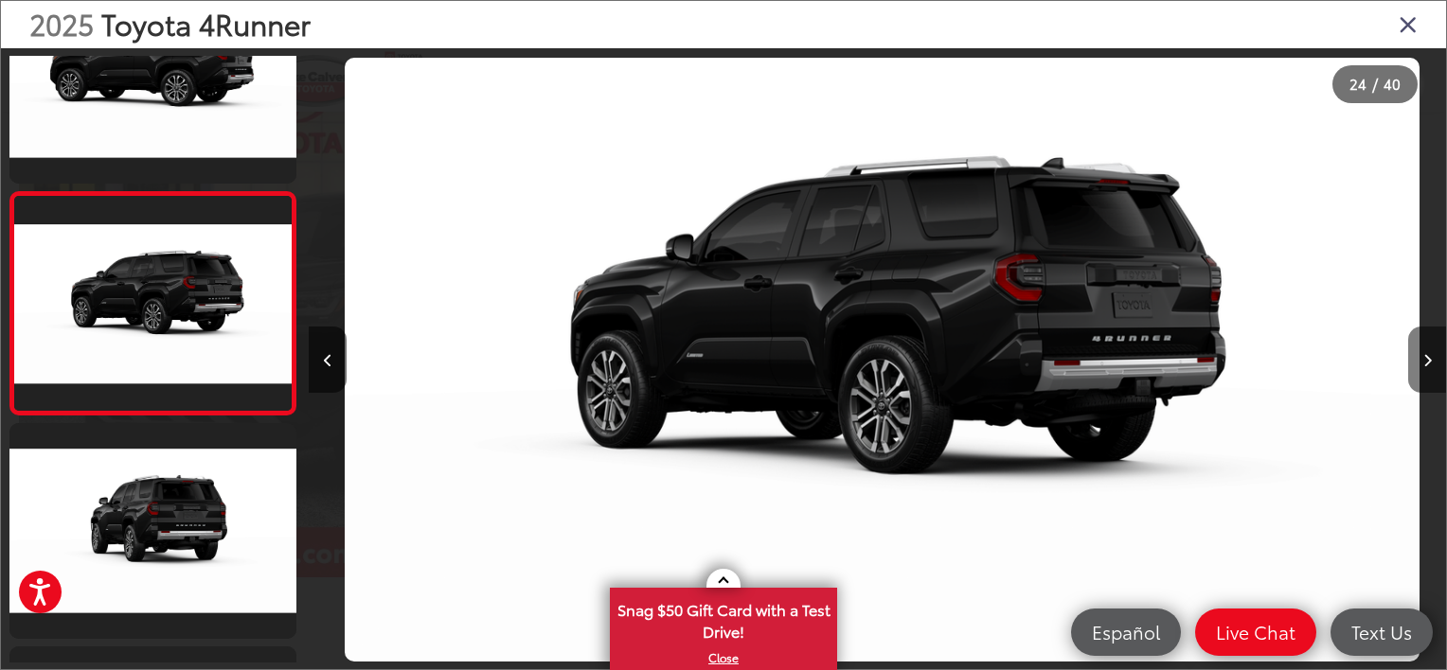
click at [1428, 361] on icon "Next image" at bounding box center [1427, 360] width 9 height 13
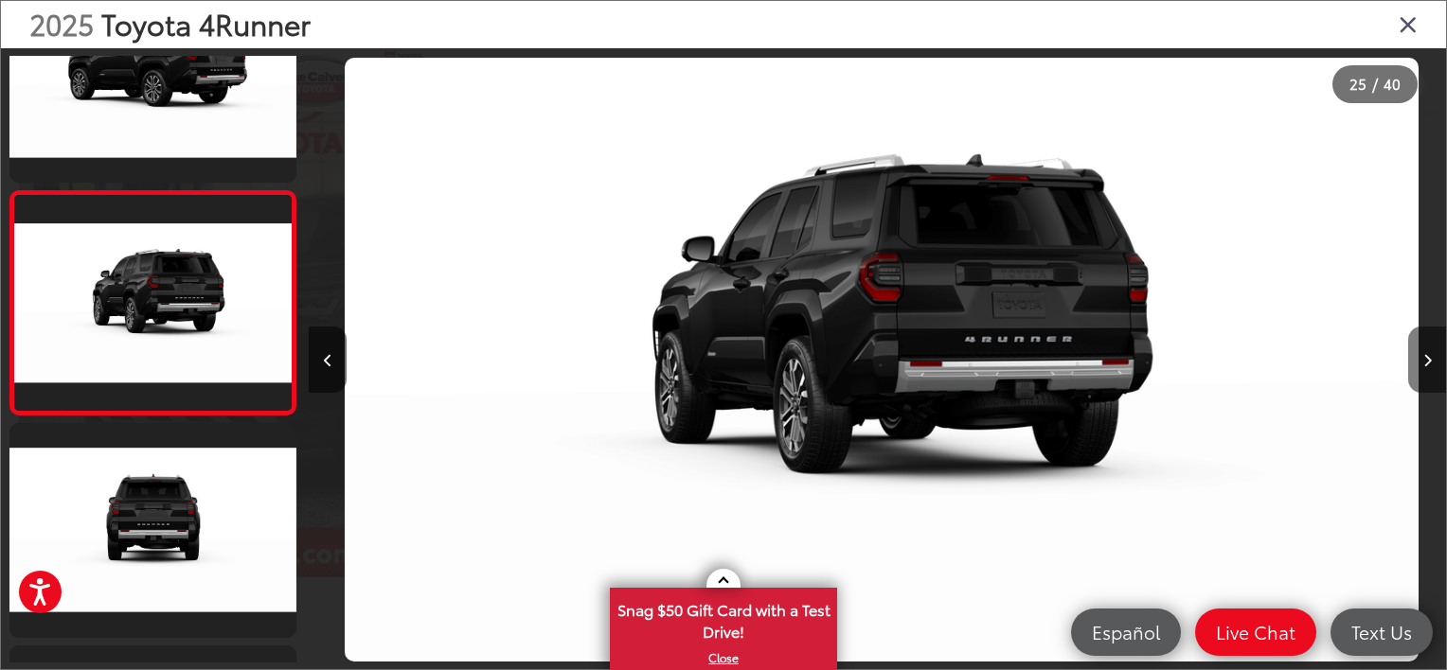
click at [1428, 361] on icon "Next image" at bounding box center [1427, 360] width 9 height 13
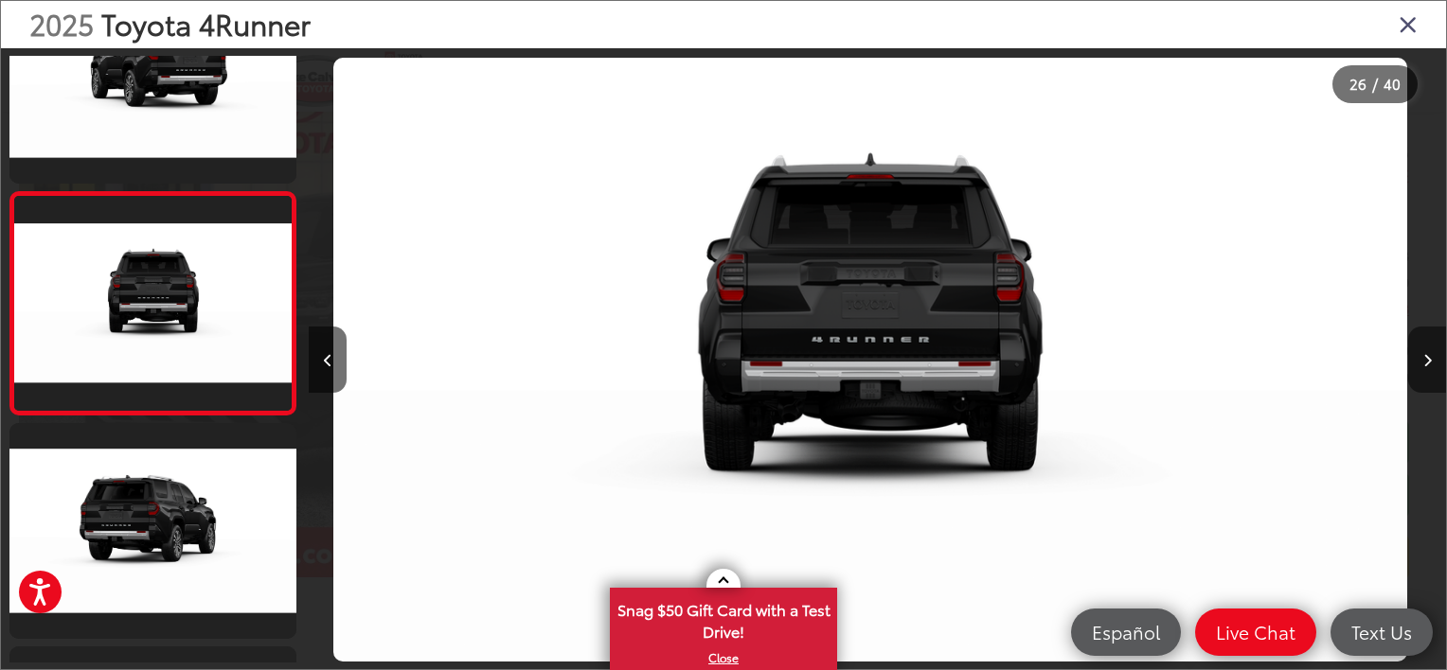
click at [1428, 361] on icon "Next image" at bounding box center [1427, 360] width 9 height 13
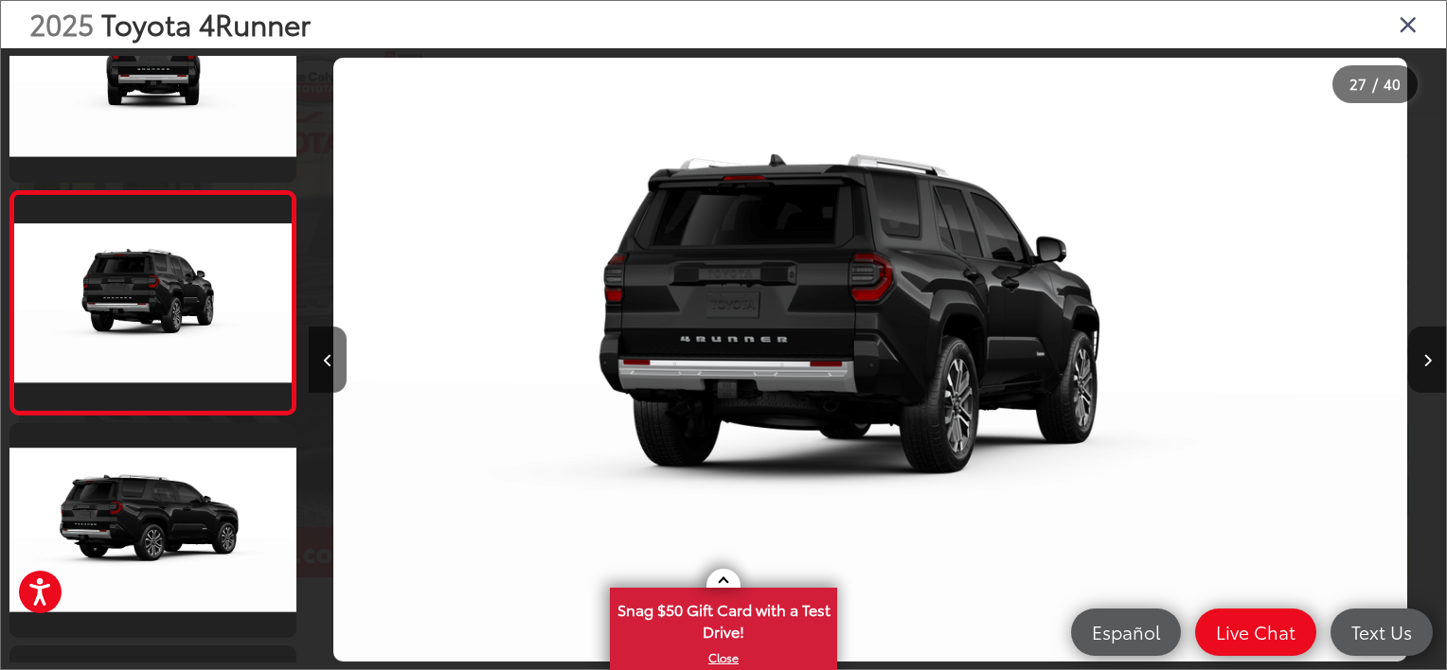
click at [1428, 361] on icon "Next image" at bounding box center [1427, 360] width 9 height 13
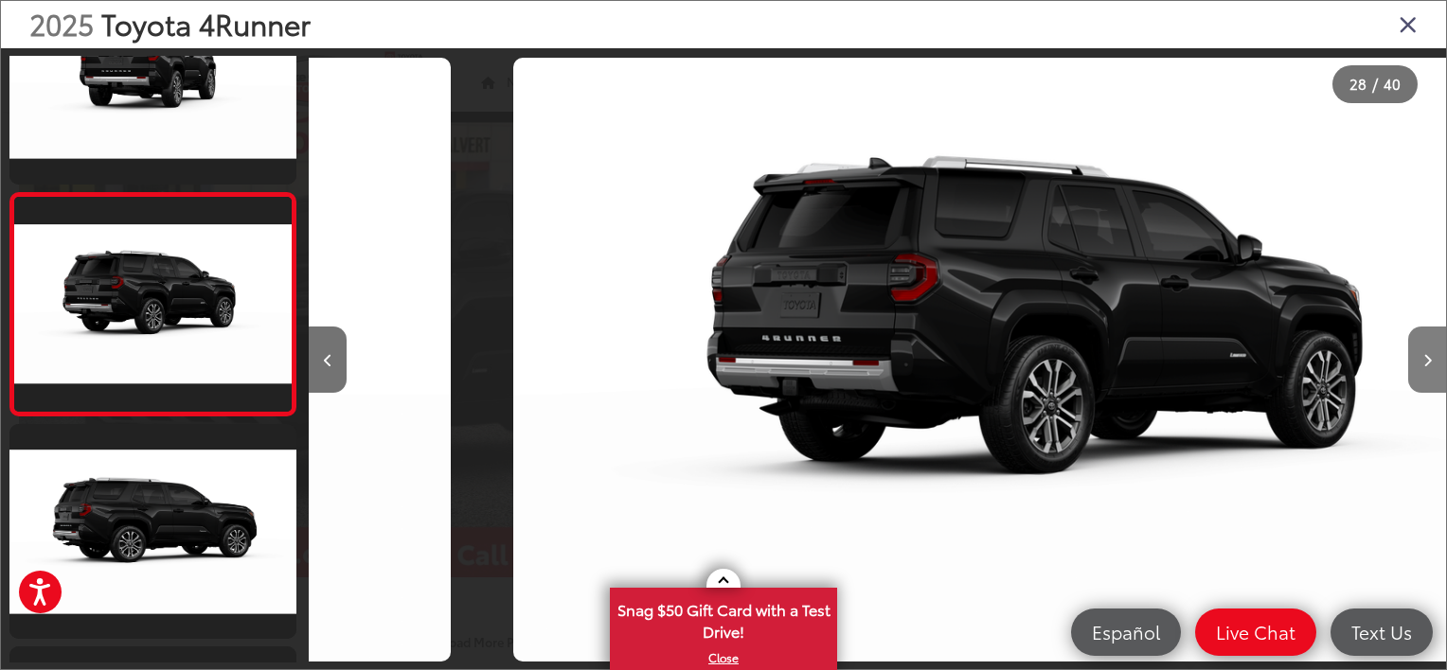
click at [1428, 361] on icon "Next image" at bounding box center [1427, 360] width 9 height 13
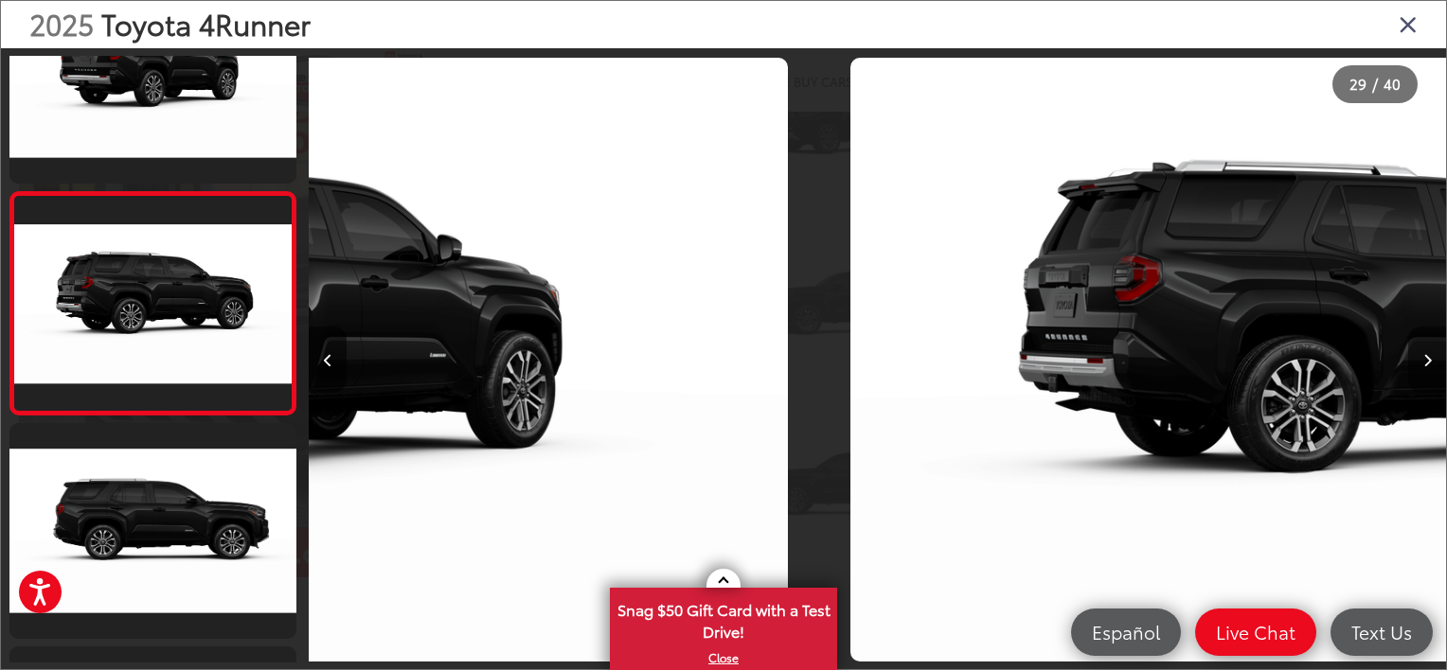
click at [1428, 361] on icon "Next image" at bounding box center [1427, 360] width 9 height 13
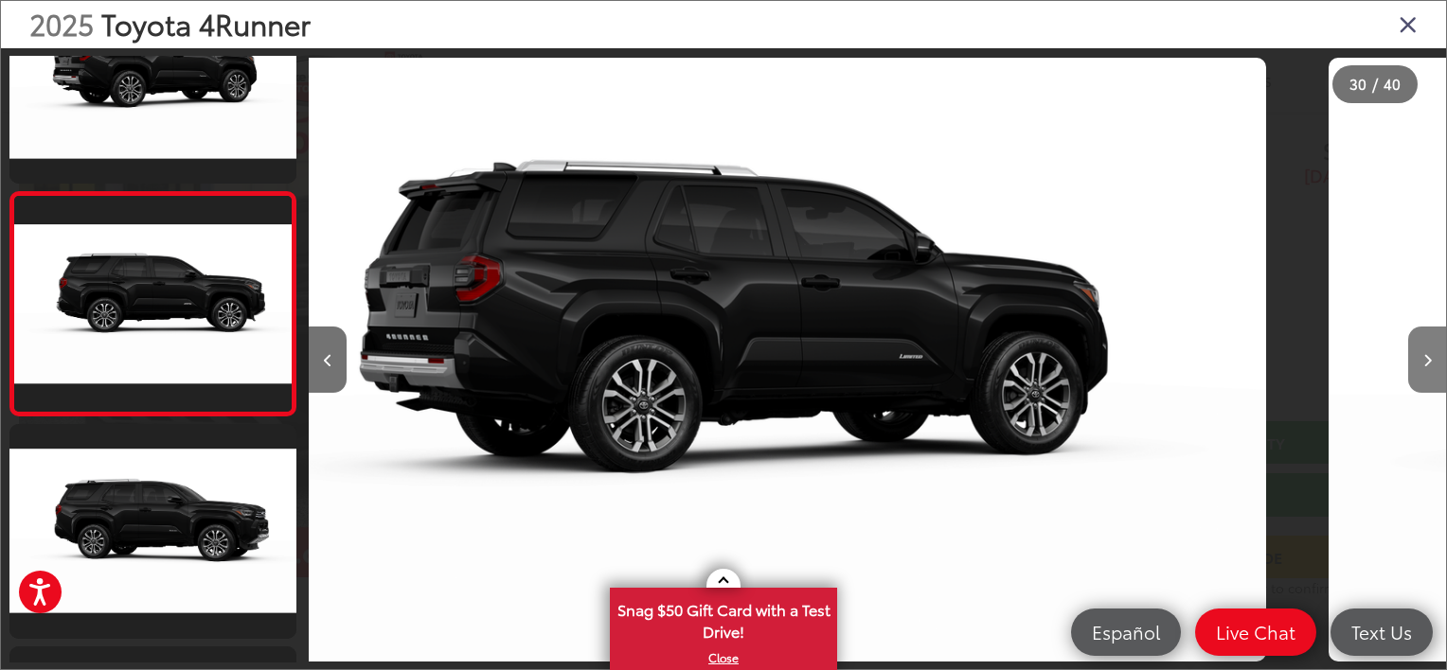
click at [1428, 361] on icon "Next image" at bounding box center [1427, 360] width 9 height 13
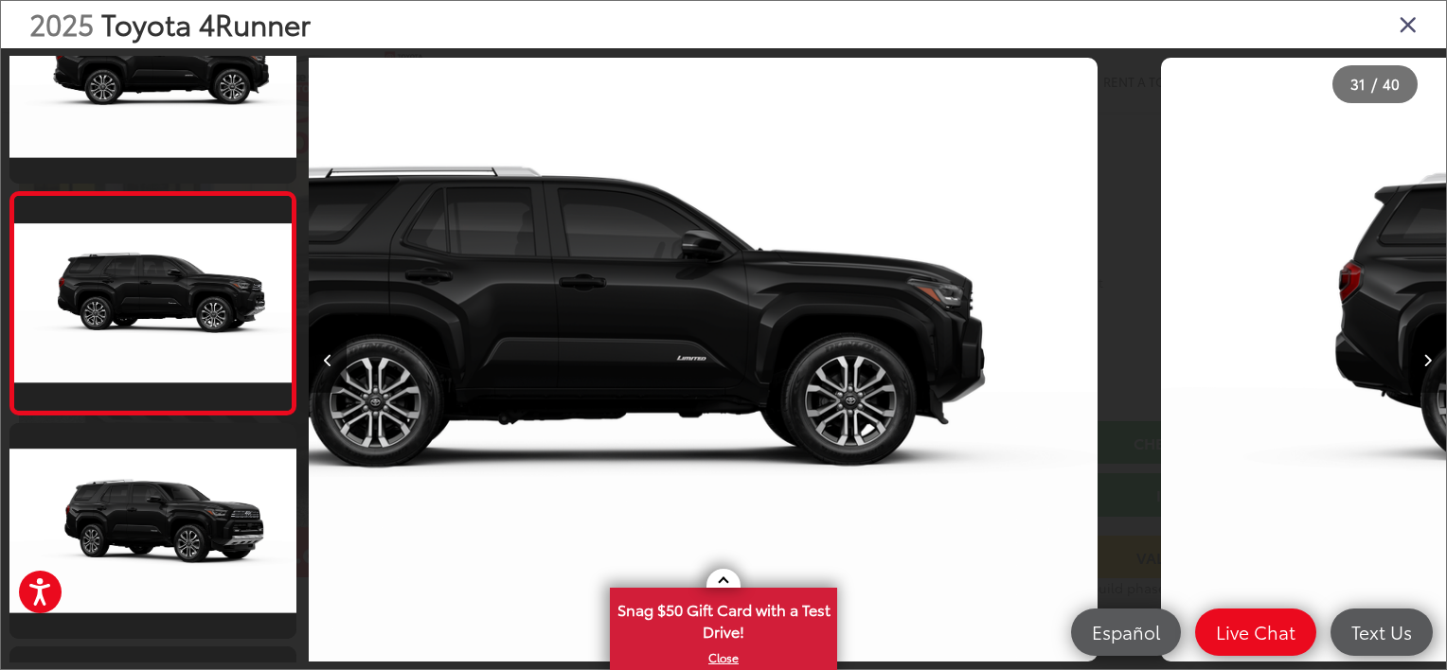
click at [1428, 361] on icon "Next image" at bounding box center [1427, 360] width 9 height 13
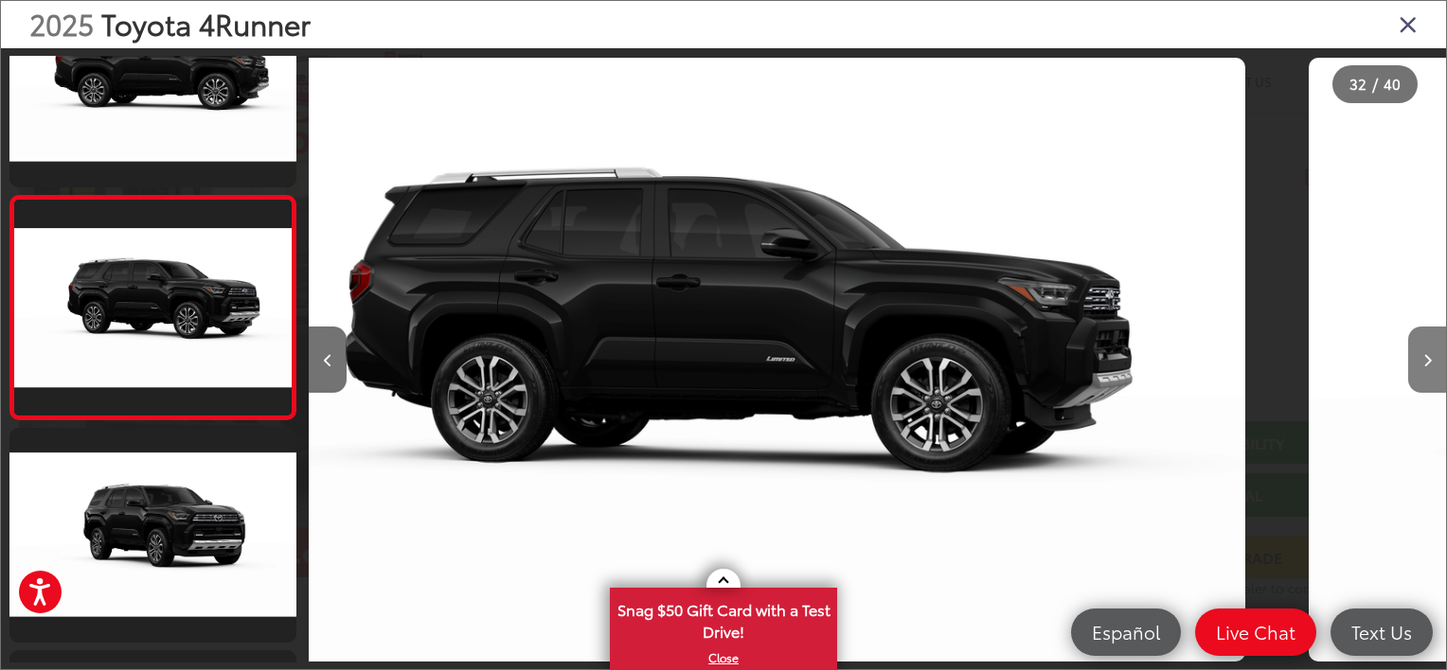
click at [1428, 361] on icon "Next image" at bounding box center [1427, 360] width 9 height 13
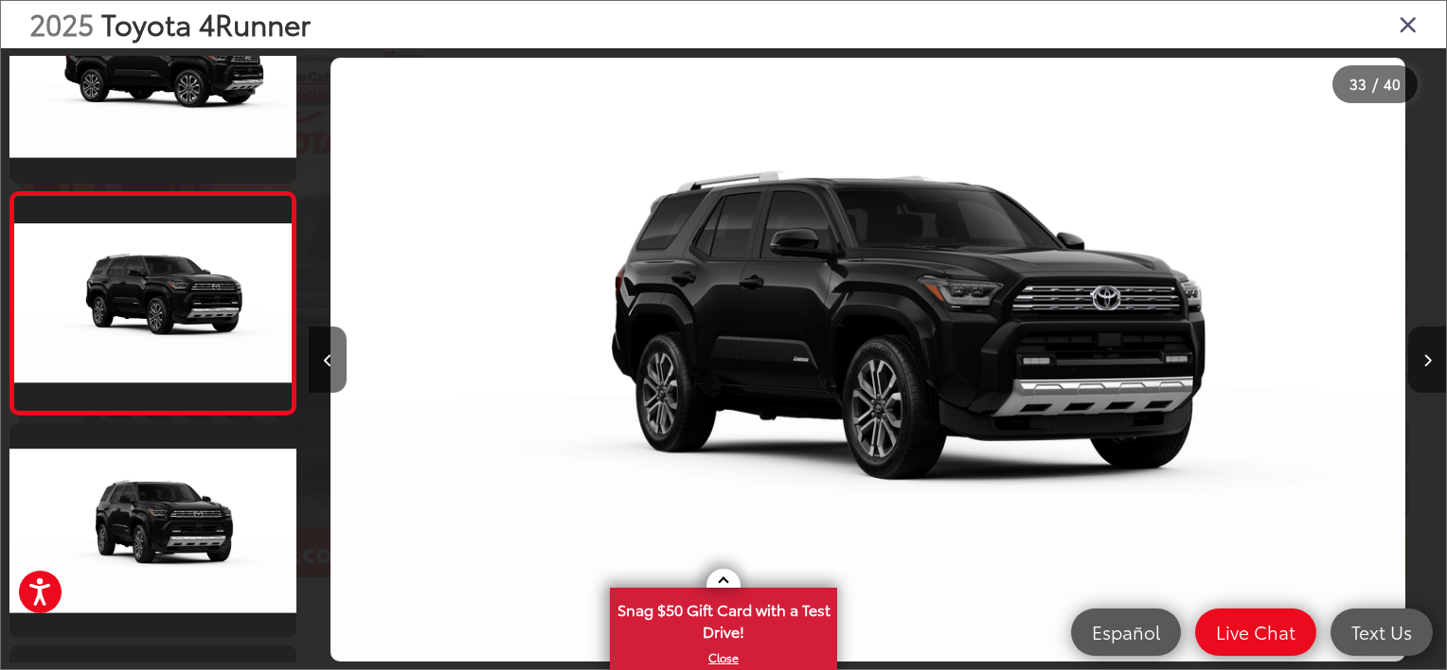
click at [1428, 361] on icon "Next image" at bounding box center [1427, 360] width 9 height 13
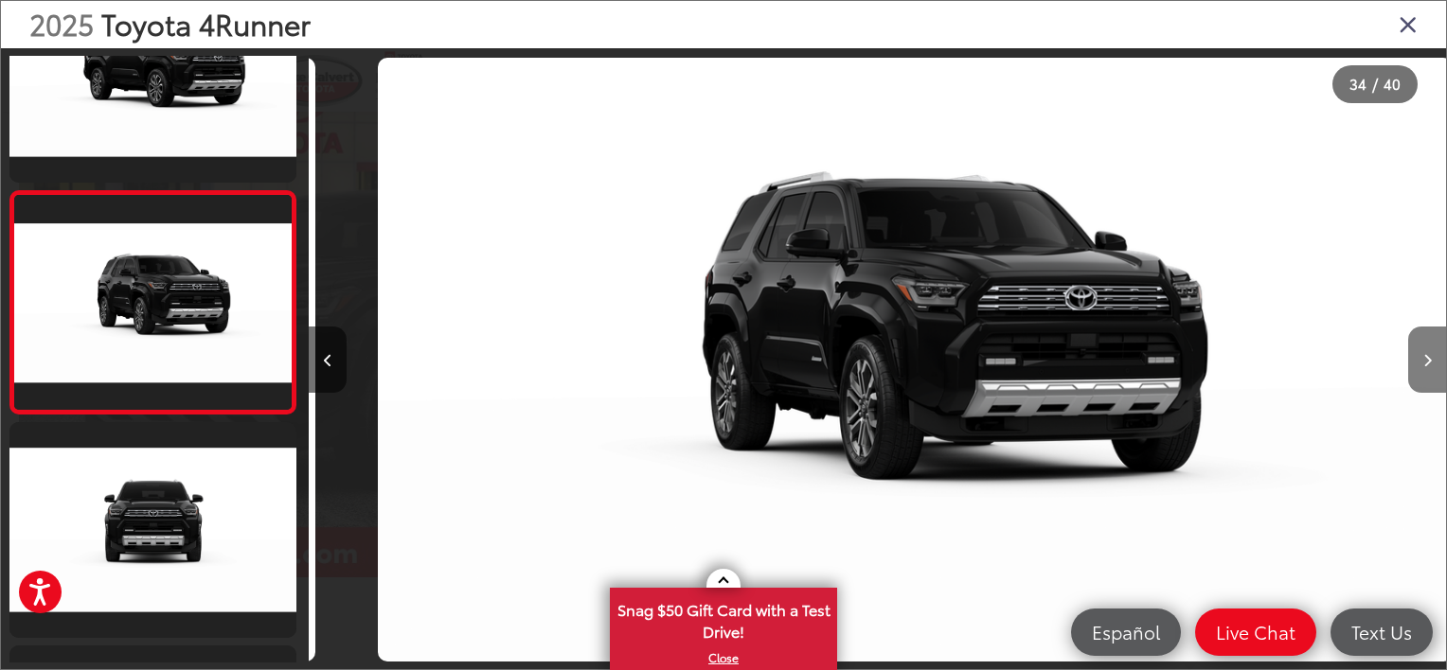
click at [1428, 361] on icon "Next image" at bounding box center [1427, 360] width 9 height 13
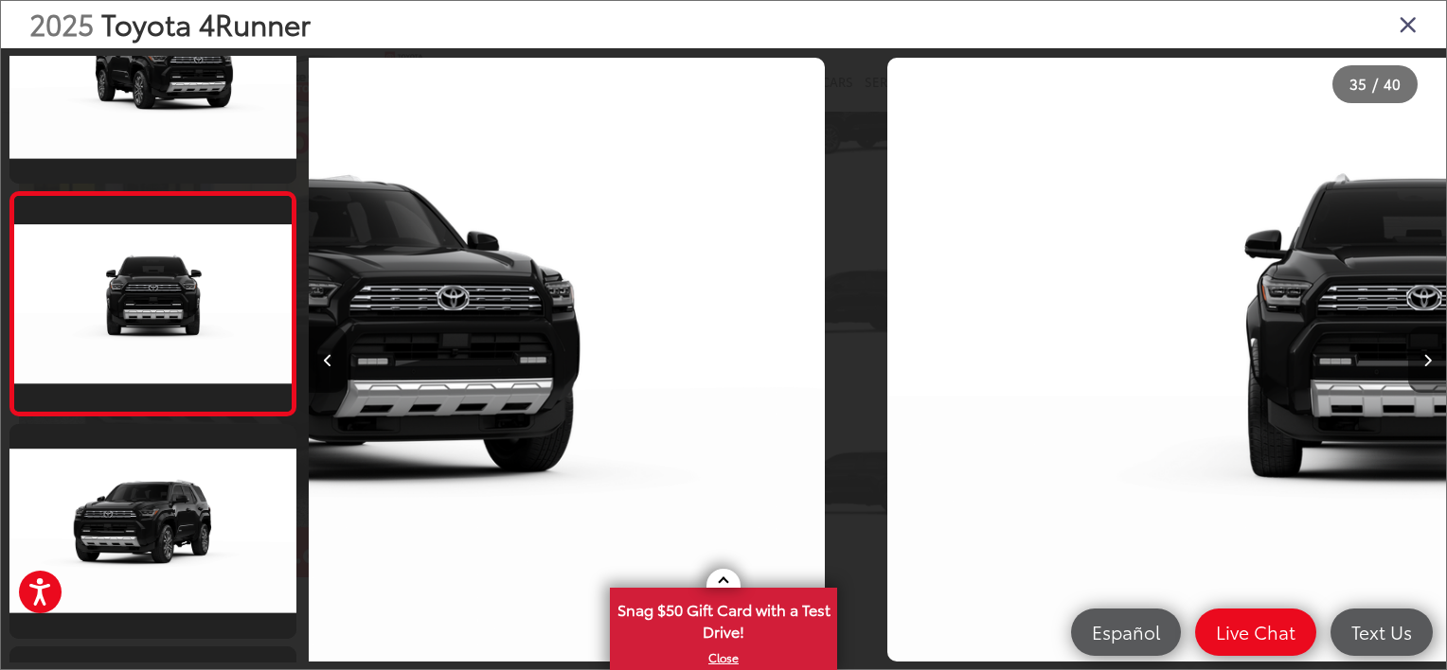
click at [1428, 361] on icon "Next image" at bounding box center [1427, 360] width 9 height 13
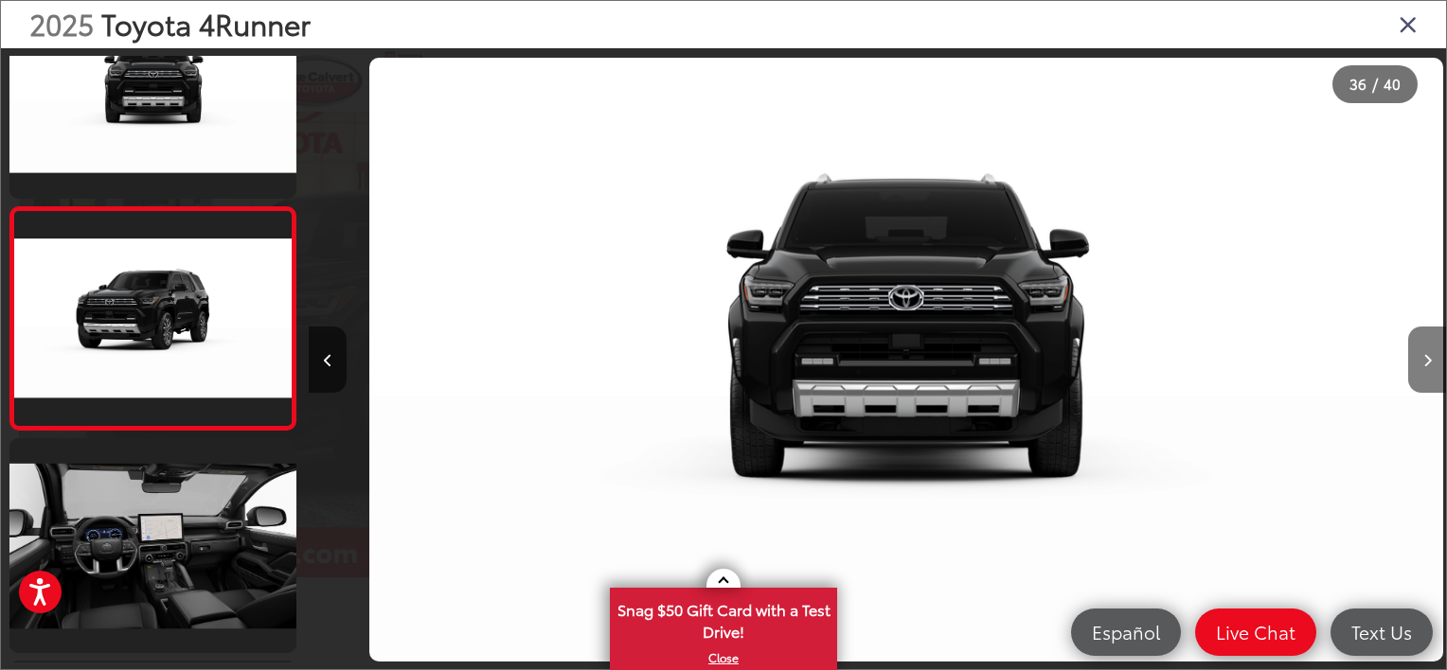
click at [1428, 361] on icon "Next image" at bounding box center [1427, 360] width 9 height 13
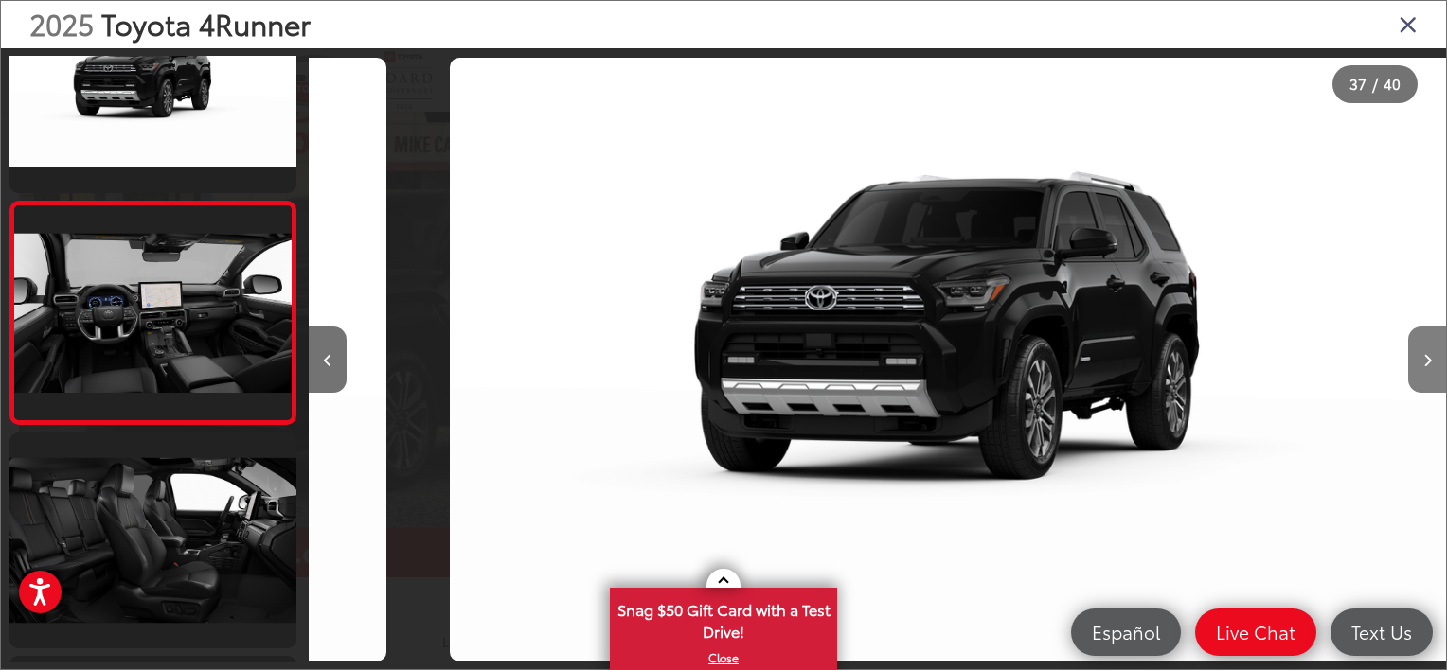
click at [1428, 361] on icon "Next image" at bounding box center [1427, 360] width 9 height 13
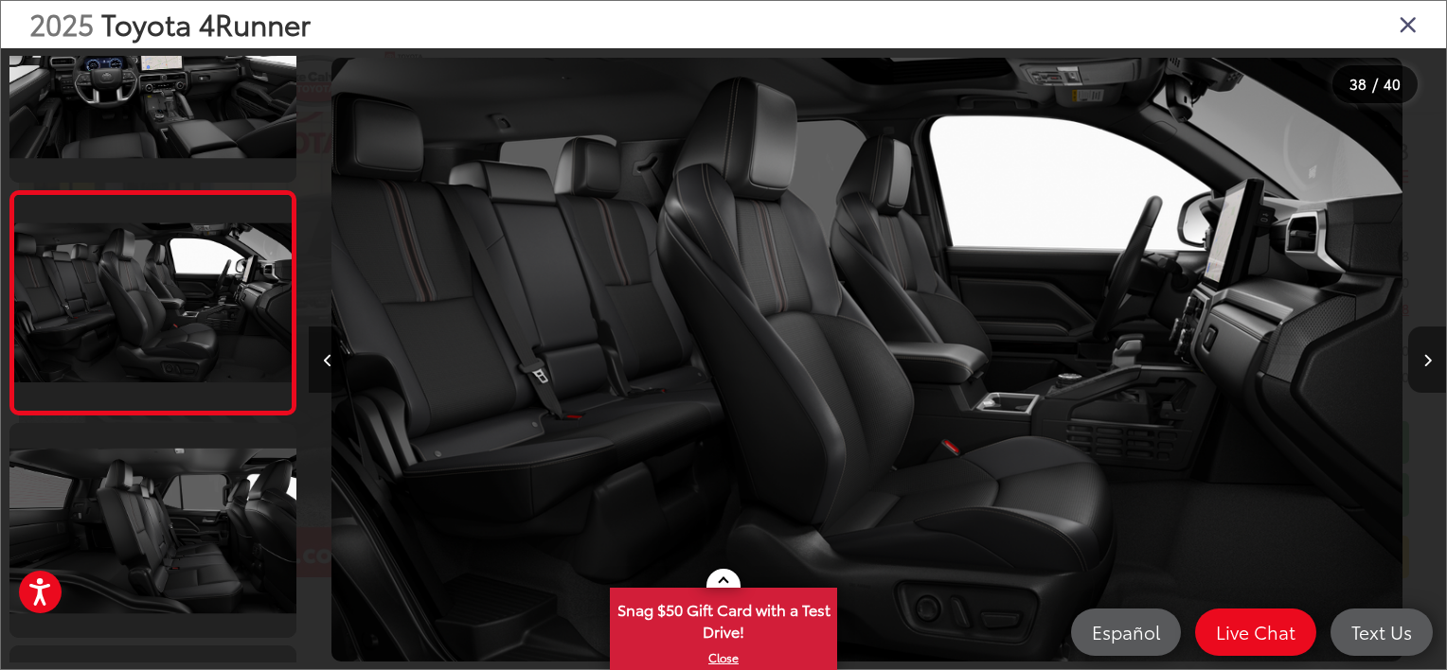
click at [1428, 361] on icon "Next image" at bounding box center [1427, 360] width 9 height 13
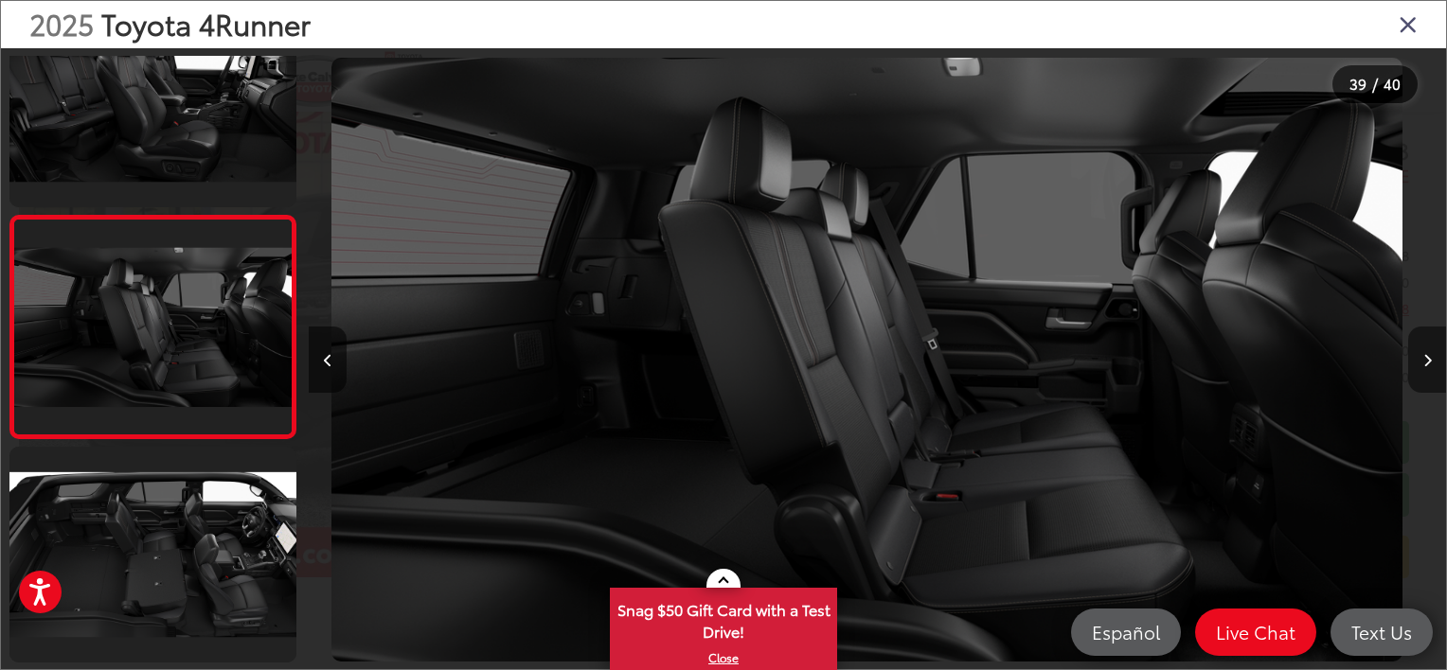
click at [1428, 361] on icon "Next image" at bounding box center [1427, 360] width 9 height 13
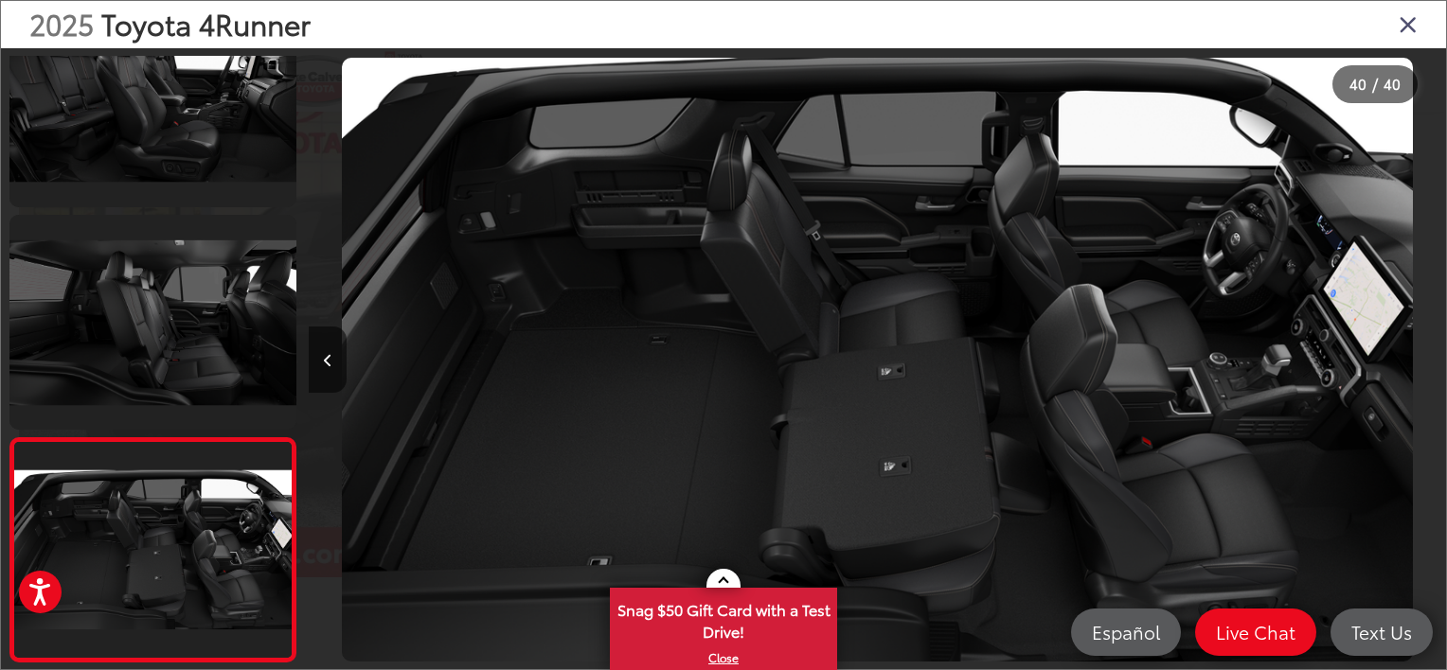
click at [1428, 361] on div at bounding box center [1304, 359] width 284 height 623
click at [1411, 31] on icon "Close gallery" at bounding box center [1407, 23] width 19 height 25
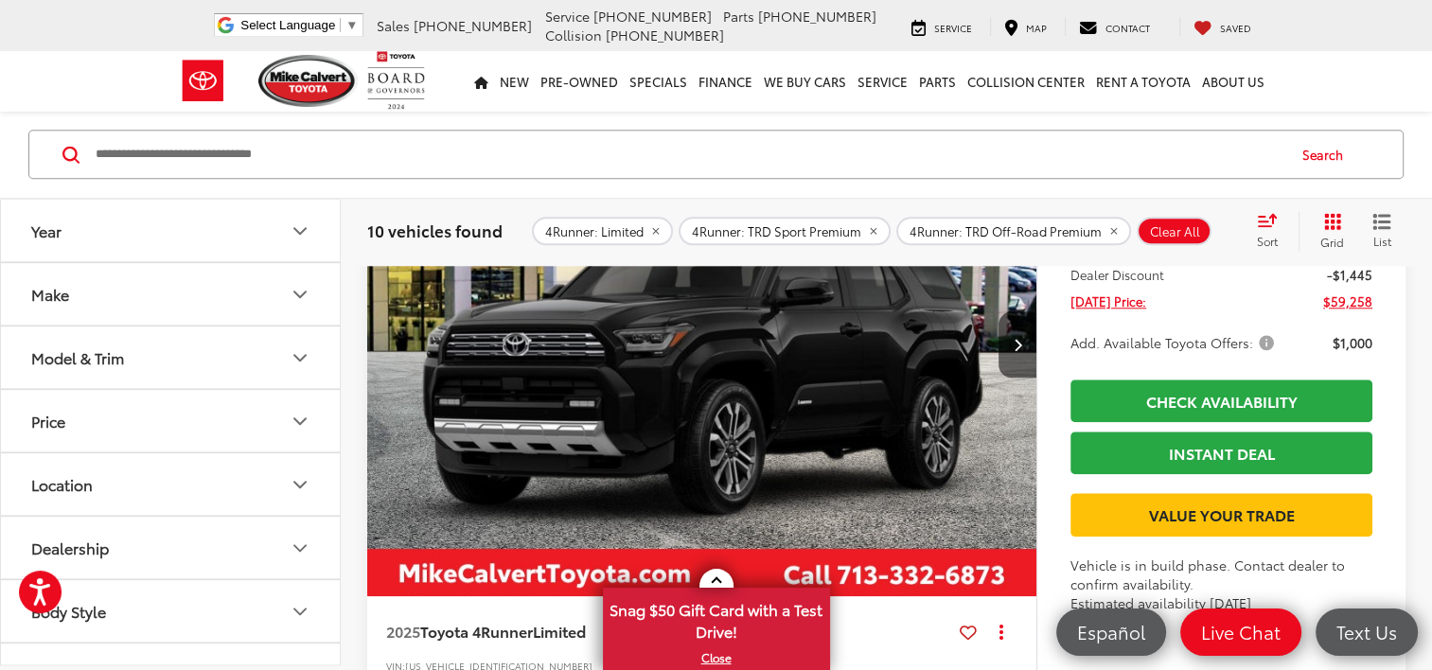
scroll to position [1848, 0]
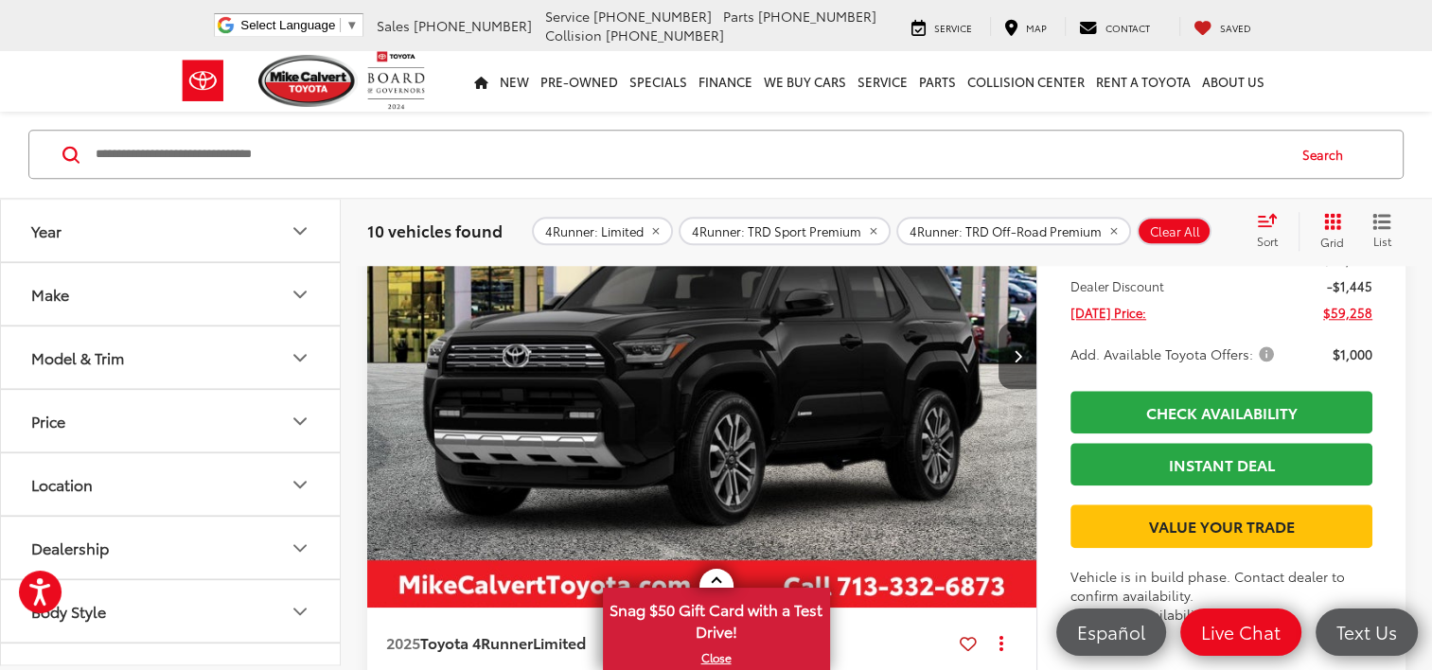
click at [776, 345] on img "2025 Toyota 4Runner Limited 0" at bounding box center [702, 357] width 672 height 504
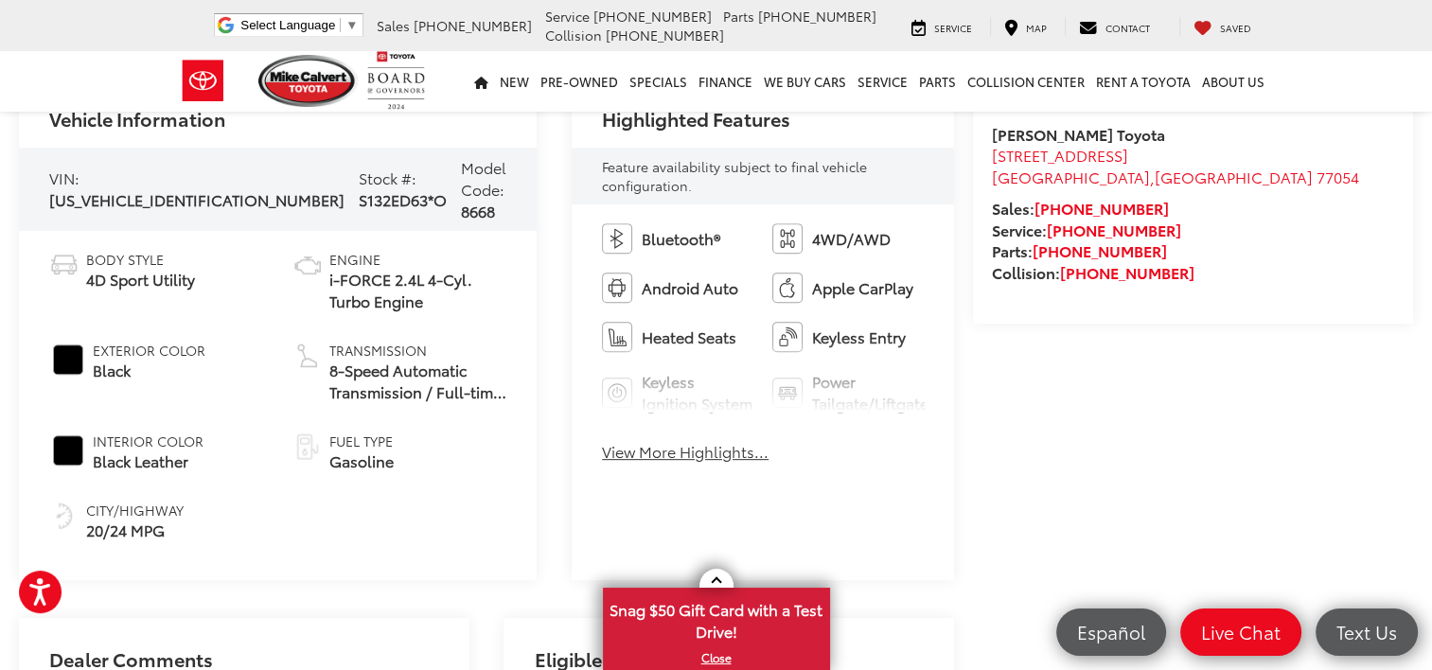
scroll to position [724, 0]
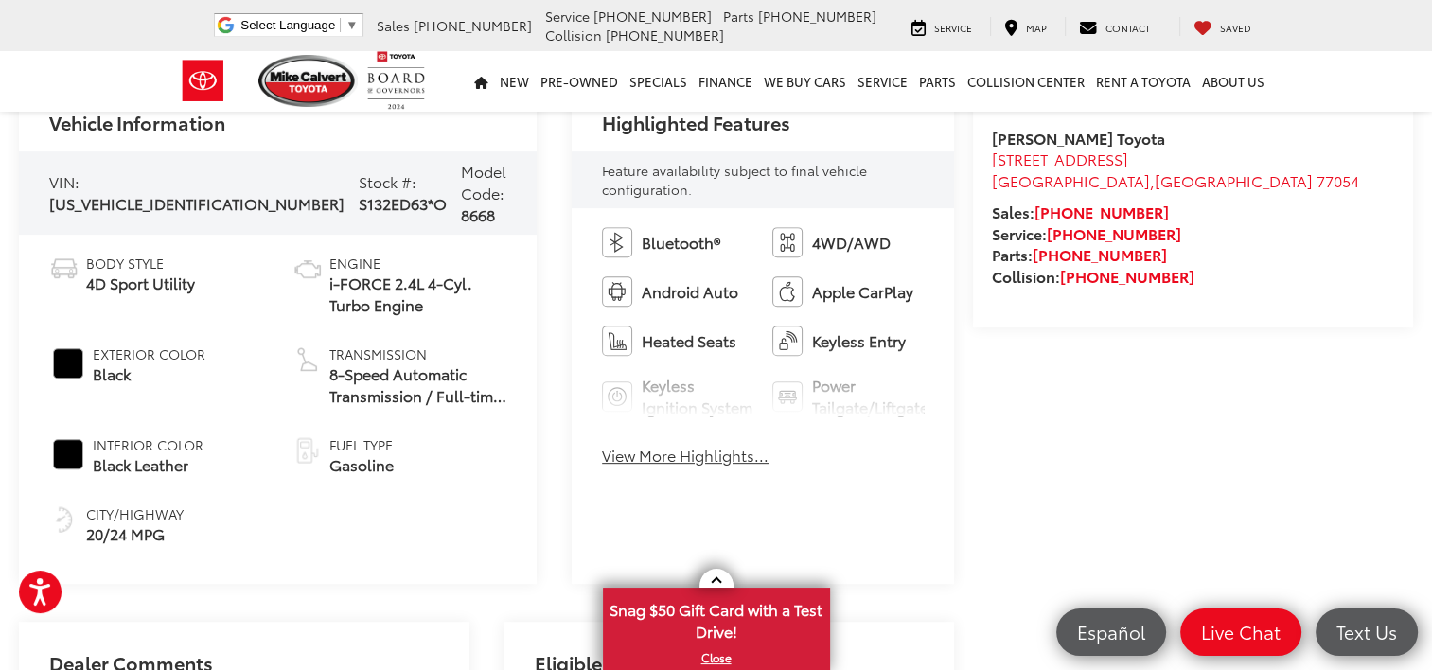
click at [643, 457] on button "View More Highlights..." at bounding box center [685, 456] width 167 height 22
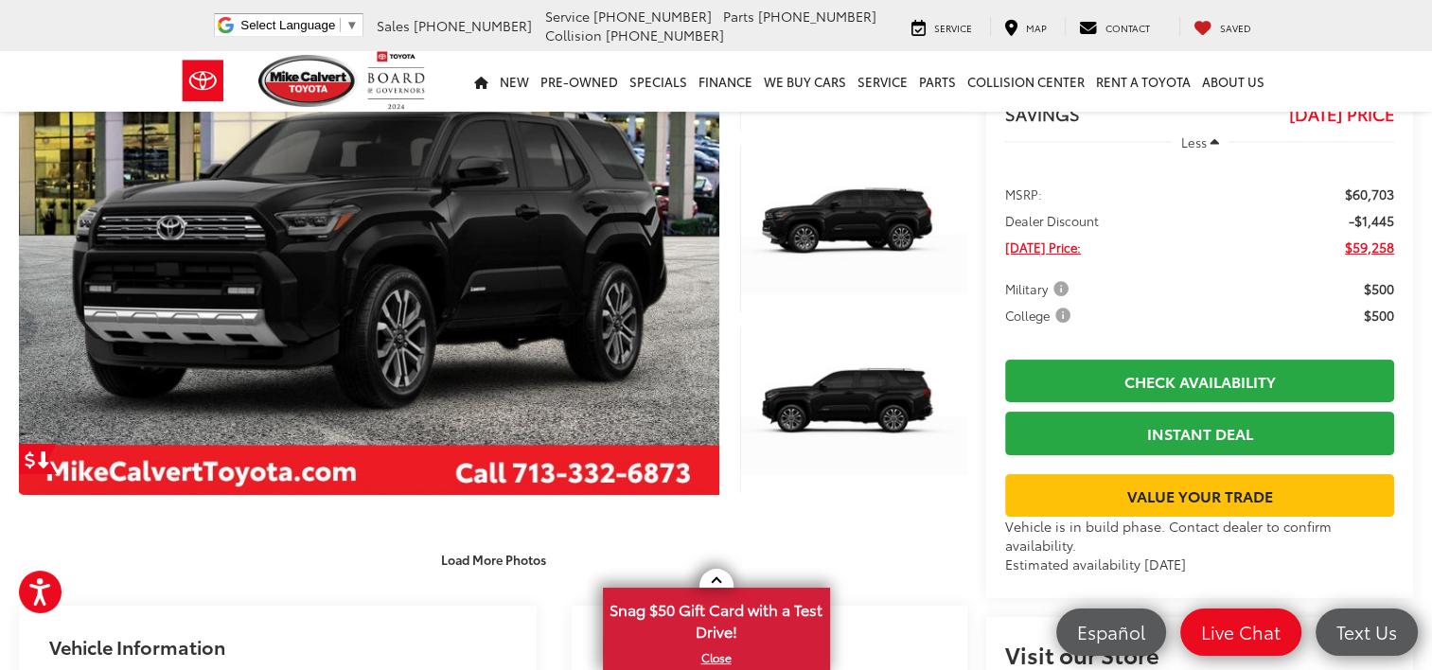
scroll to position [212, 0]
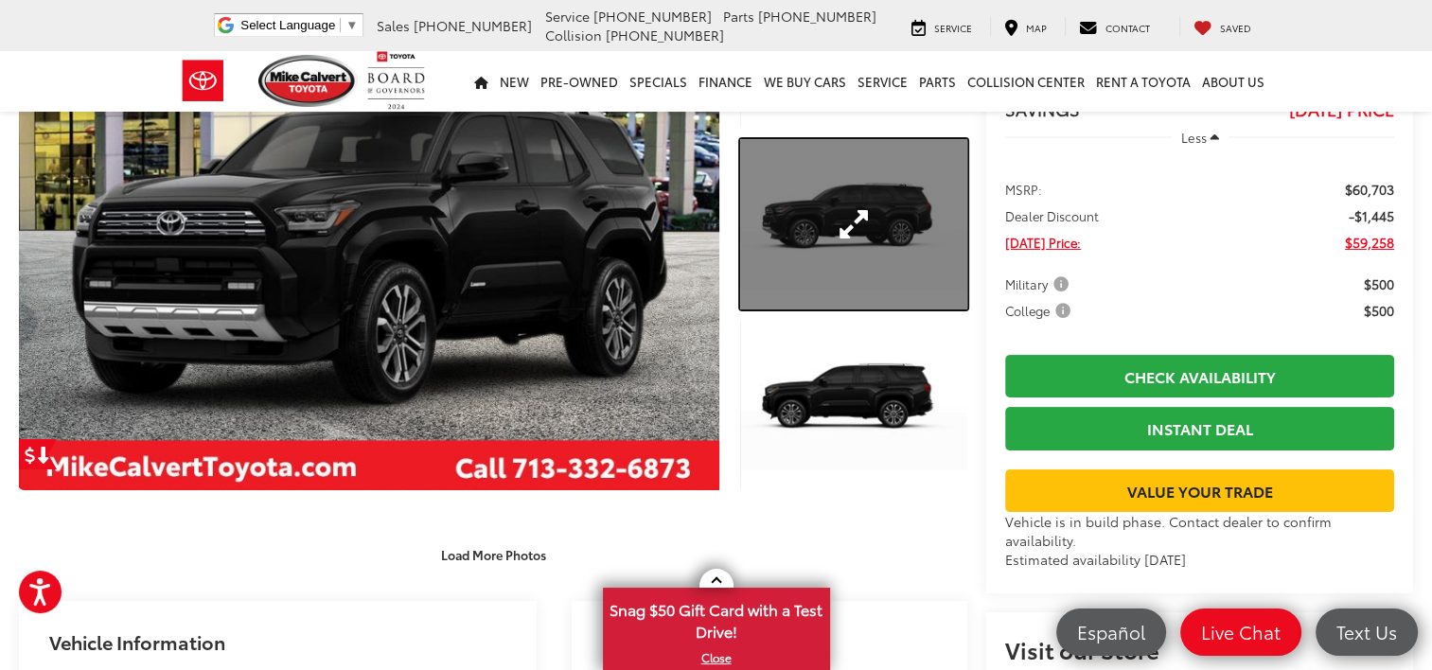
click at [892, 226] on link "Expand Photo 2" at bounding box center [853, 224] width 227 height 170
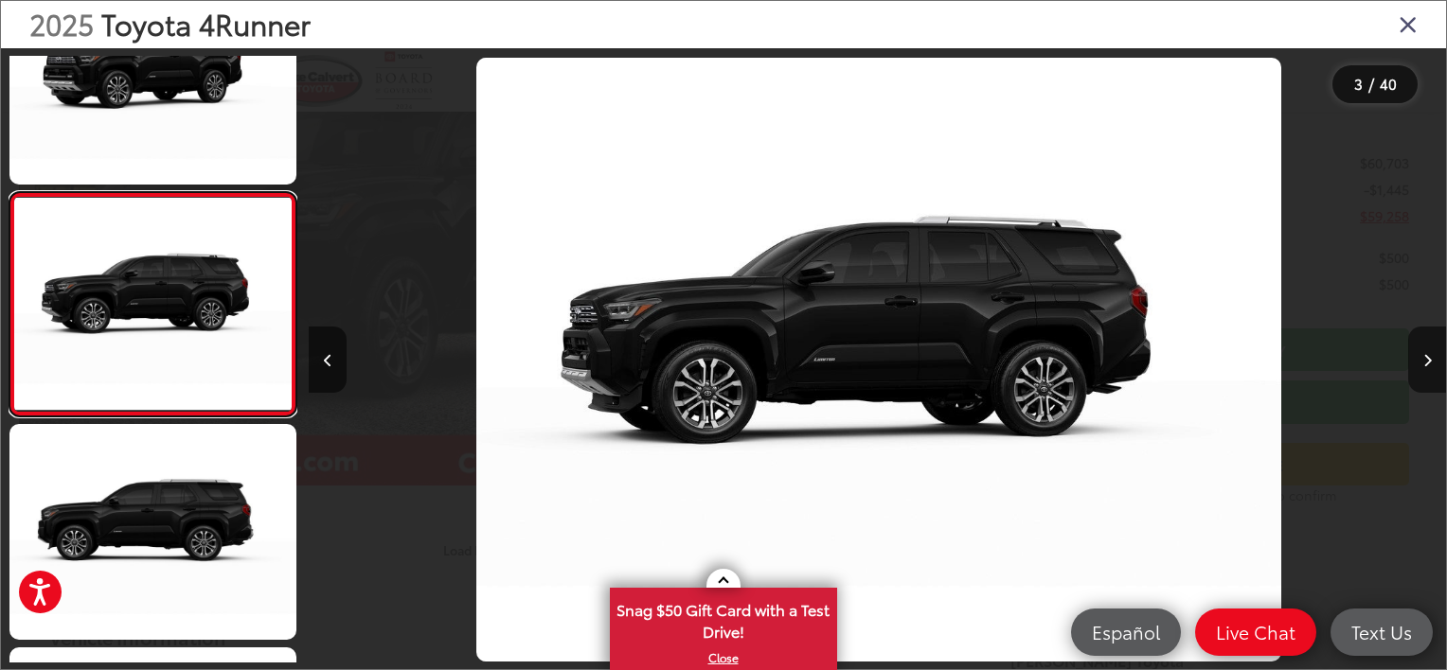
scroll to position [0, 2274]
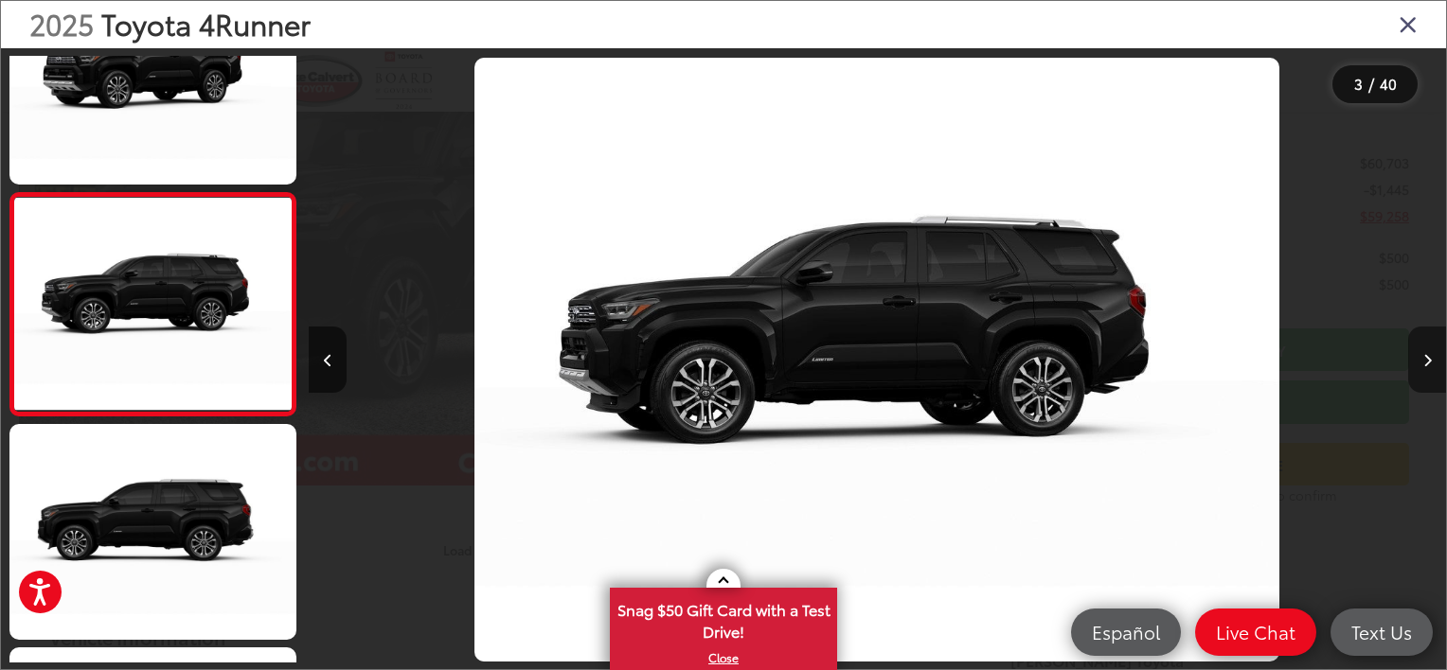
click at [1429, 354] on icon "Next image" at bounding box center [1427, 360] width 9 height 13
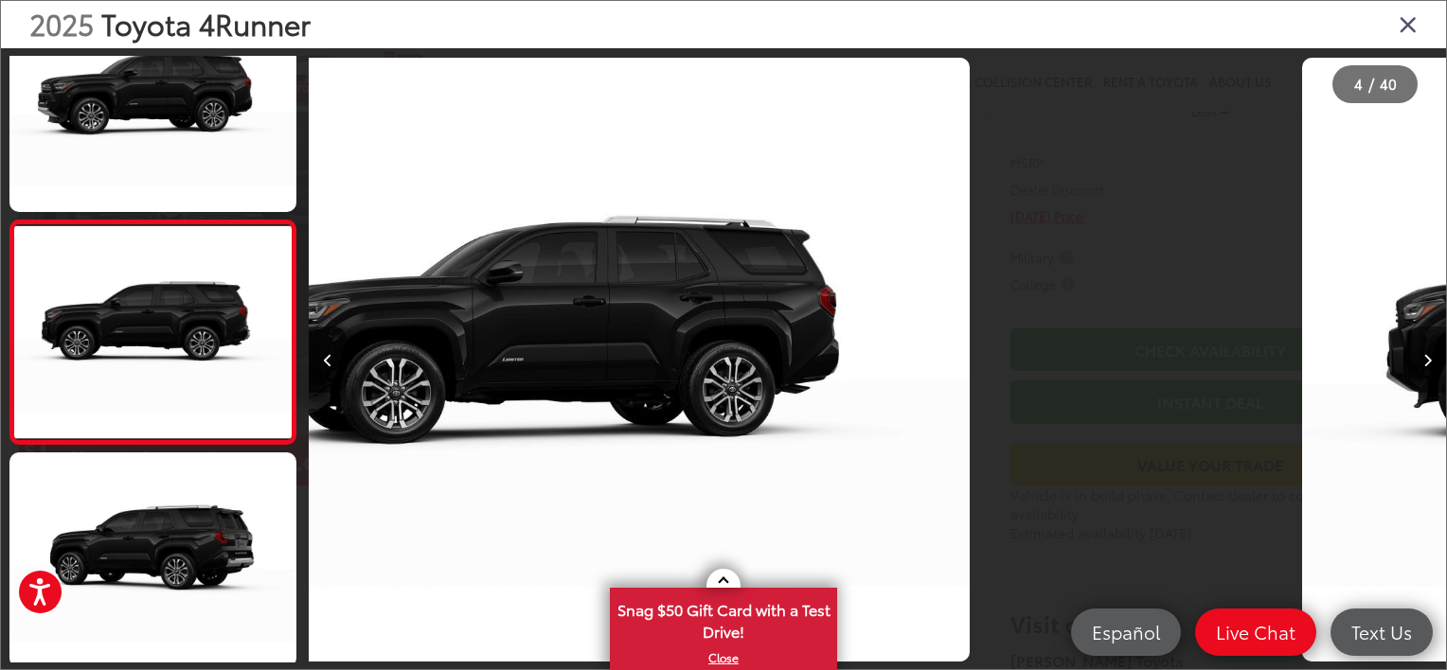
scroll to position [533, 0]
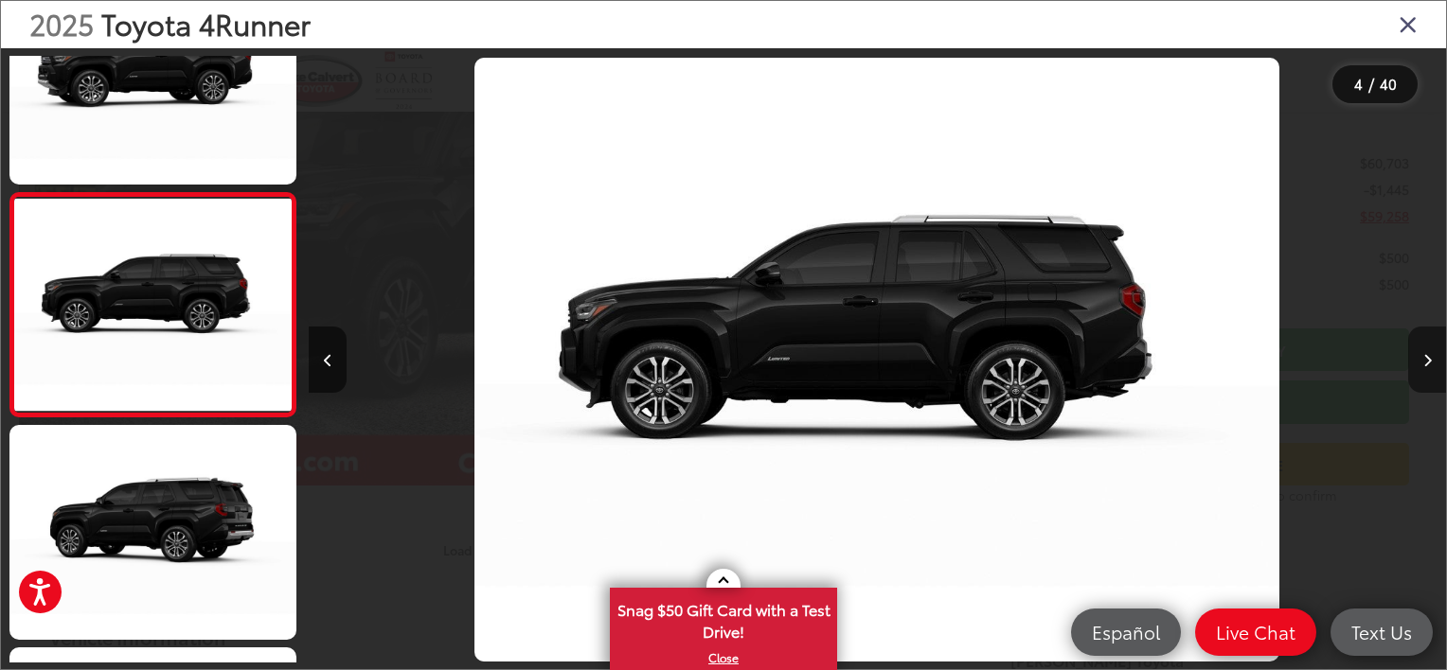
click at [1429, 354] on icon "Next image" at bounding box center [1427, 360] width 9 height 13
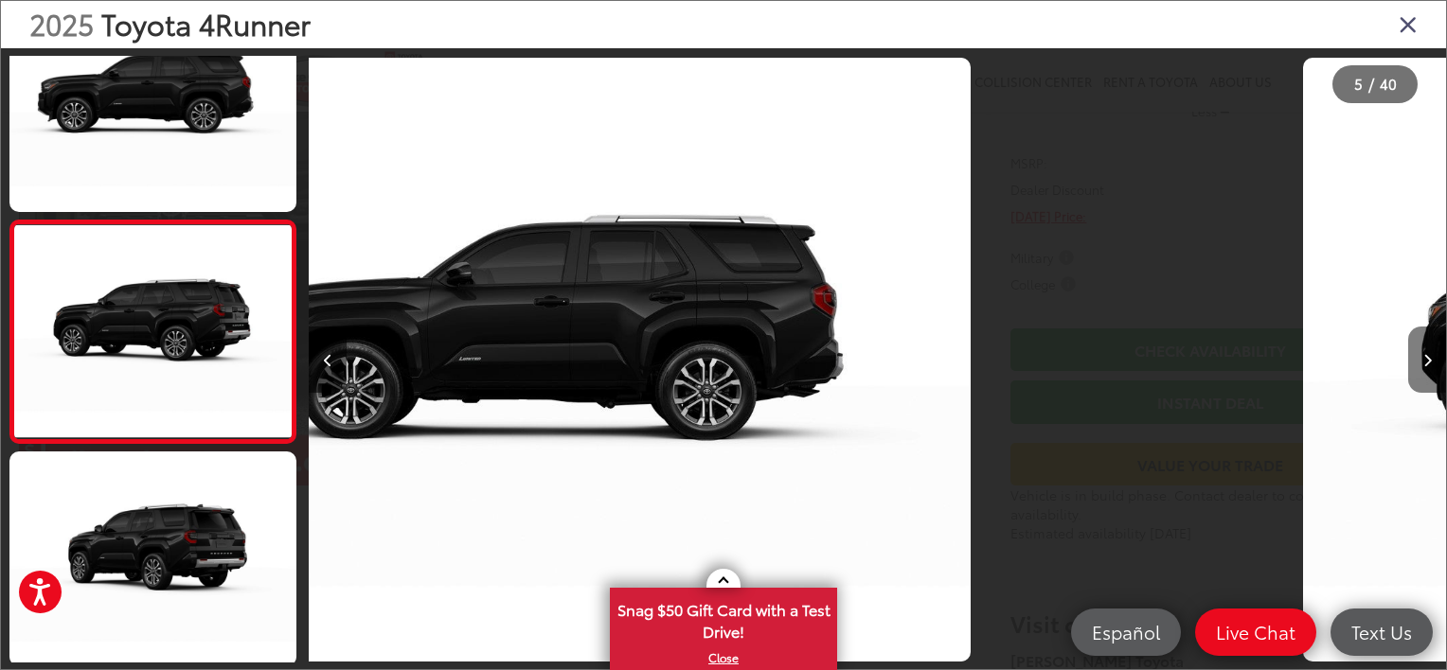
scroll to position [756, 0]
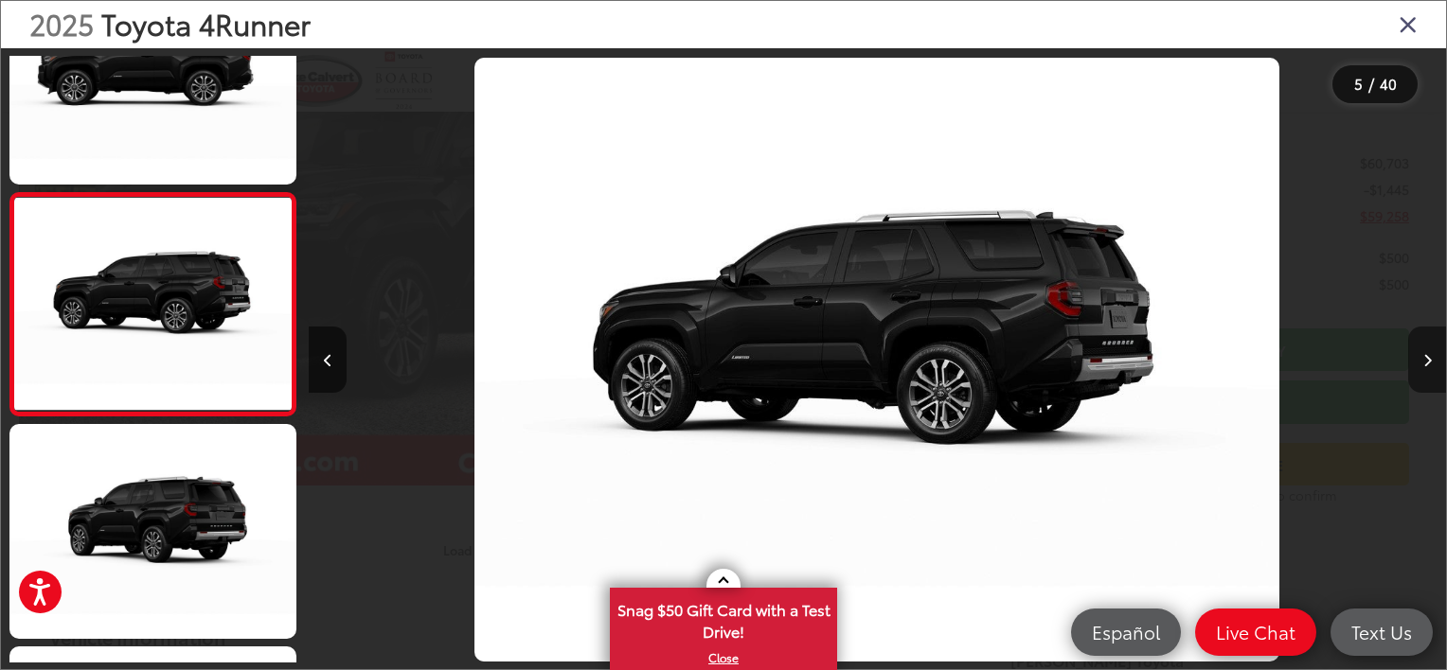
click at [1429, 354] on icon "Next image" at bounding box center [1427, 360] width 9 height 13
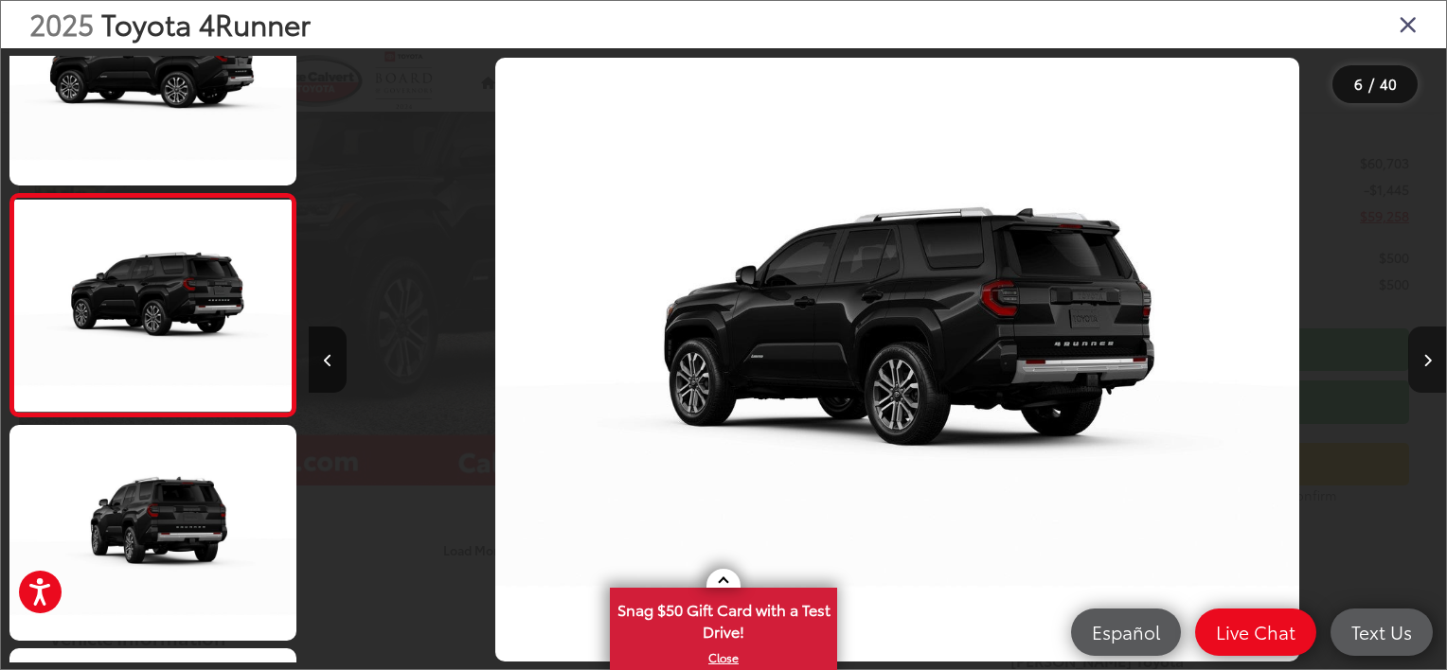
scroll to position [0, 5685]
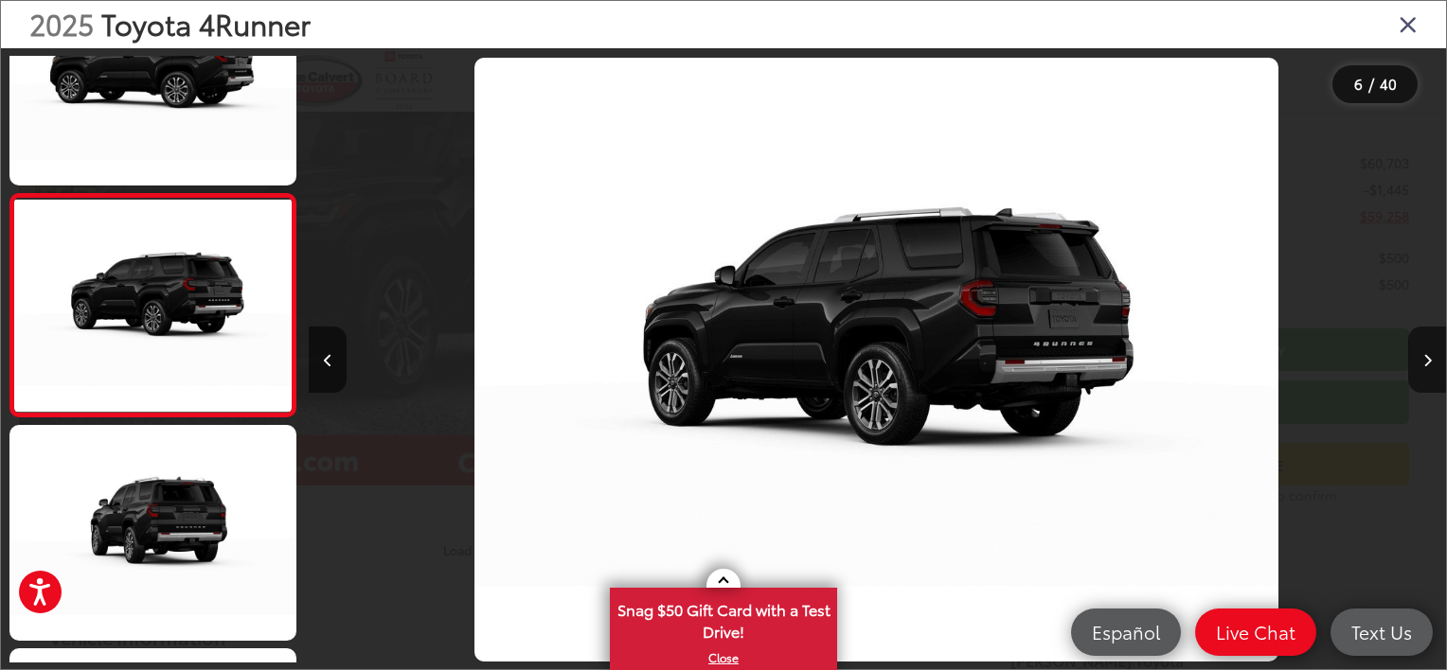
click at [1408, 32] on icon "Close gallery" at bounding box center [1407, 23] width 19 height 25
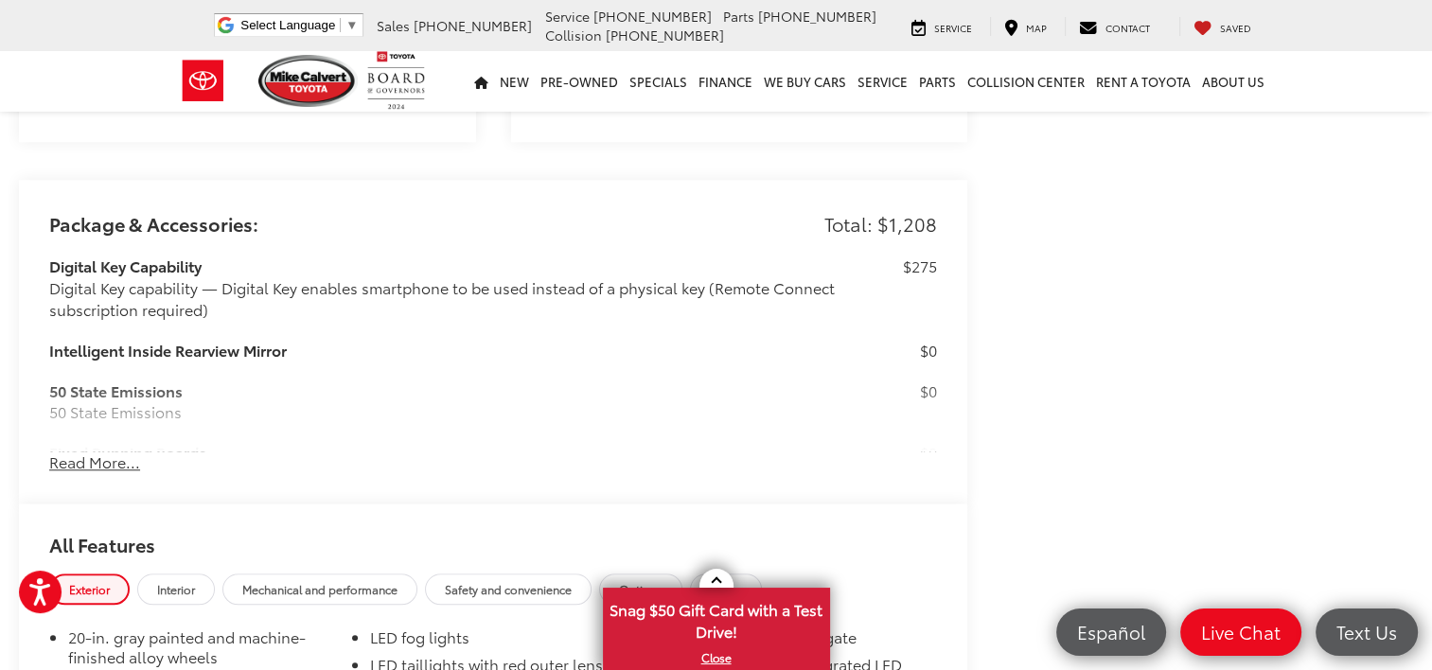
scroll to position [1791, 0]
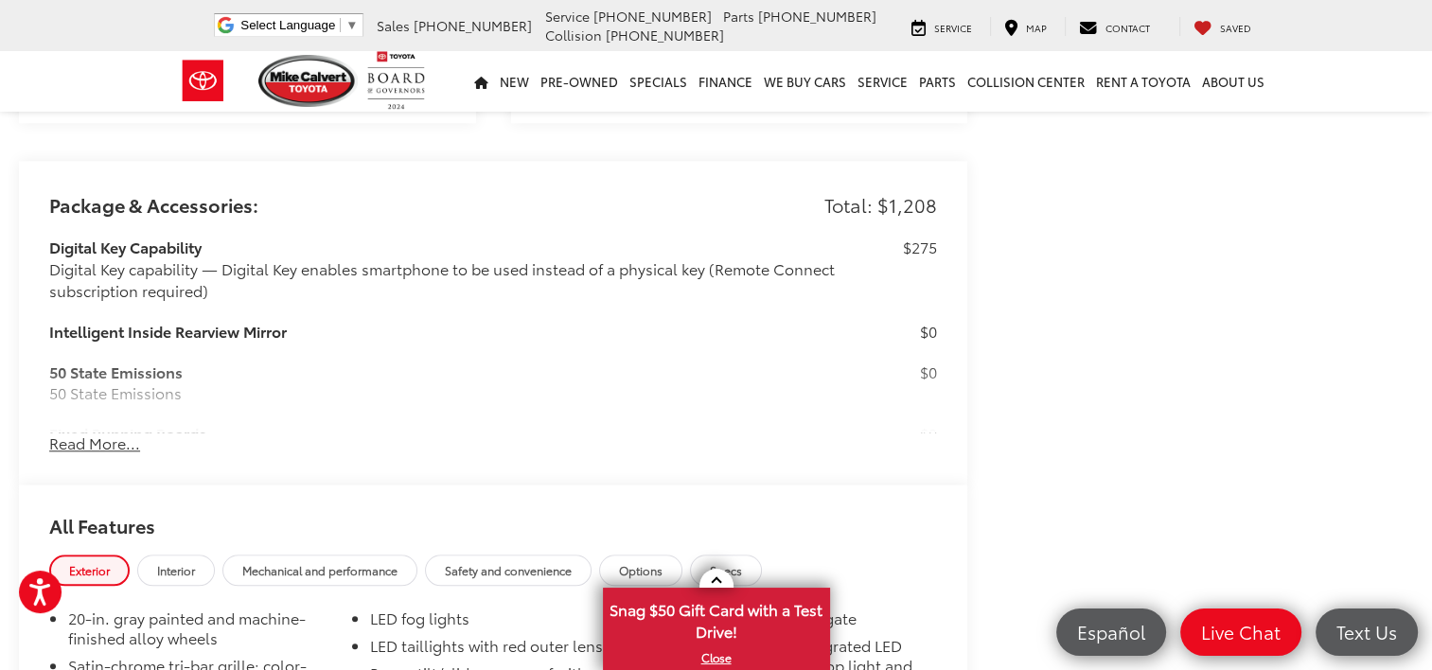
click at [94, 433] on button "Read More..." at bounding box center [94, 444] width 91 height 22
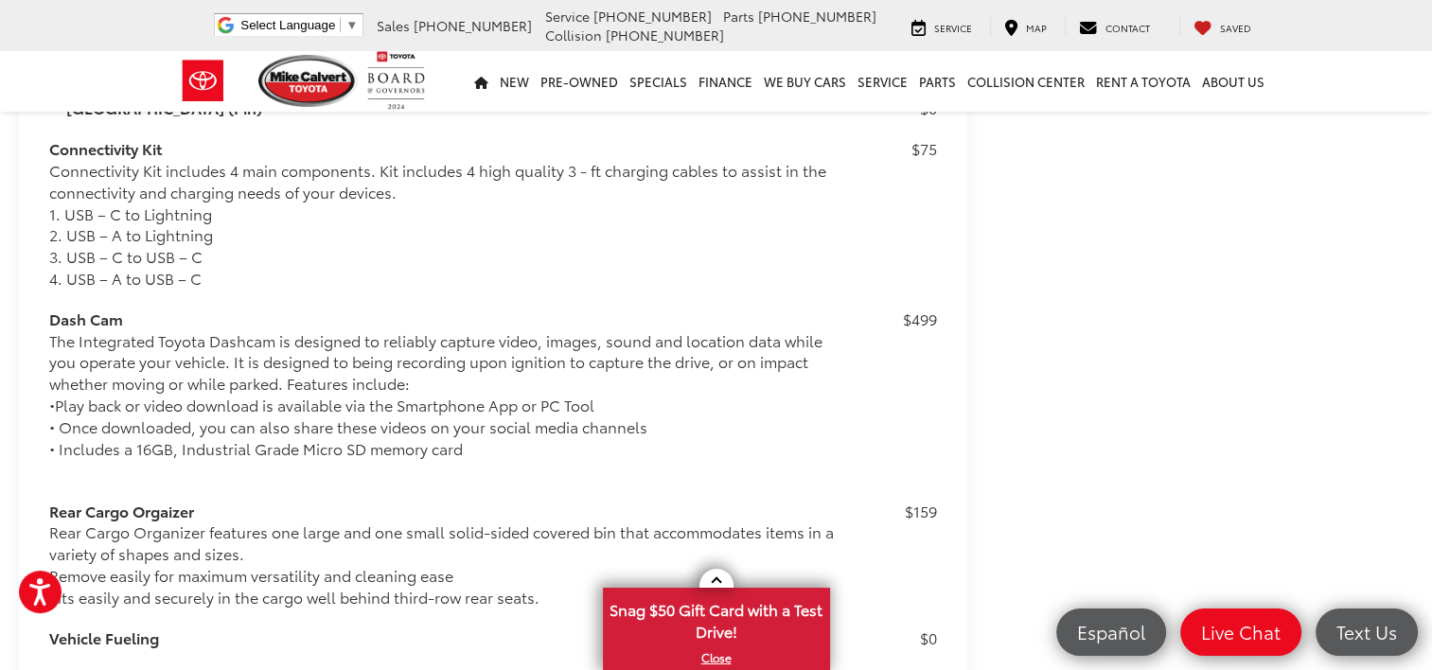
scroll to position [0, 0]
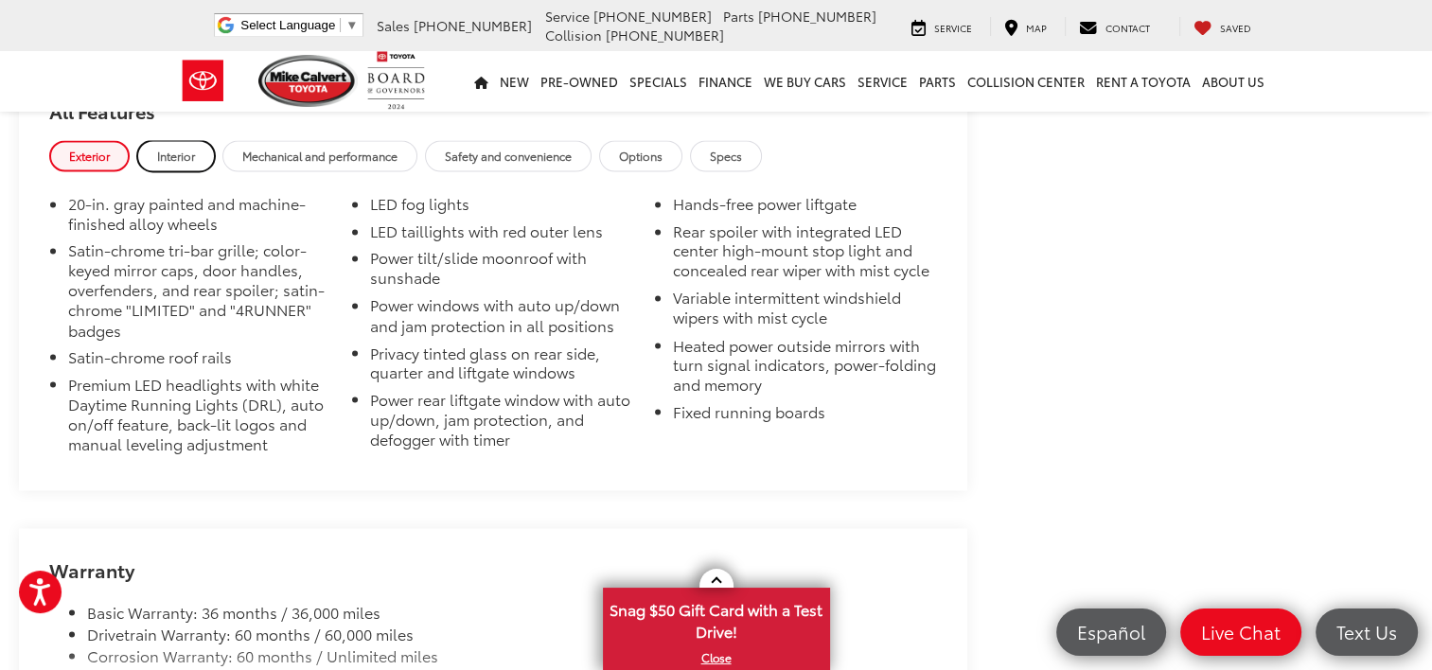
click at [189, 148] on span "Interior" at bounding box center [176, 156] width 38 height 16
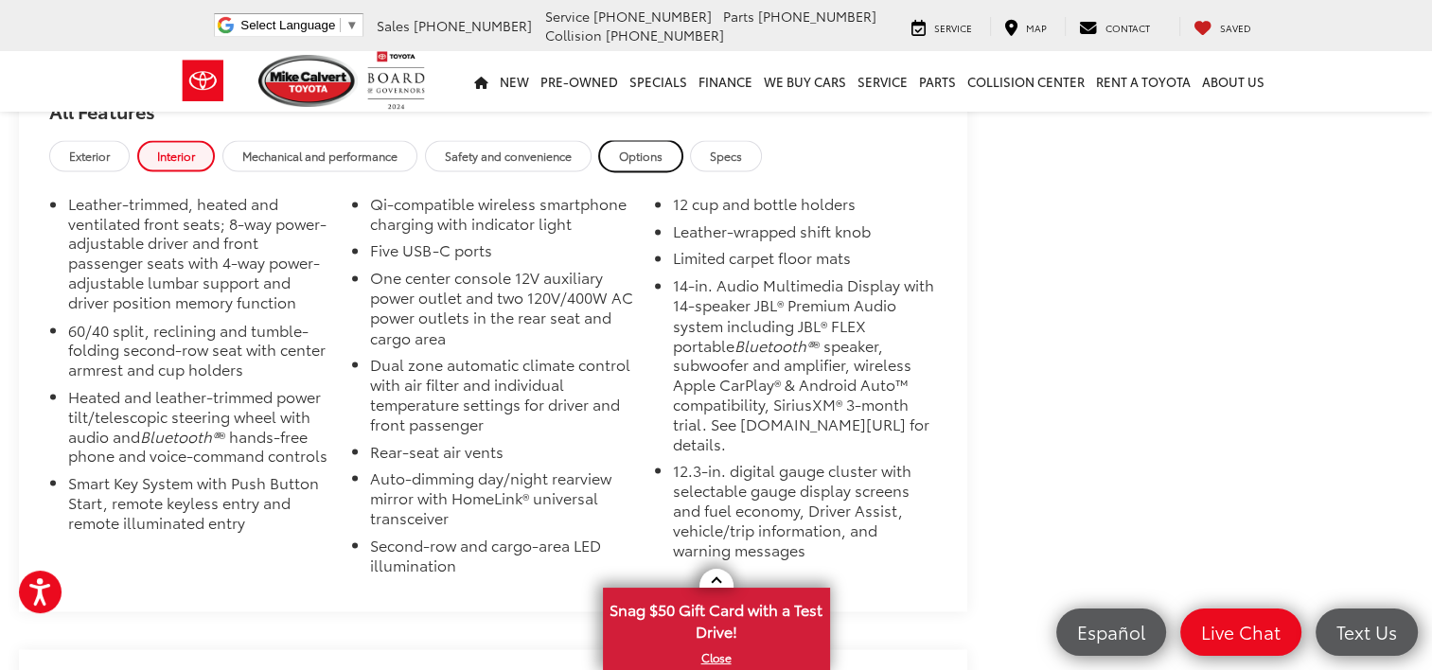
click at [646, 148] on span "Options" at bounding box center [641, 156] width 44 height 16
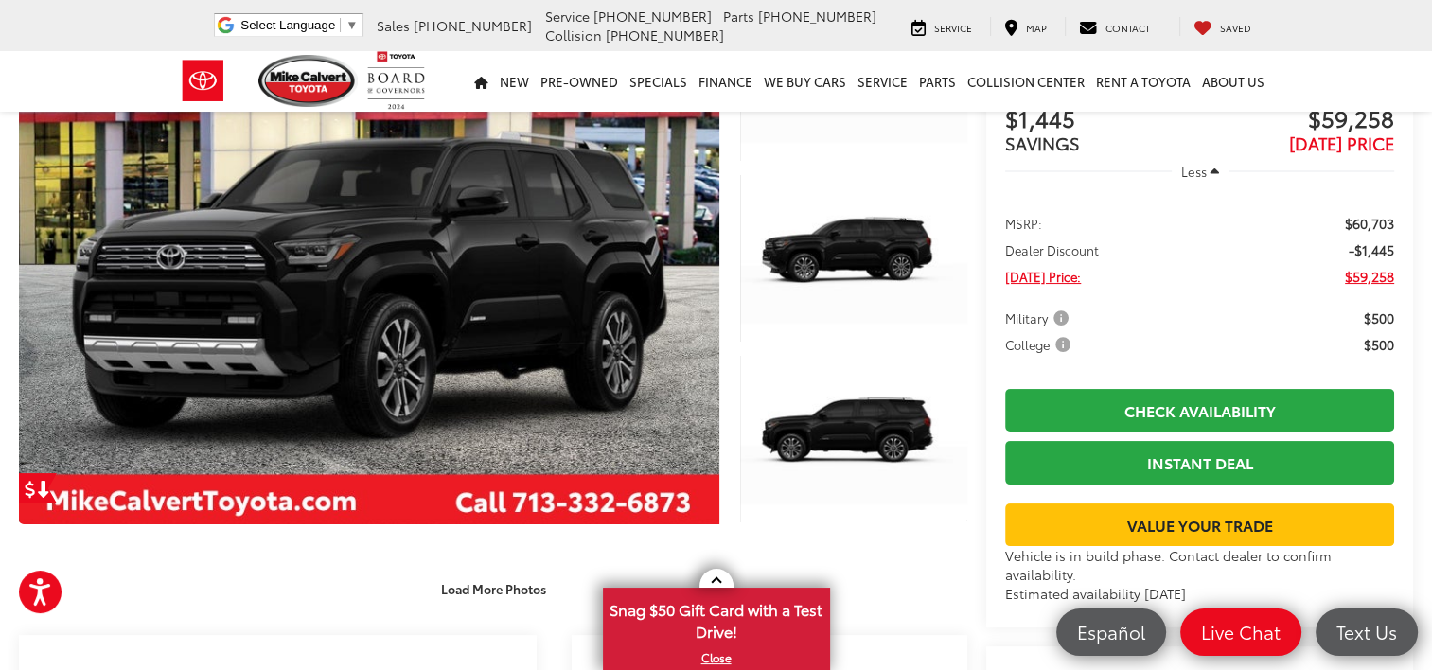
scroll to position [198, 0]
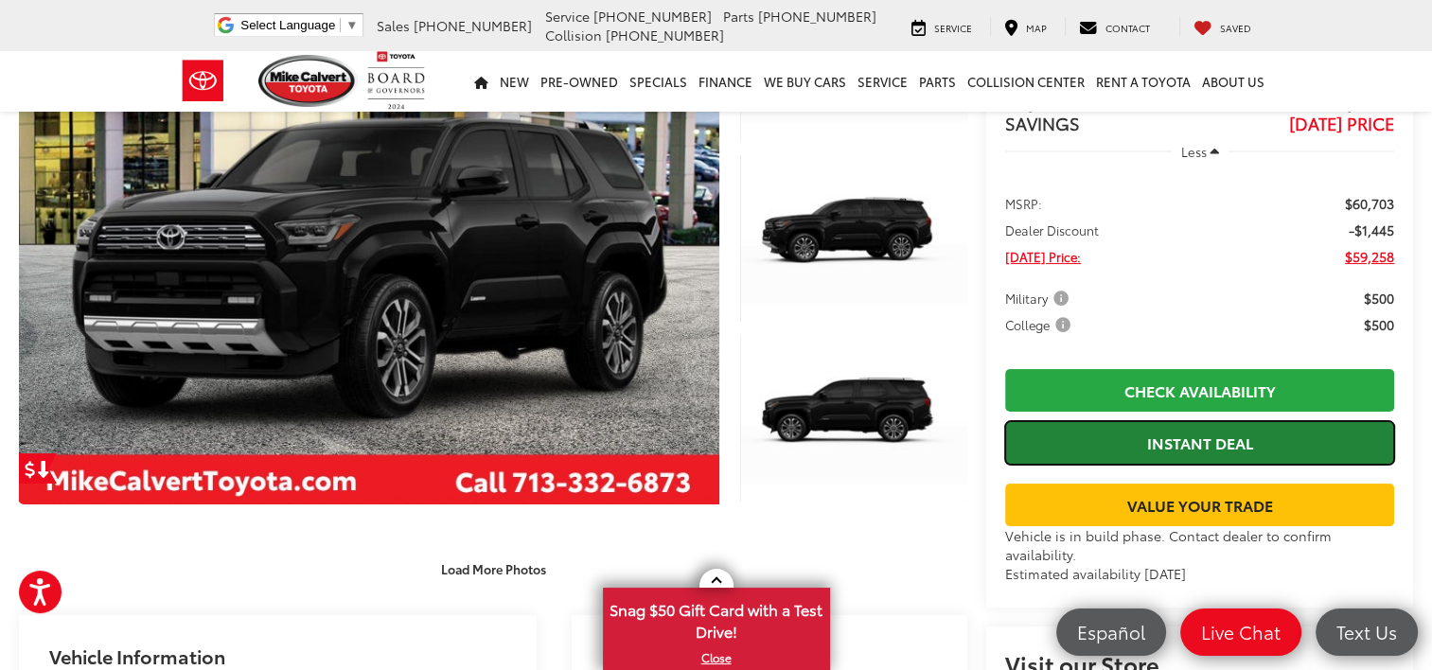
click at [1192, 421] on link "Instant Deal" at bounding box center [1199, 442] width 389 height 43
